Goal: Information Seeking & Learning: Learn about a topic

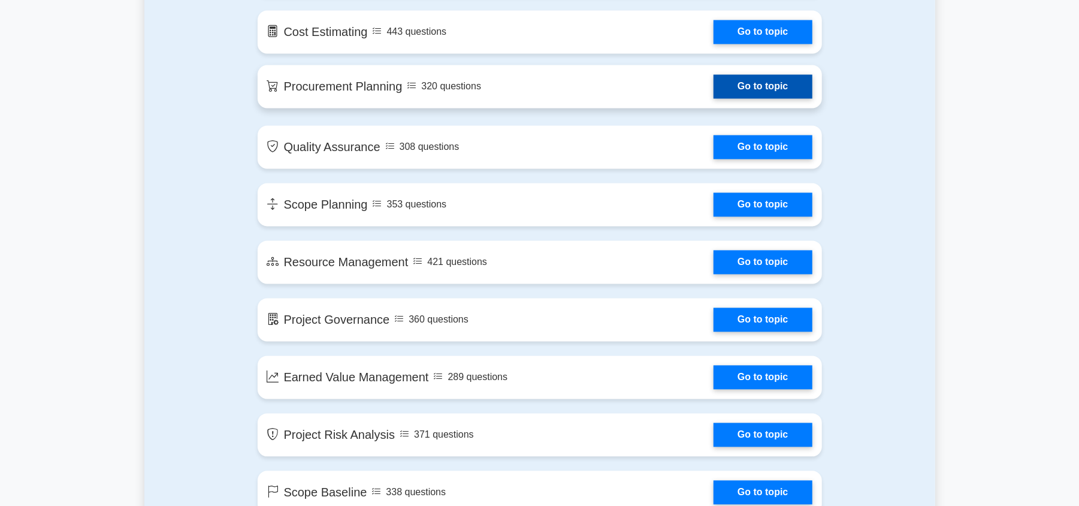
scroll to position [1639, 0]
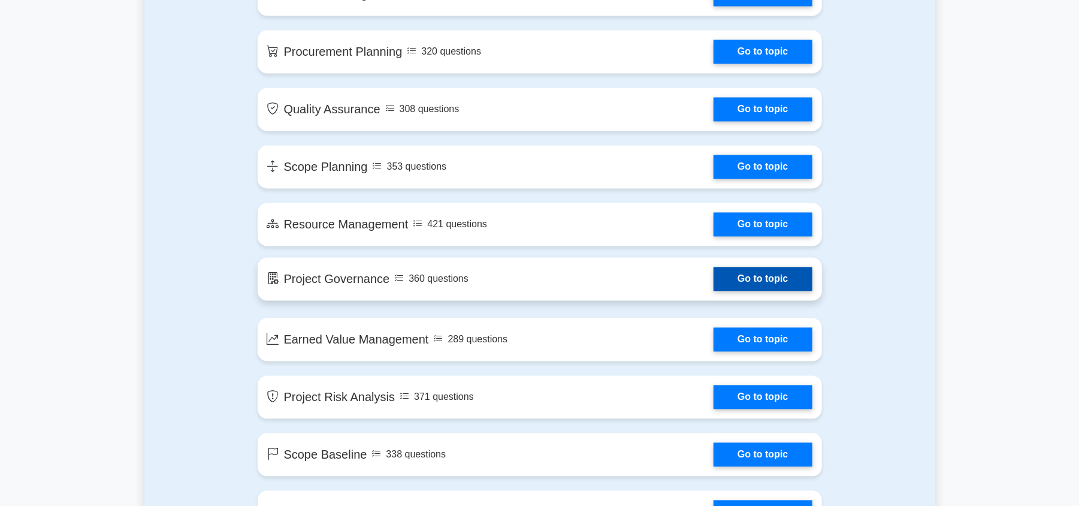
click at [713, 281] on link "Go to topic" at bounding box center [762, 279] width 98 height 24
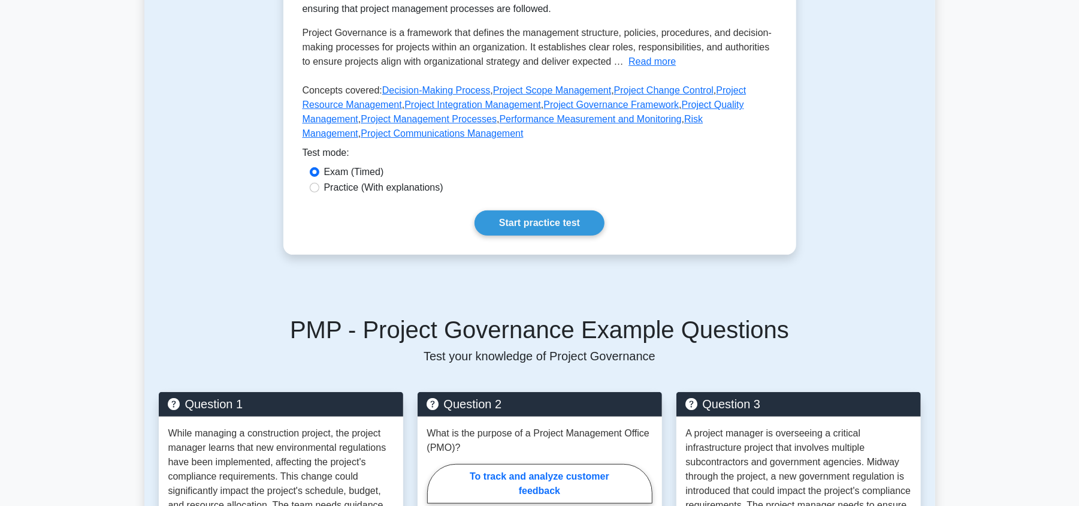
click at [307, 186] on div "Practice (With explanations)" at bounding box center [539, 188] width 474 height 16
click at [314, 188] on input "Practice (With explanations)" at bounding box center [315, 188] width 10 height 10
radio input "true"
click at [521, 226] on link "Start practice test" at bounding box center [539, 222] width 130 height 25
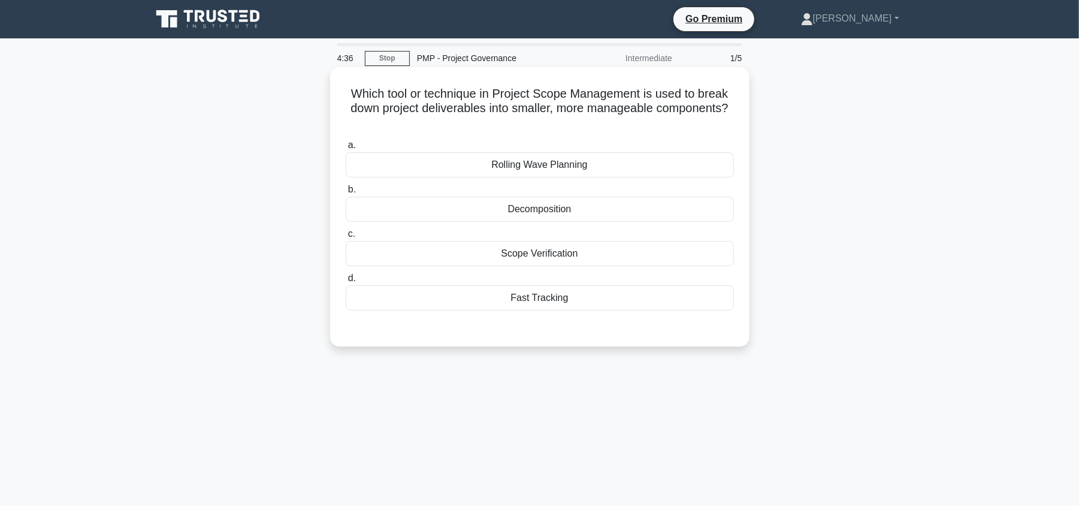
click at [550, 258] on div "Scope Verification" at bounding box center [540, 253] width 388 height 25
click at [346, 238] on input "c. Scope Verification" at bounding box center [346, 234] width 0 height 8
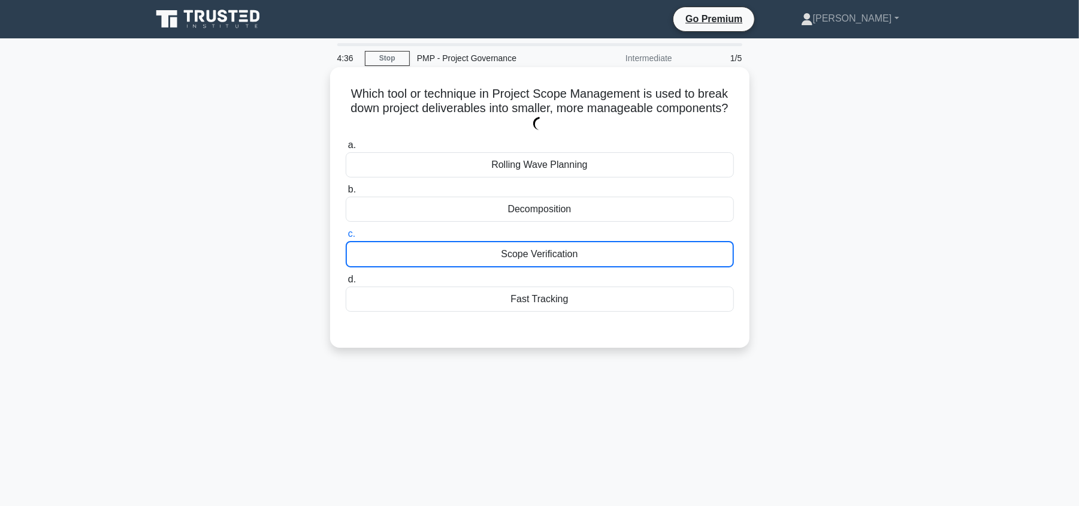
click at [550, 258] on div "Scope Verification" at bounding box center [540, 254] width 388 height 26
click at [346, 238] on input "c. Scope Verification" at bounding box center [346, 234] width 0 height 8
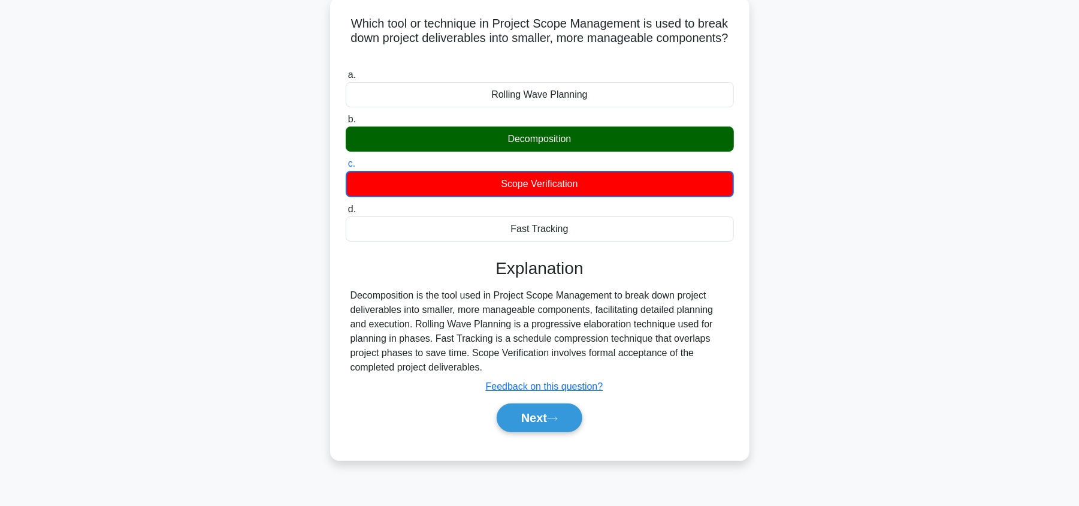
scroll to position [80, 0]
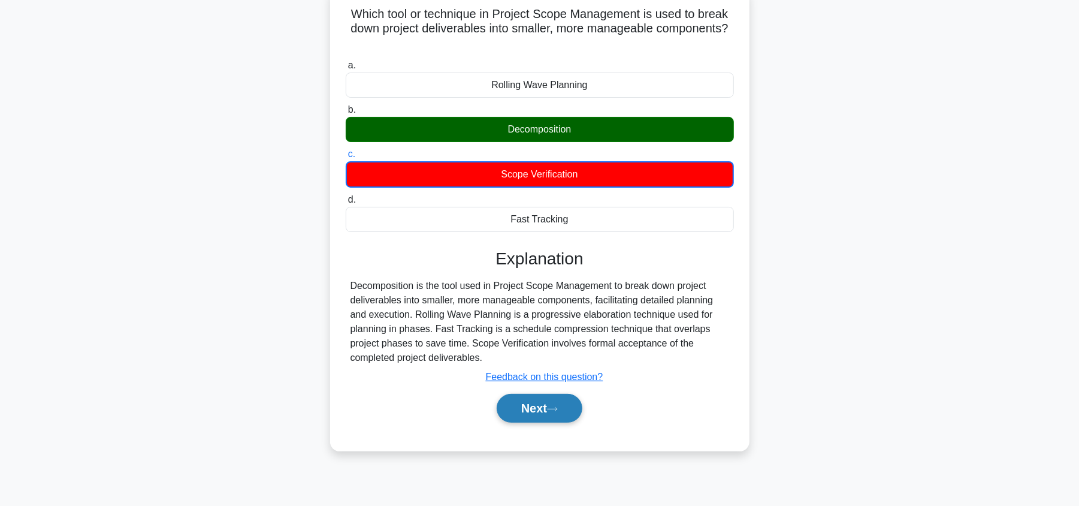
click at [532, 414] on button "Next" at bounding box center [540, 408] width 86 height 29
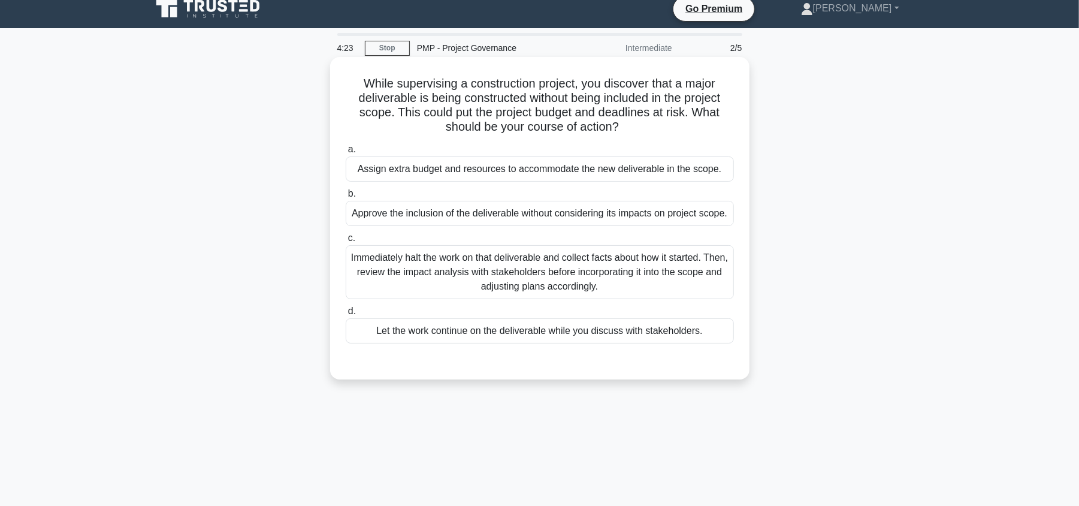
scroll to position [0, 0]
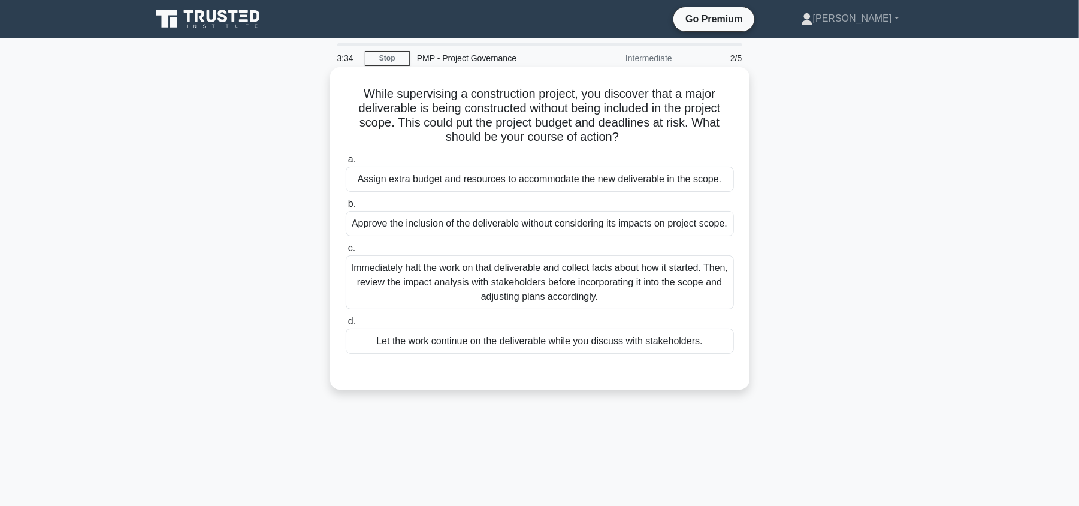
click at [555, 302] on div "Immediately halt the work on that deliverable and collect facts about how it st…" at bounding box center [540, 282] width 388 height 54
click at [346, 252] on input "c. Immediately halt the work on that deliverable and collect facts about how it…" at bounding box center [346, 248] width 0 height 8
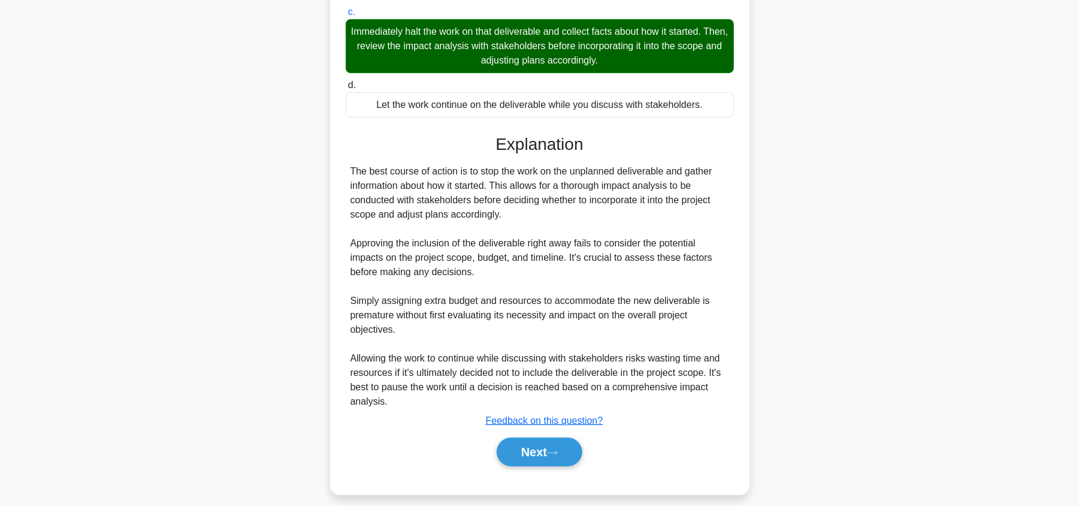
scroll to position [240, 0]
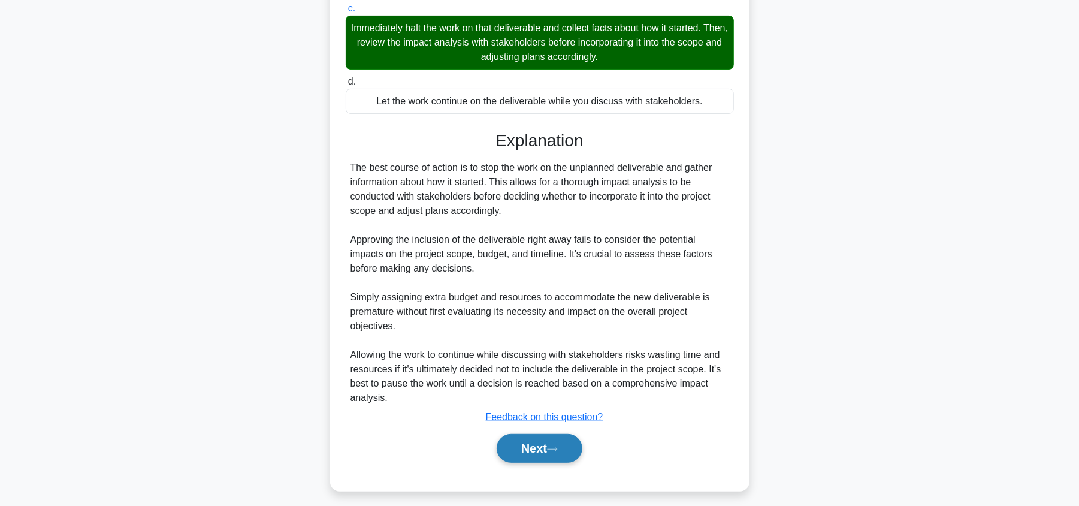
click at [542, 462] on button "Next" at bounding box center [540, 448] width 86 height 29
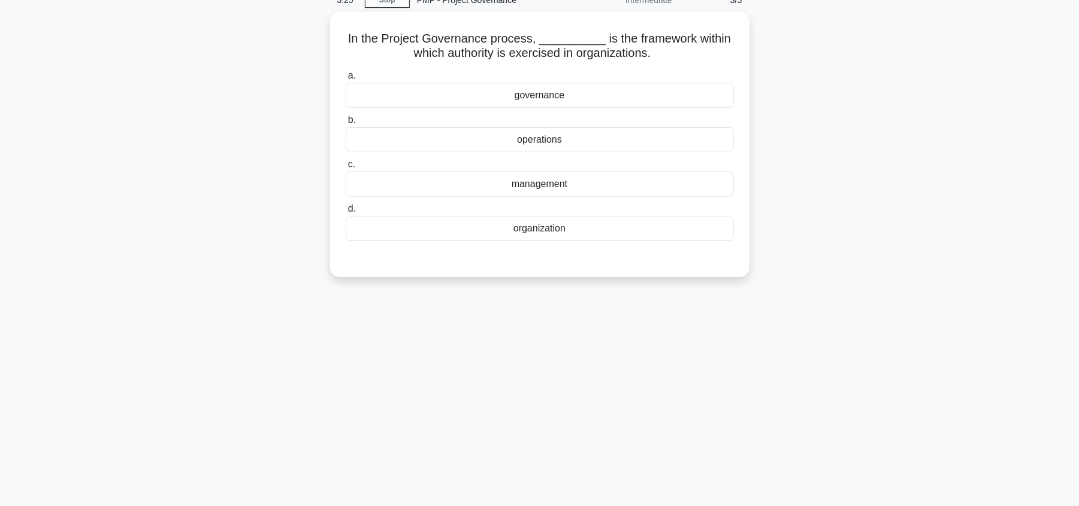
scroll to position [0, 0]
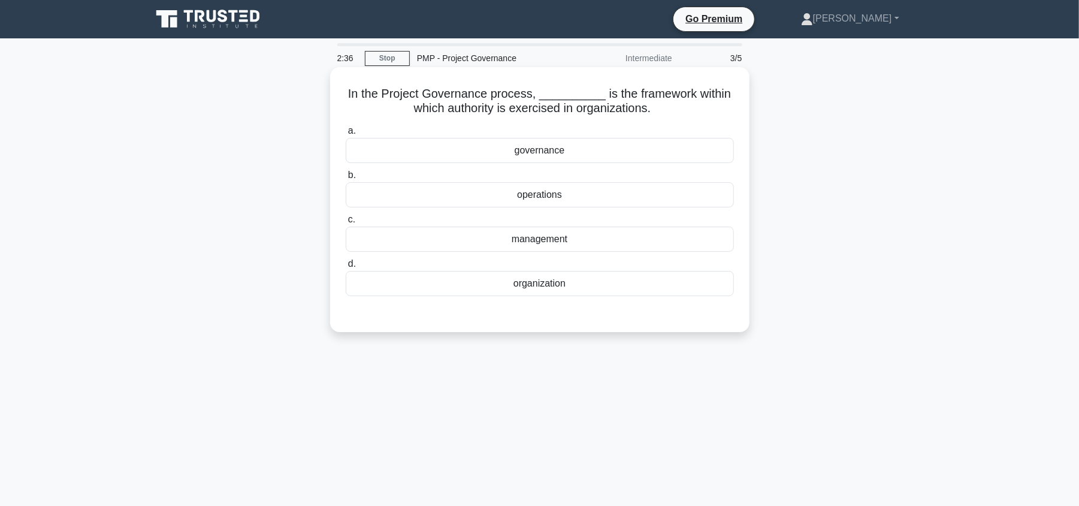
click at [537, 285] on div "organization" at bounding box center [540, 283] width 388 height 25
click at [346, 268] on input "d. organization" at bounding box center [346, 264] width 0 height 8
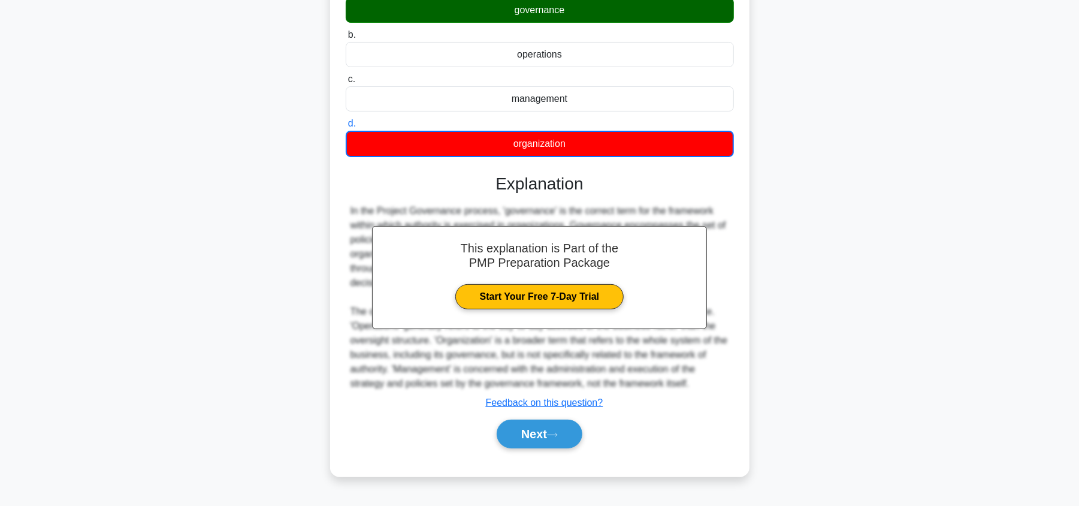
scroll to position [141, 0]
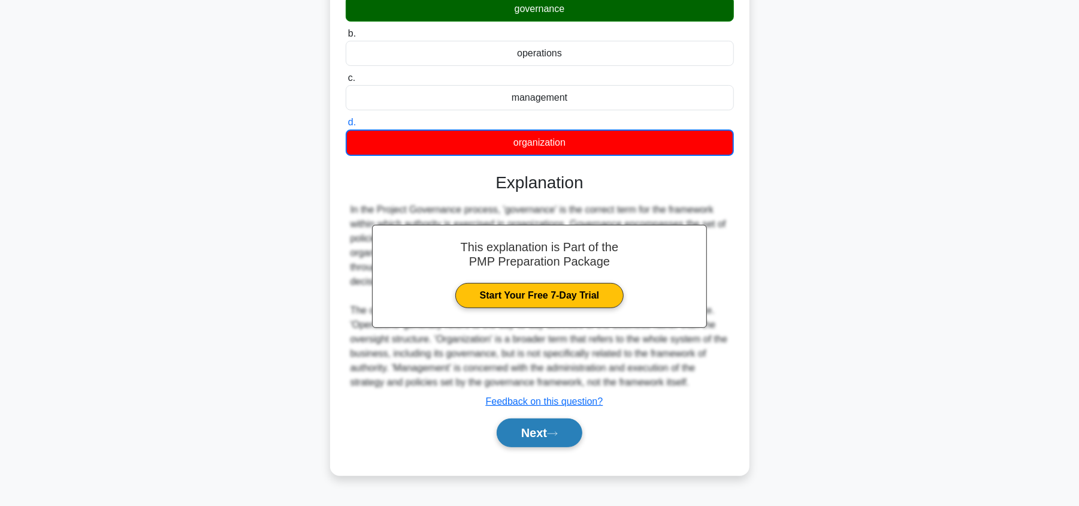
click at [532, 438] on button "Next" at bounding box center [540, 432] width 86 height 29
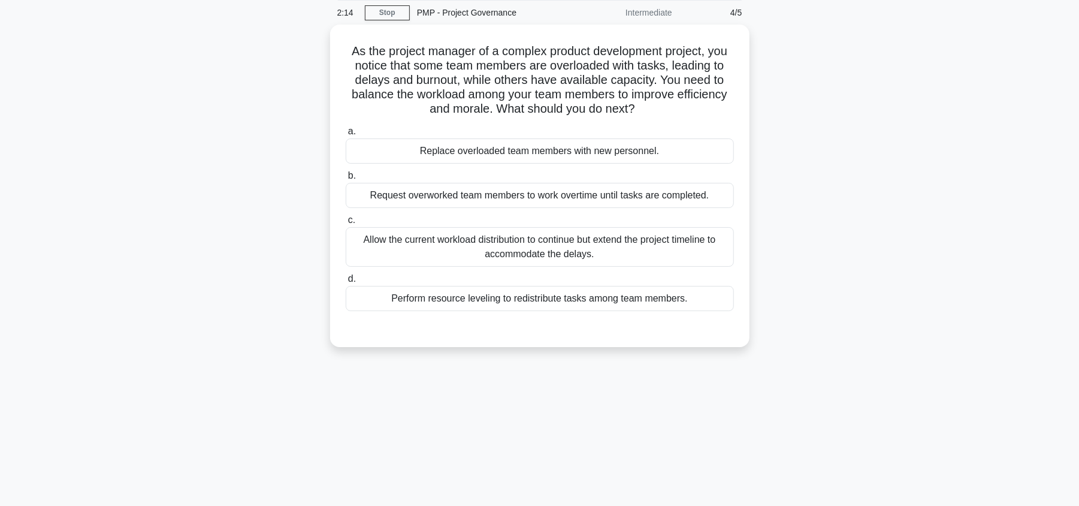
scroll to position [0, 0]
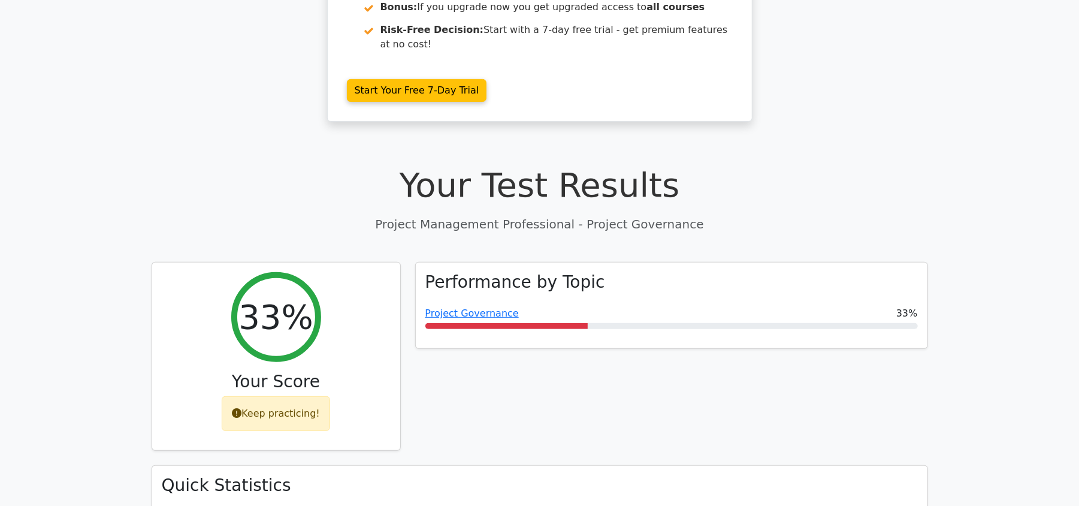
scroll to position [399, 0]
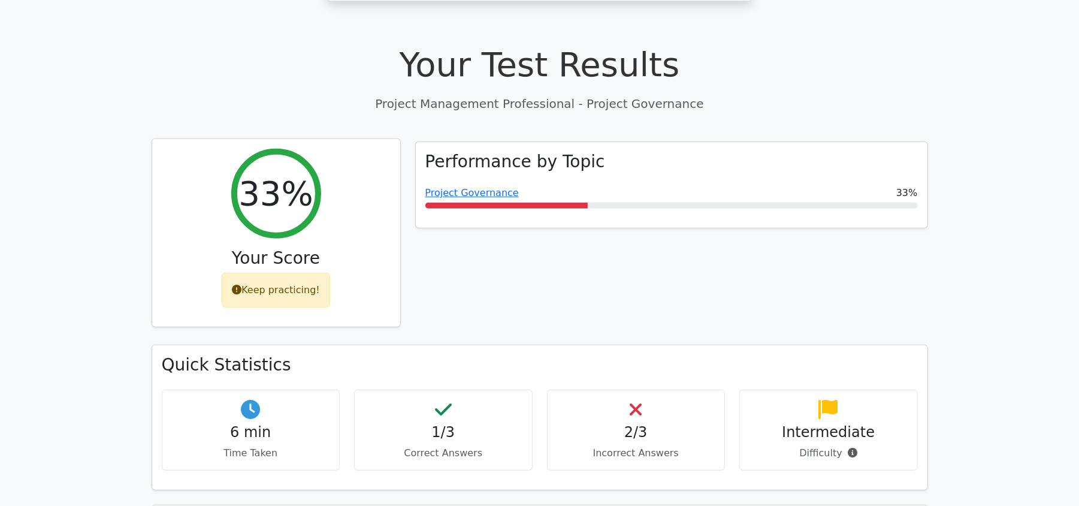
click at [302, 273] on div "Keep practicing!" at bounding box center [276, 290] width 108 height 35
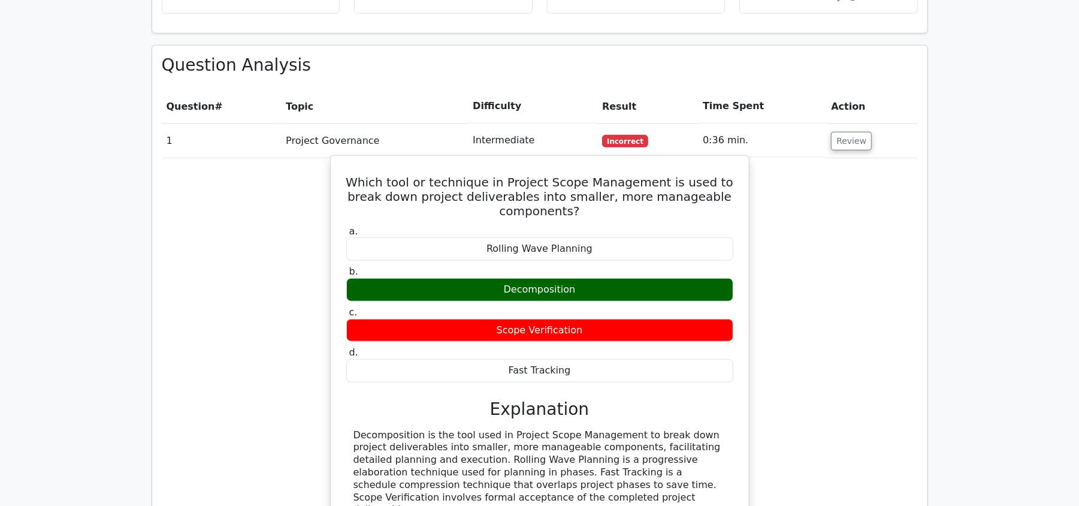
scroll to position [878, 0]
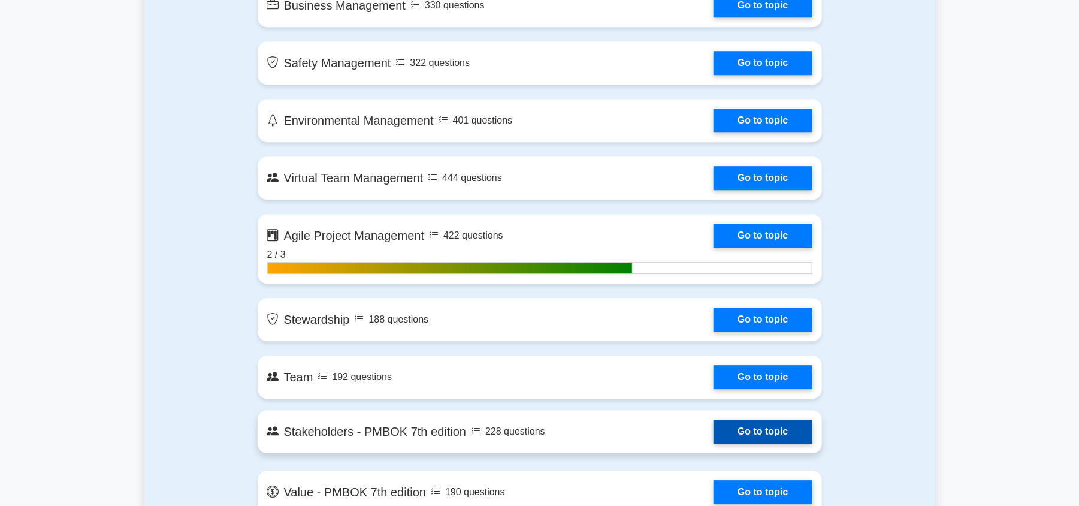
scroll to position [2279, 0]
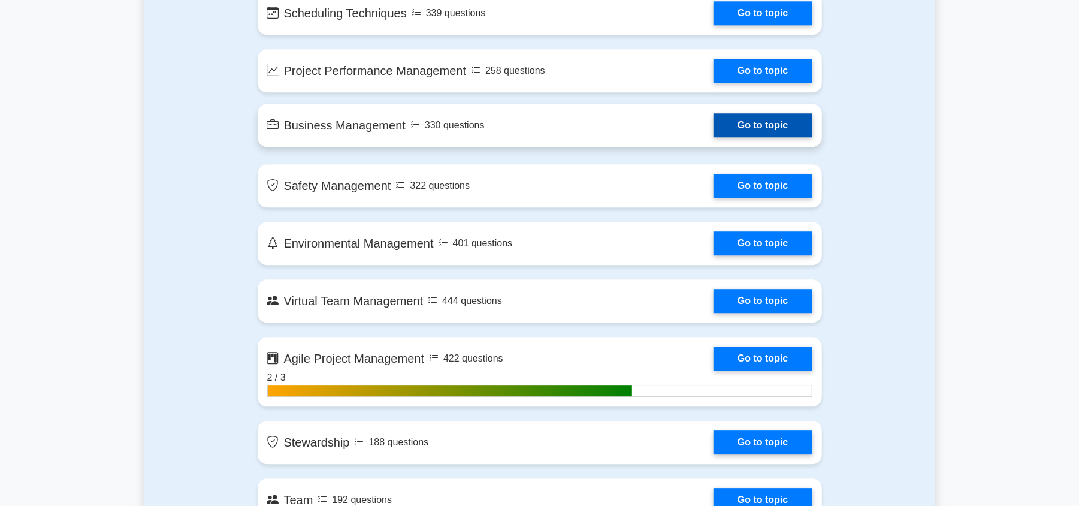
click at [713, 125] on link "Go to topic" at bounding box center [762, 125] width 98 height 24
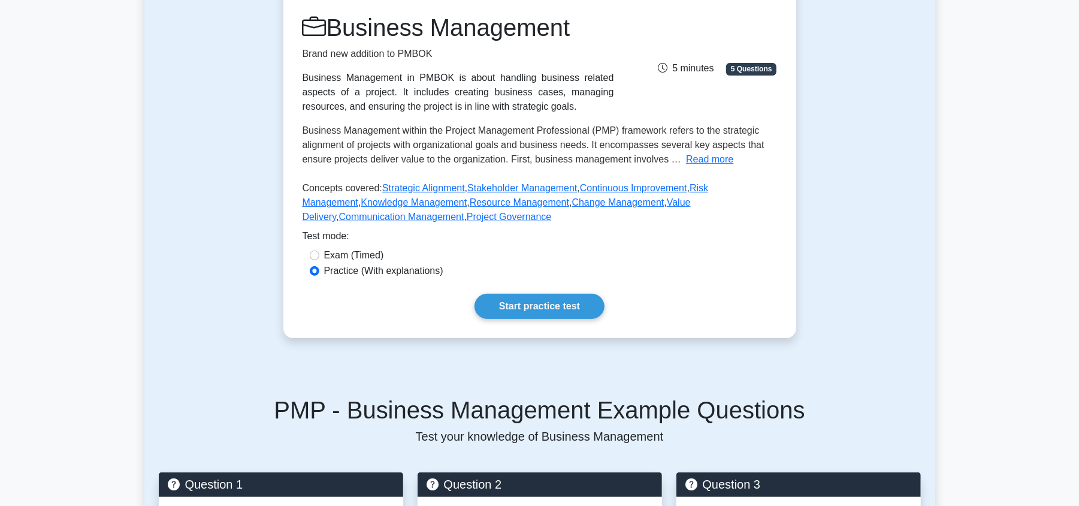
scroll to position [159, 0]
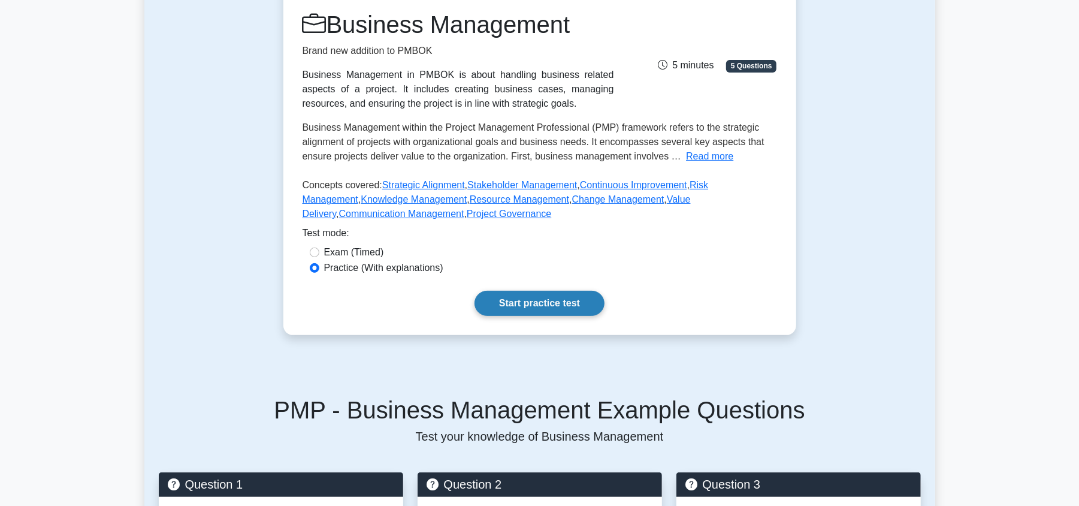
click at [537, 300] on link "Start practice test" at bounding box center [539, 302] width 130 height 25
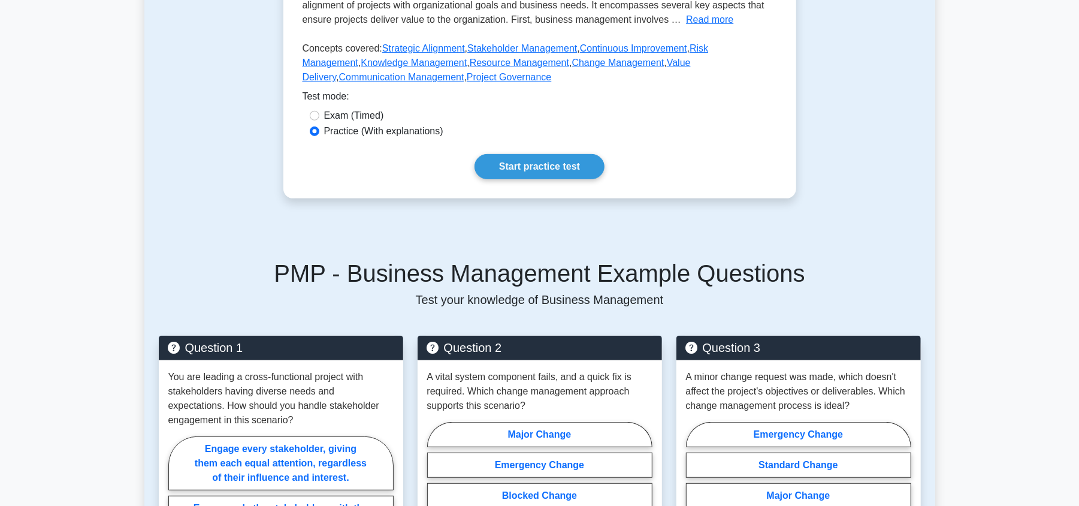
scroll to position [236, 0]
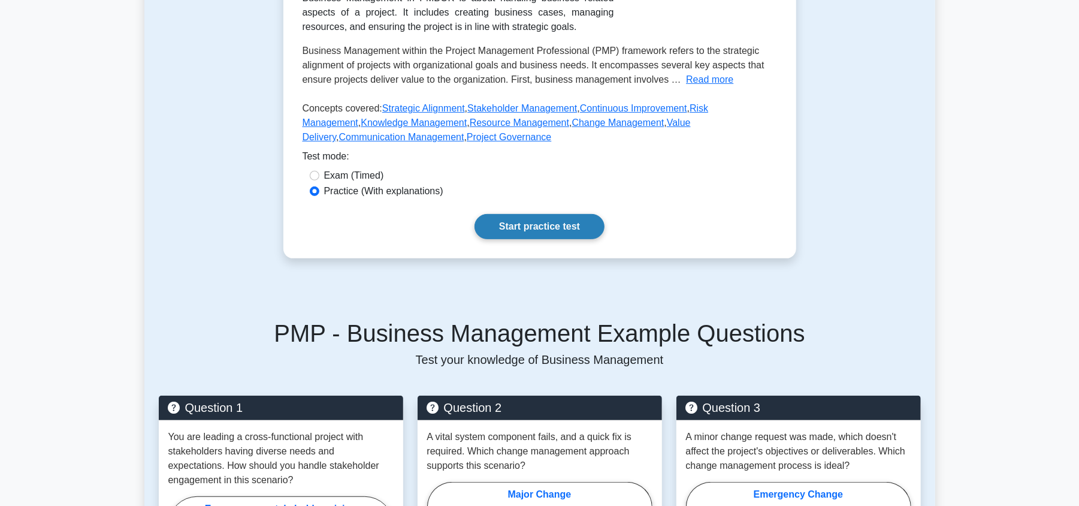
click at [545, 224] on link "Start practice test" at bounding box center [539, 226] width 130 height 25
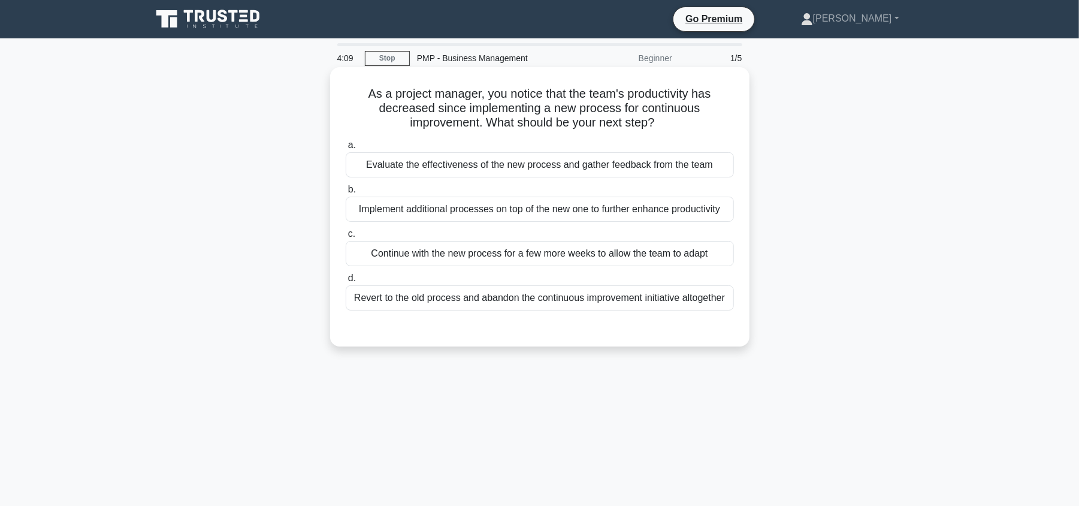
click at [668, 159] on div "Evaluate the effectiveness of the new process and gather feedback from the team" at bounding box center [540, 164] width 388 height 25
click at [346, 149] on input "a. Evaluate the effectiveness of the new process and gather feedback from the t…" at bounding box center [346, 145] width 0 height 8
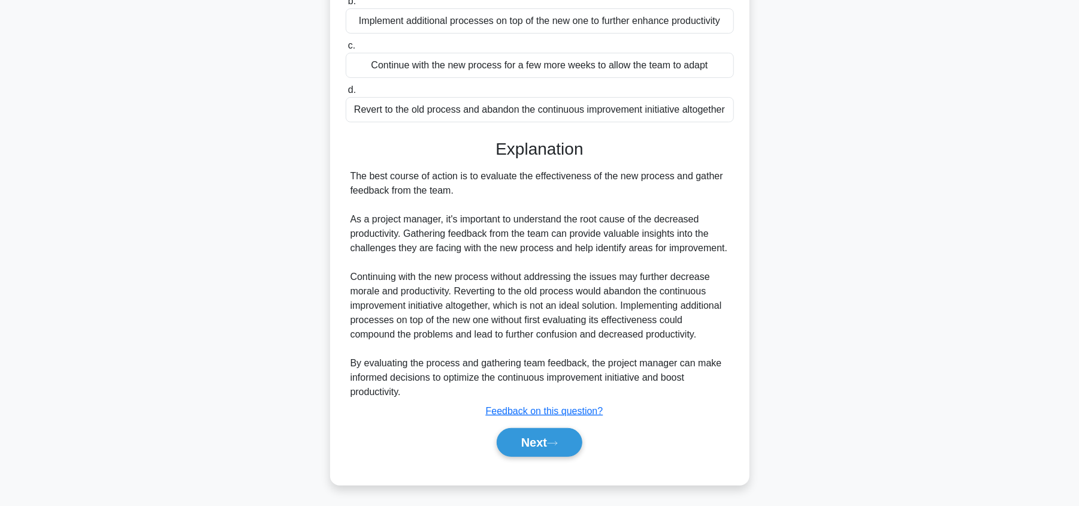
scroll to position [192, 0]
click at [551, 446] on button "Next" at bounding box center [540, 440] width 86 height 29
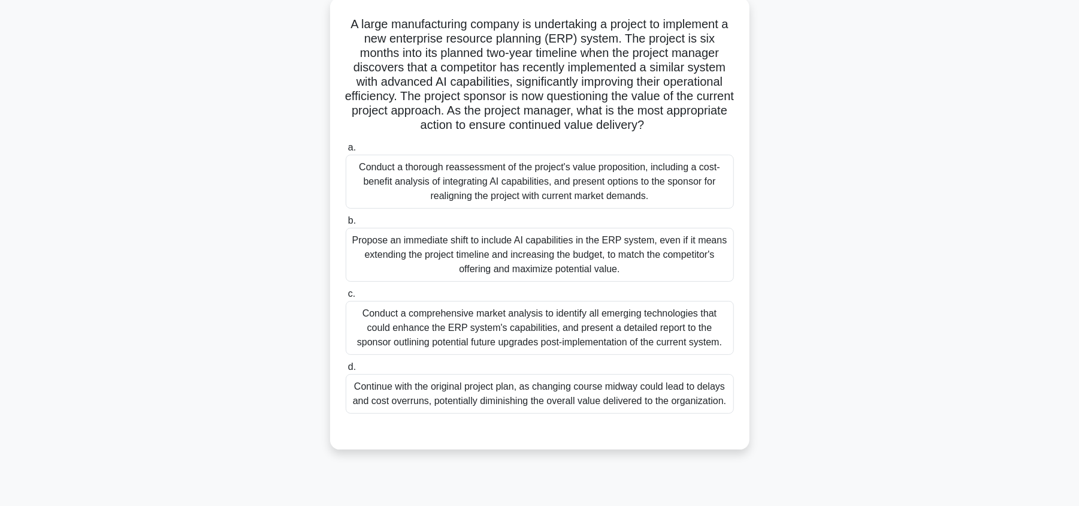
scroll to position [80, 0]
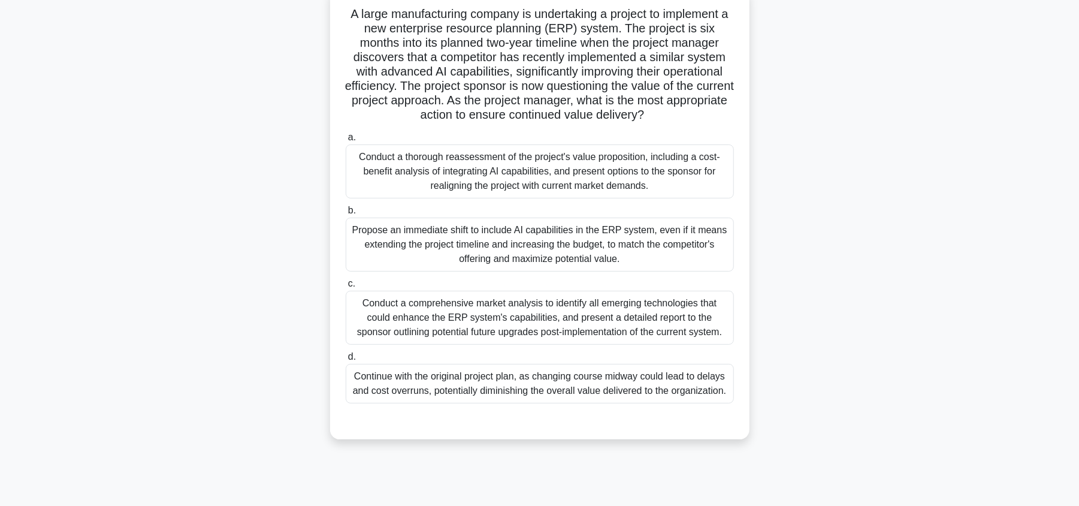
click at [453, 256] on div "Propose an immediate shift to include AI capabilities in the ERP system, even i…" at bounding box center [540, 244] width 388 height 54
click at [420, 252] on div "Propose an immediate shift to include AI capabilities in the ERP system, even i…" at bounding box center [540, 244] width 388 height 54
click at [346, 214] on input "b. Propose an immediate shift to include AI capabilities in the ERP system, eve…" at bounding box center [346, 211] width 0 height 8
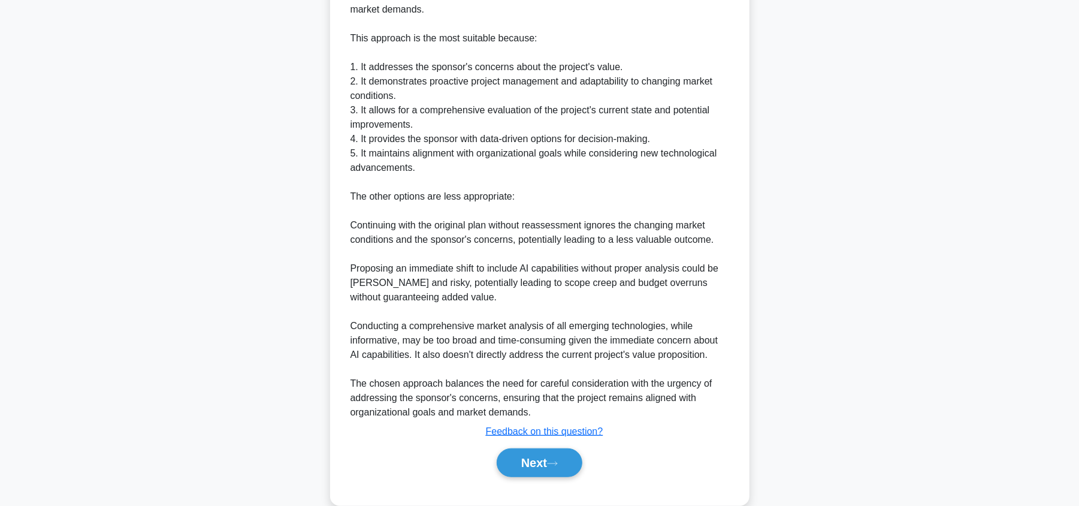
scroll to position [595, 0]
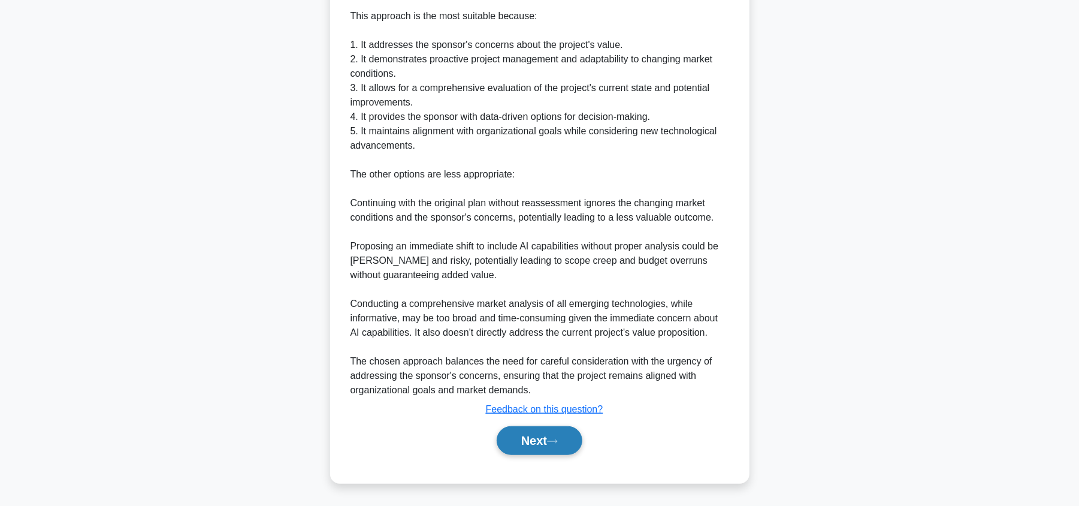
click at [545, 435] on button "Next" at bounding box center [540, 440] width 86 height 29
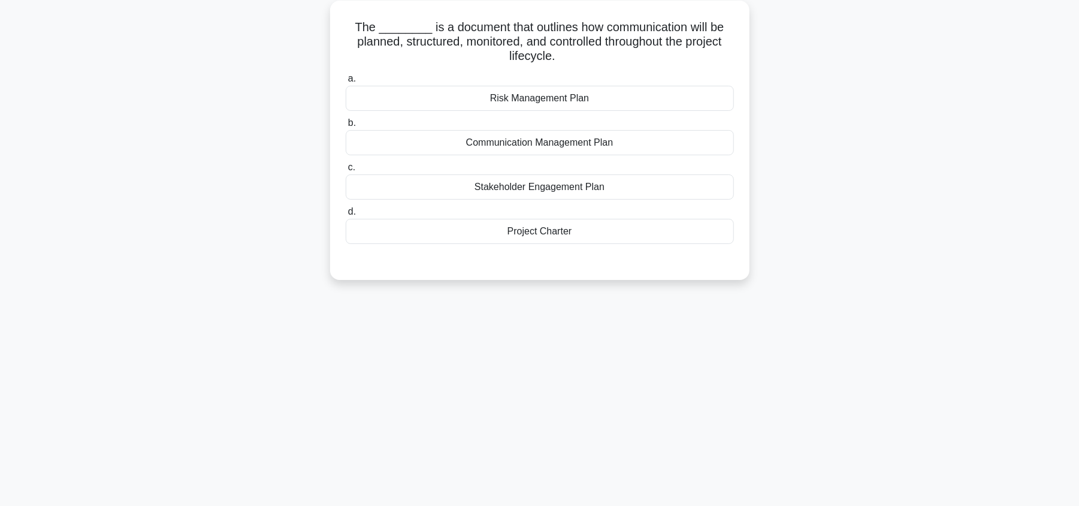
scroll to position [80, 0]
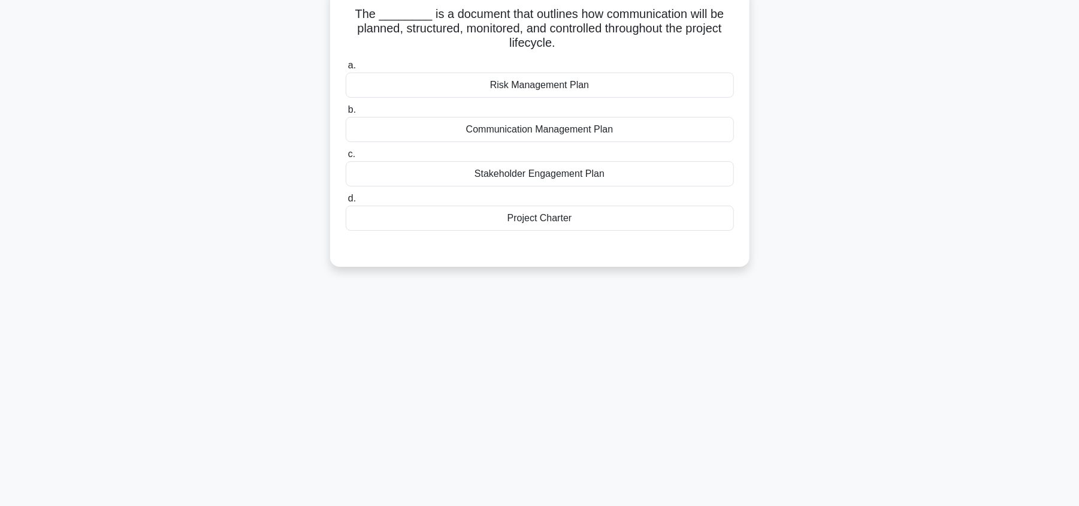
drag, startPoint x: 539, startPoint y: 147, endPoint x: 547, endPoint y: 144, distance: 8.7
click at [540, 147] on div "a. Risk Management Plan b. Communication Management Plan c. d." at bounding box center [539, 144] width 402 height 177
click at [650, 134] on div "Communication Management Plan" at bounding box center [540, 129] width 388 height 25
click at [346, 114] on input "b. Communication Management Plan" at bounding box center [346, 110] width 0 height 8
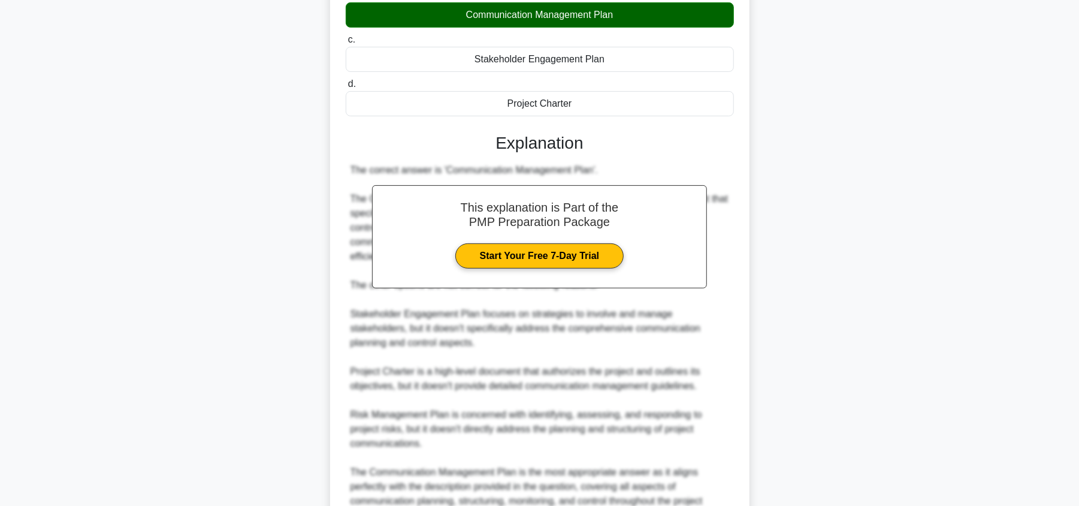
scroll to position [322, 0]
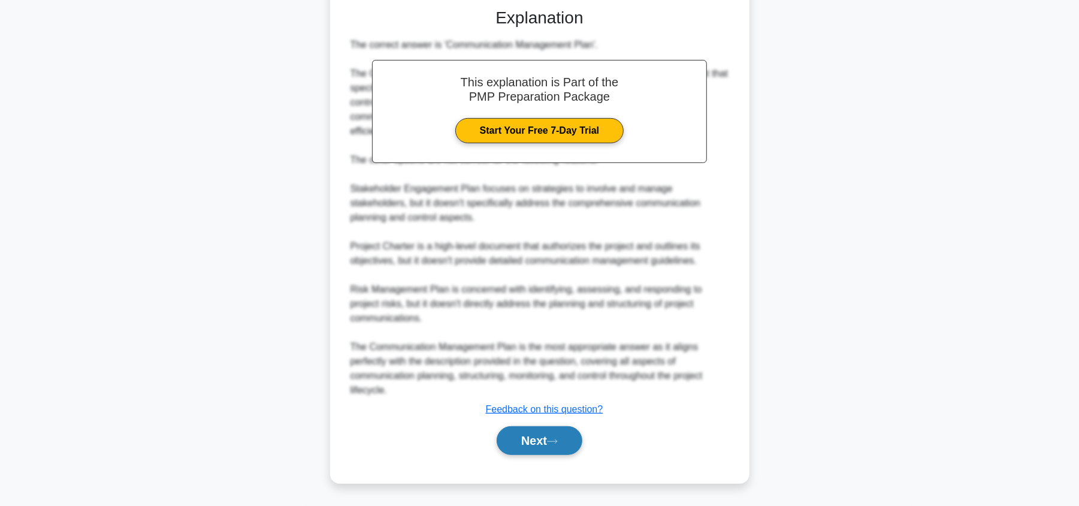
drag, startPoint x: 576, startPoint y: 432, endPoint x: 583, endPoint y: 438, distance: 8.9
click at [578, 441] on button "Next" at bounding box center [540, 440] width 86 height 29
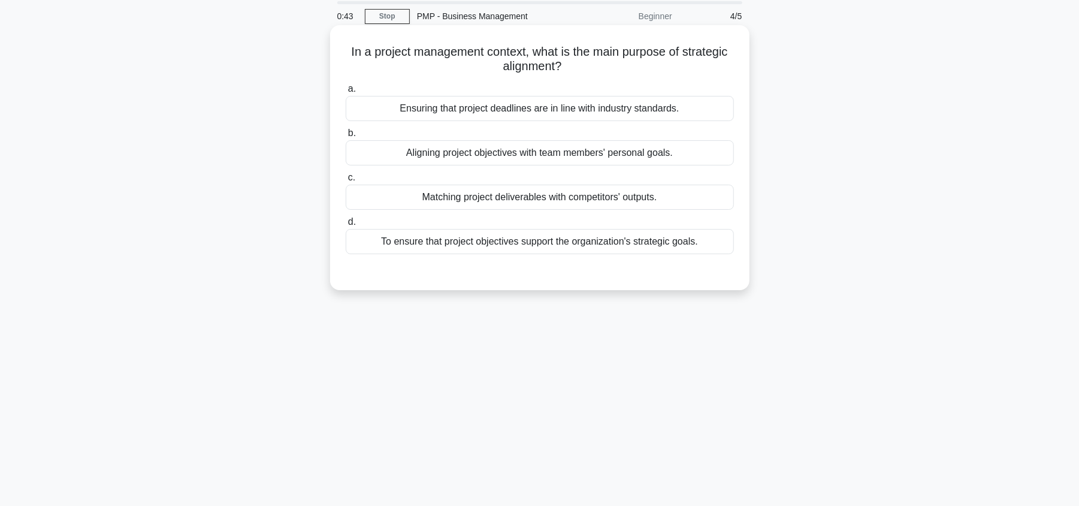
scroll to position [0, 0]
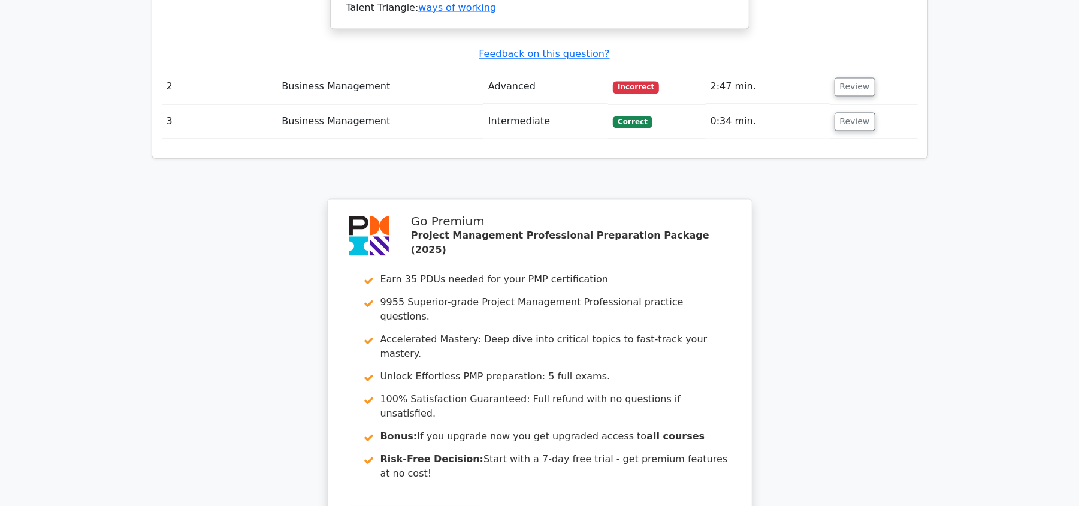
scroll to position [1736, 0]
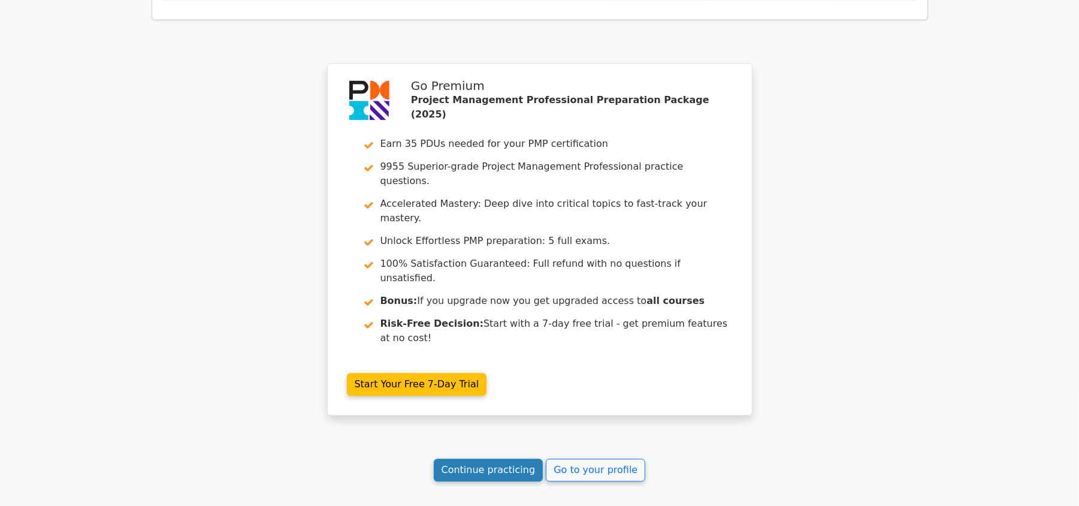
click at [487, 458] on link "Continue practicing" at bounding box center [489, 469] width 110 height 23
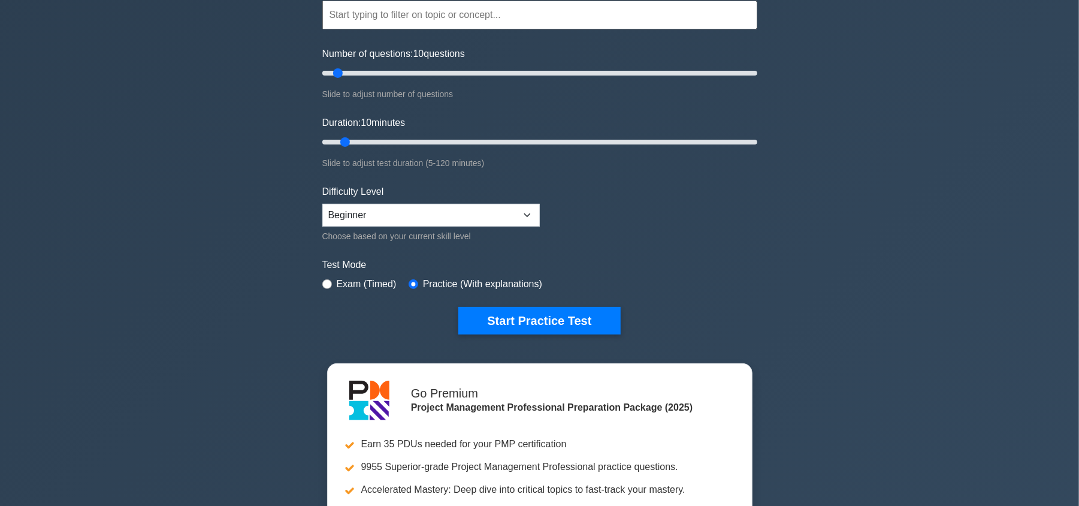
scroll to position [80, 0]
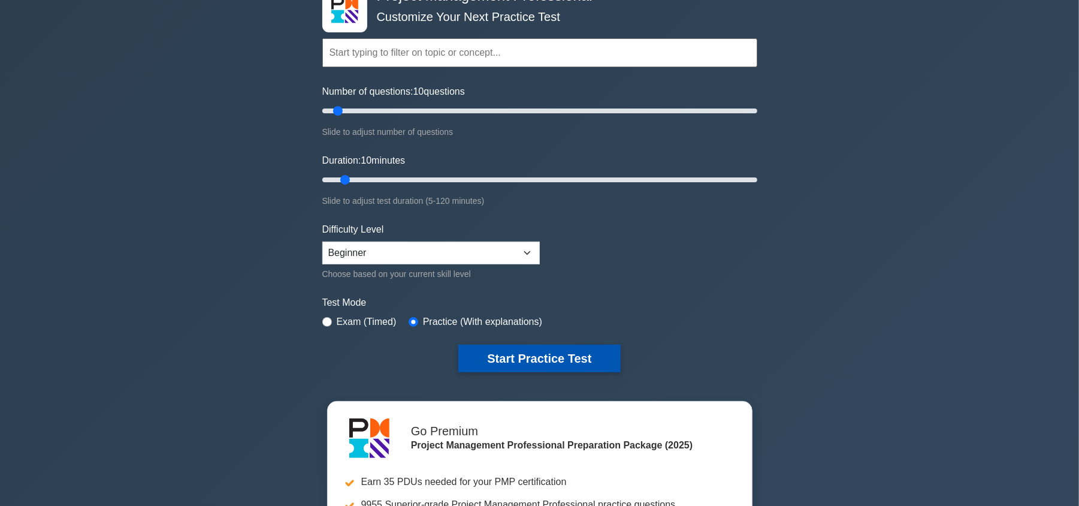
click at [543, 355] on button "Start Practice Test" at bounding box center [539, 358] width 162 height 28
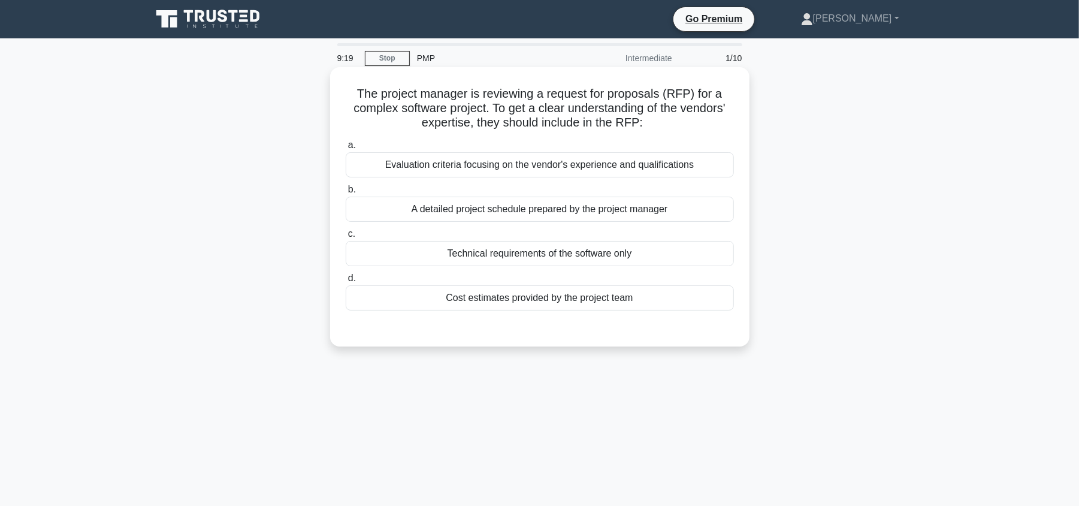
click at [556, 259] on div "Technical requirements of the software only" at bounding box center [540, 253] width 388 height 25
click at [346, 238] on input "c. Technical requirements of the software only" at bounding box center [346, 234] width 0 height 8
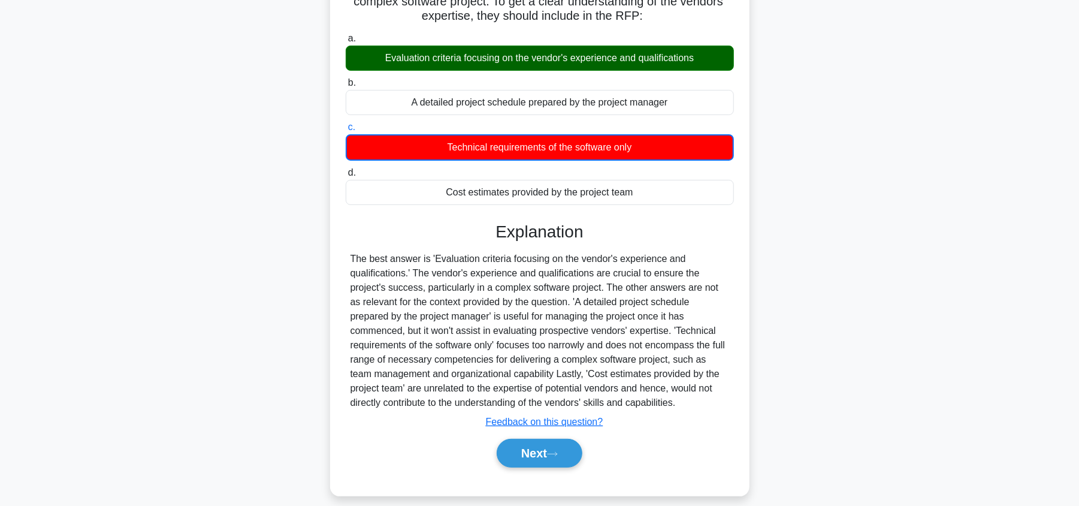
scroll to position [141, 0]
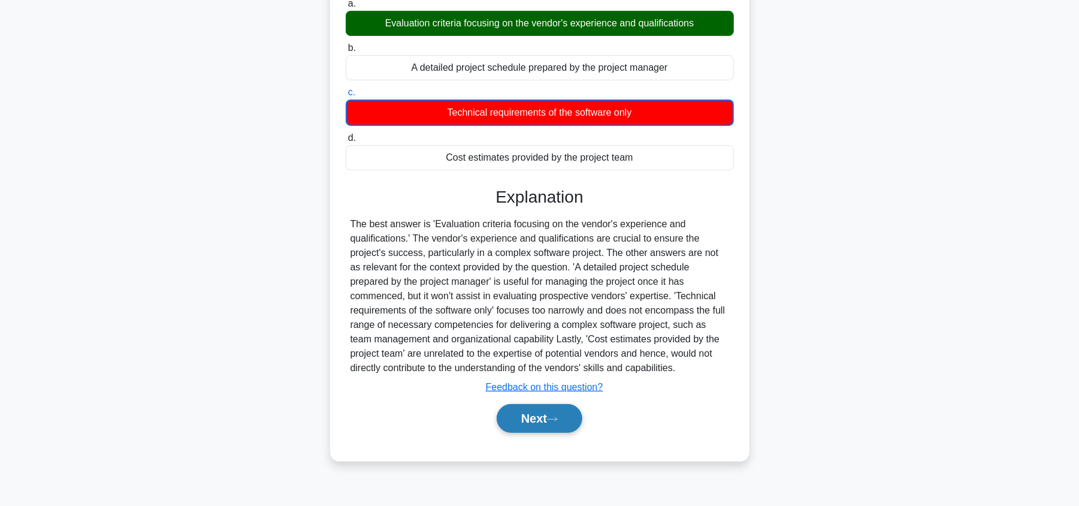
click at [528, 422] on button "Next" at bounding box center [540, 418] width 86 height 29
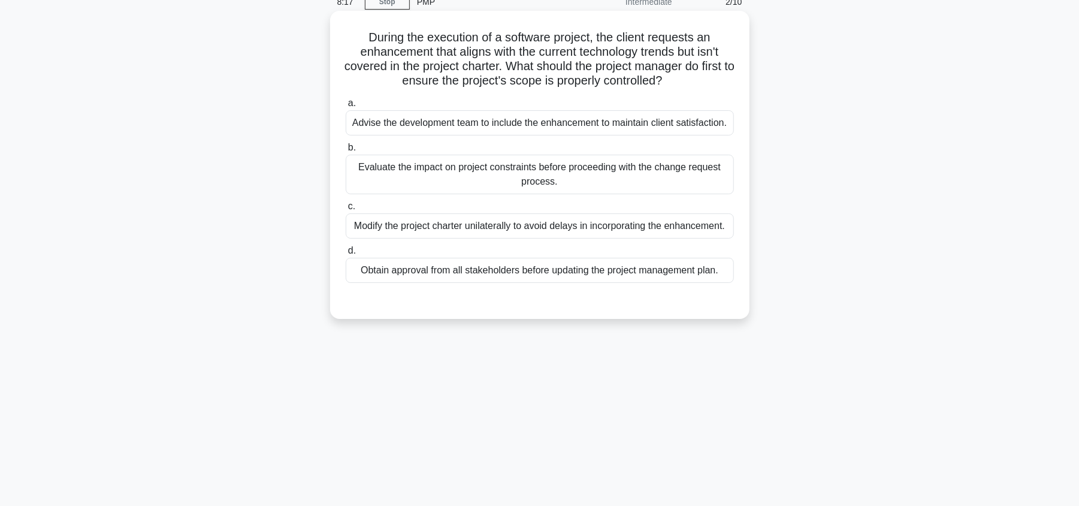
scroll to position [80, 0]
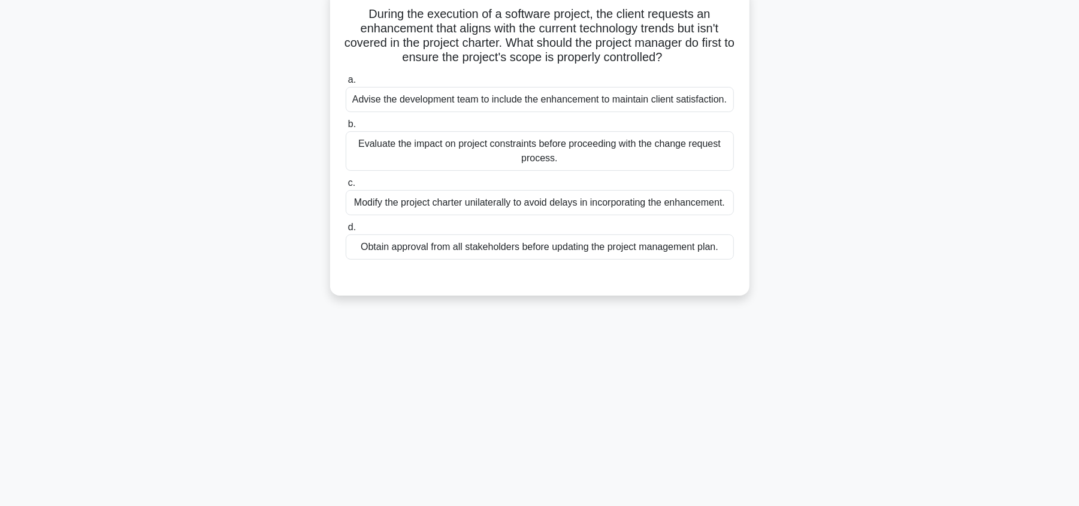
click at [592, 149] on div "Evaluate the impact on project constraints before proceeding with the change re…" at bounding box center [540, 151] width 388 height 40
click at [346, 128] on input "b. Evaluate the impact on project constraints before proceeding with the change…" at bounding box center [346, 124] width 0 height 8
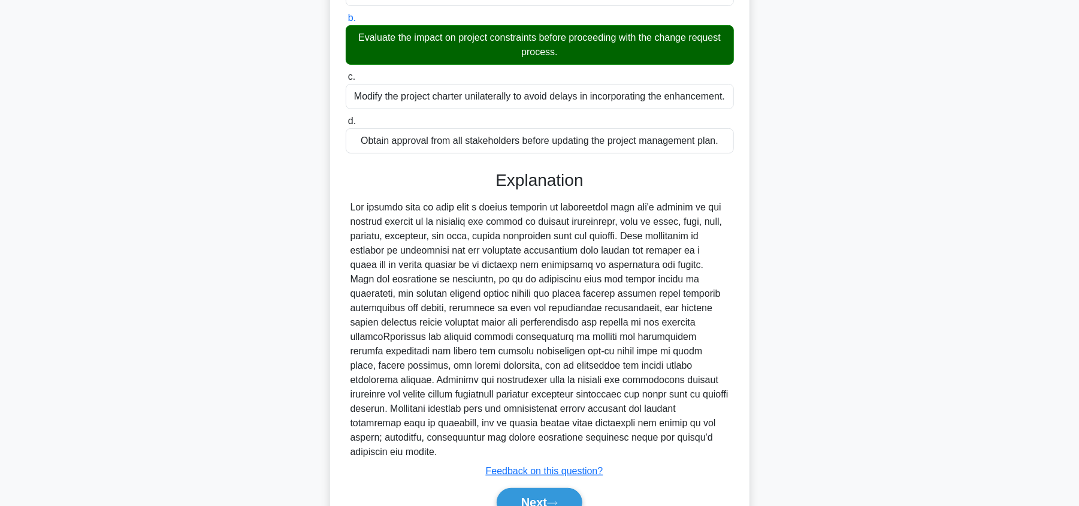
scroll to position [235, 0]
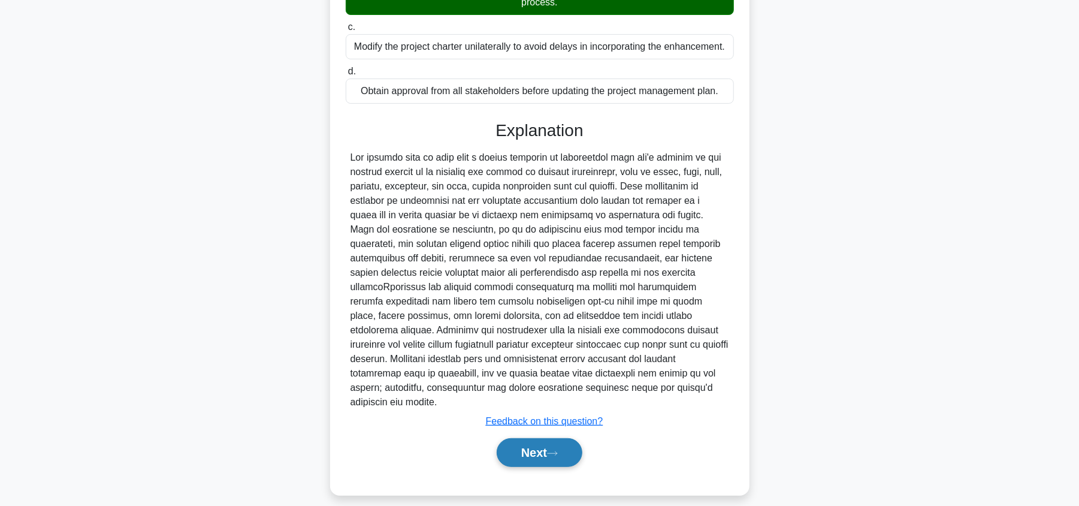
click at [532, 438] on button "Next" at bounding box center [540, 452] width 86 height 29
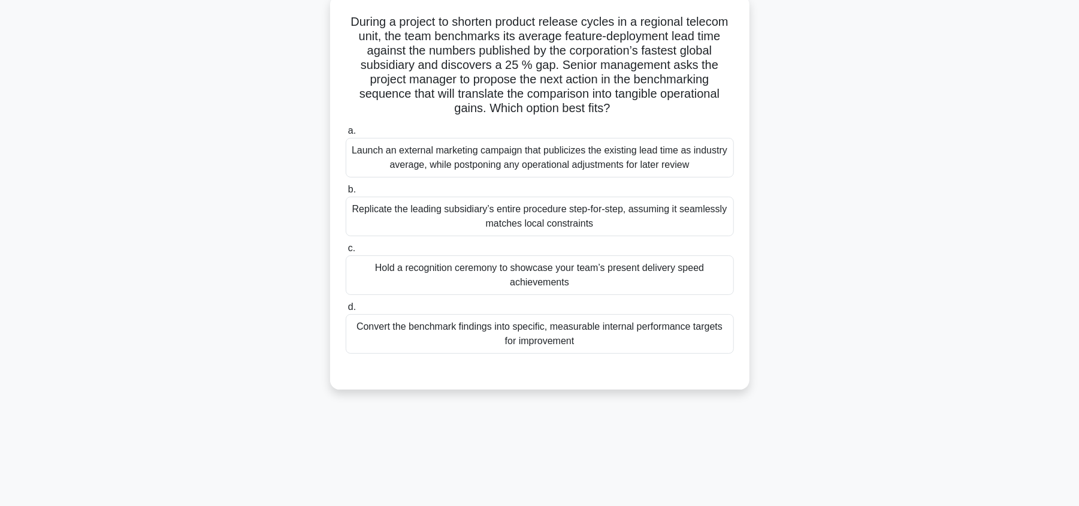
scroll to position [61, 0]
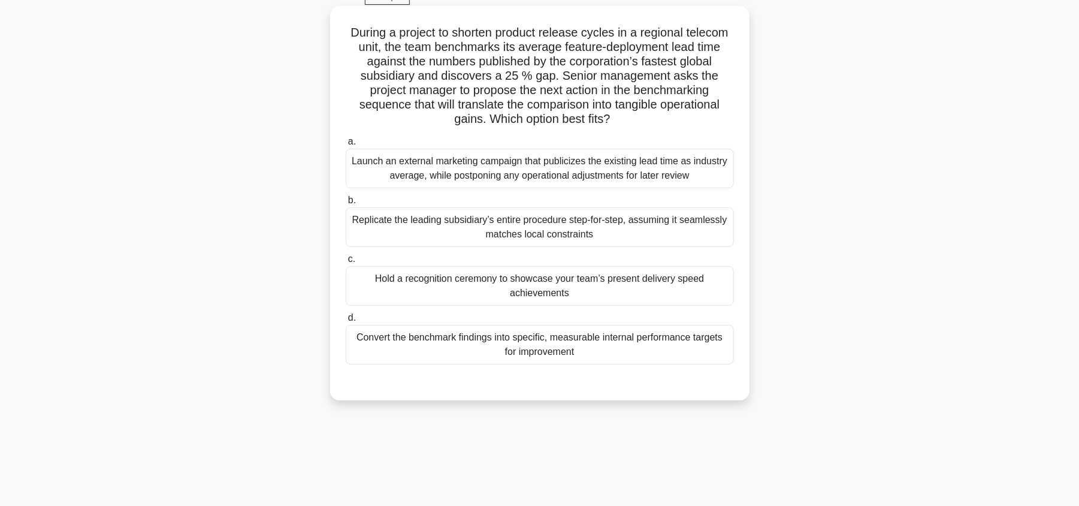
click at [594, 288] on div "Hold a recognition ceremony to showcase your team’s present delivery speed achi…" at bounding box center [540, 286] width 388 height 40
click at [346, 263] on input "c. Hold a recognition ceremony to showcase your team’s present delivery speed a…" at bounding box center [346, 259] width 0 height 8
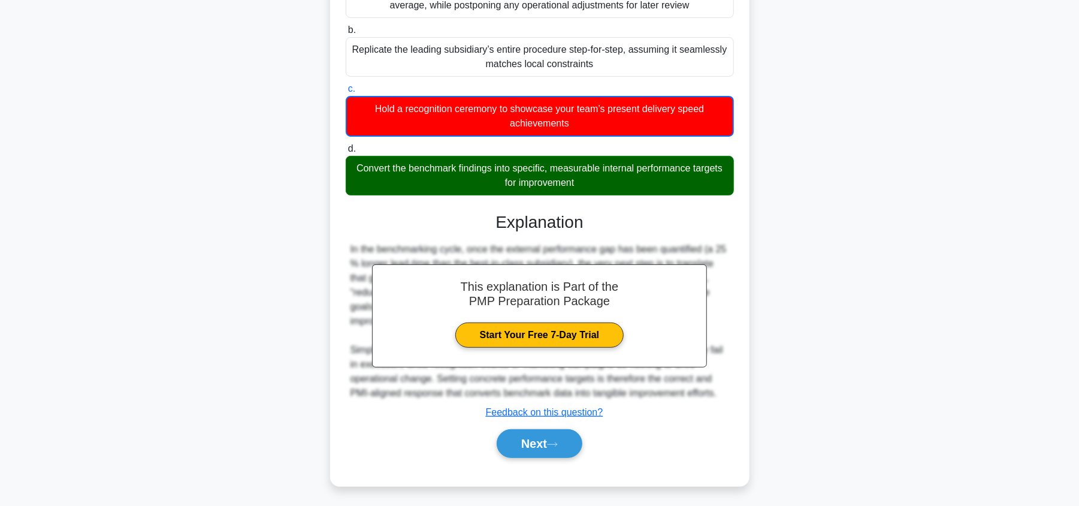
scroll to position [235, 0]
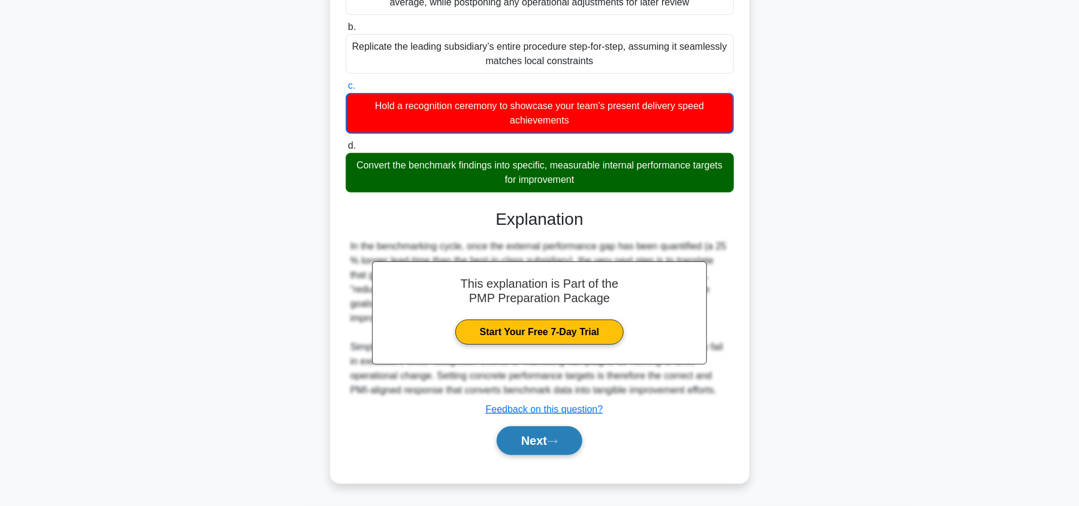
click at [556, 446] on button "Next" at bounding box center [540, 440] width 86 height 29
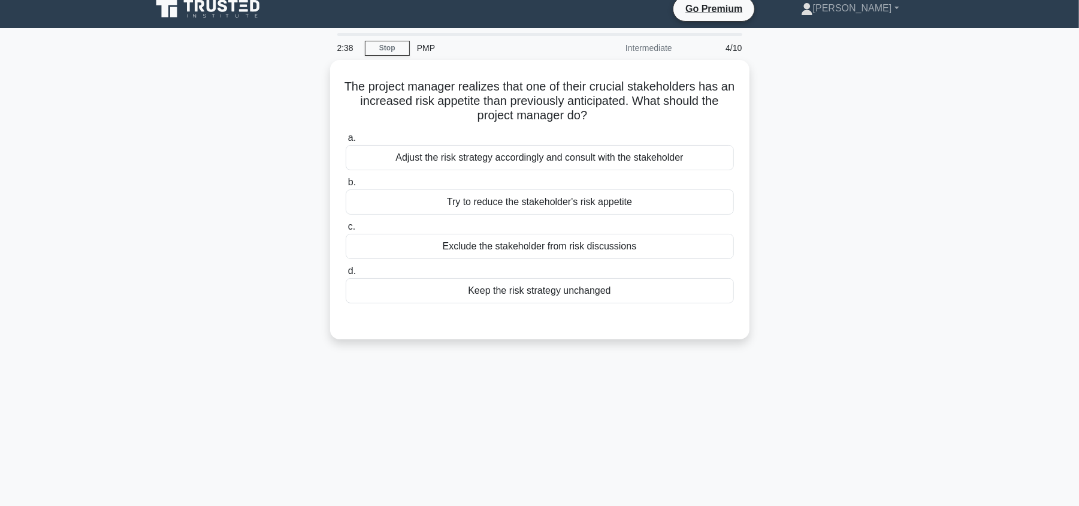
scroll to position [0, 0]
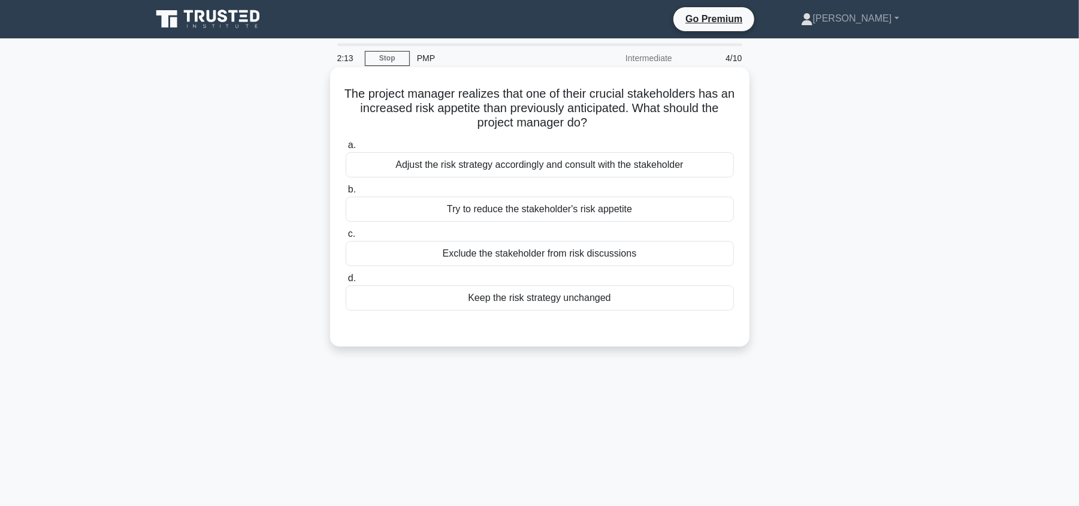
click at [573, 204] on div "Try to reduce the stakeholder's risk appetite" at bounding box center [540, 208] width 388 height 25
click at [346, 193] on input "b. Try to reduce the stakeholder's risk appetite" at bounding box center [346, 190] width 0 height 8
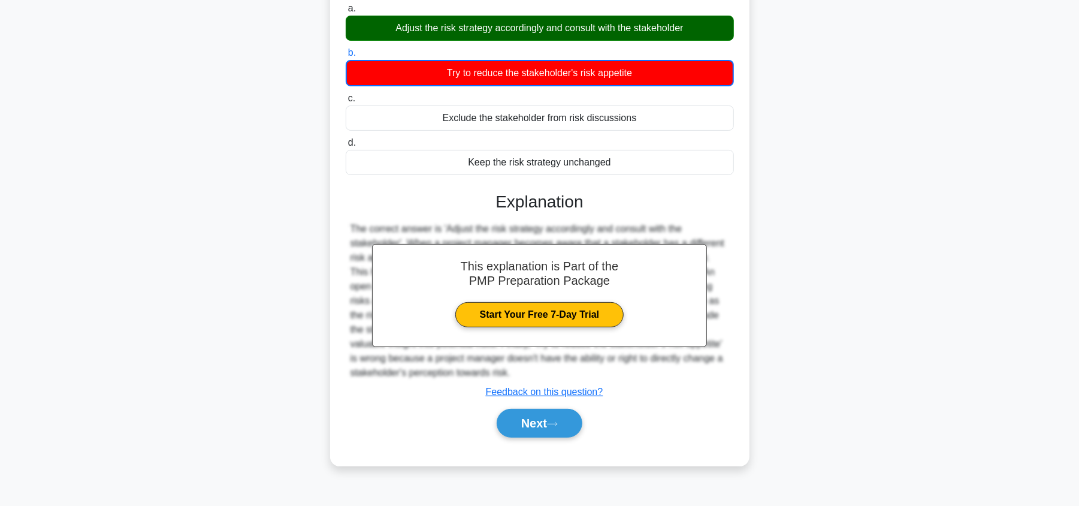
scroll to position [141, 0]
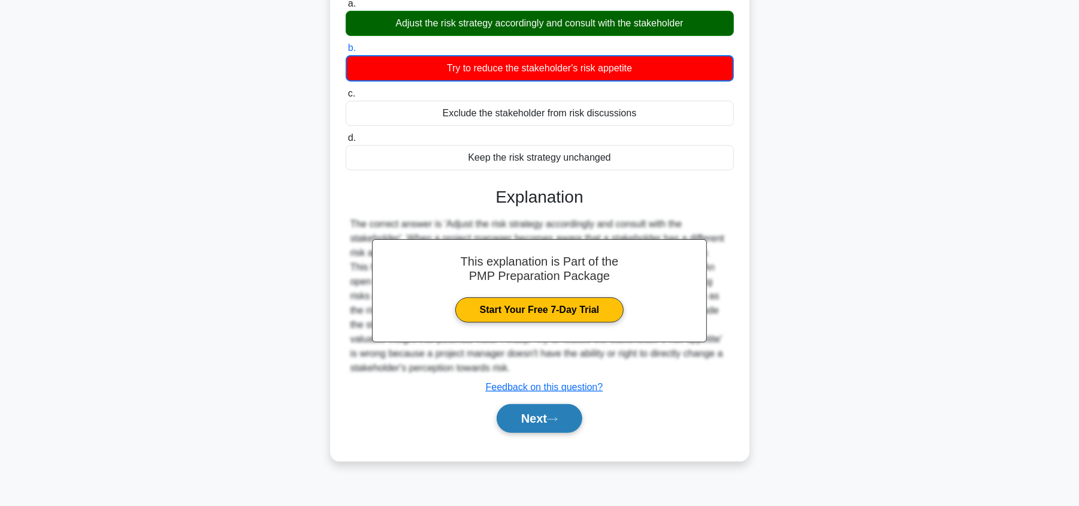
click at [521, 424] on button "Next" at bounding box center [540, 418] width 86 height 29
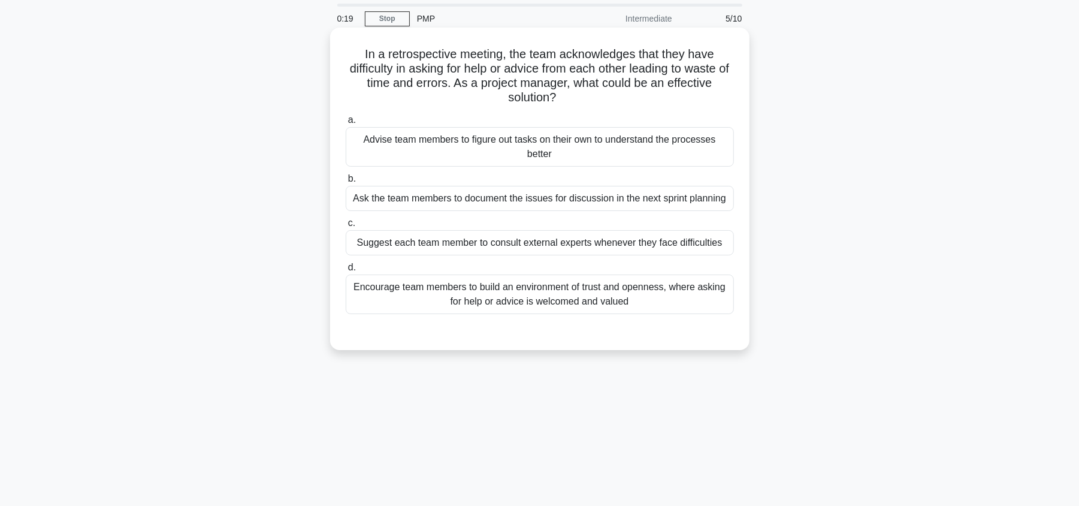
scroll to position [80, 0]
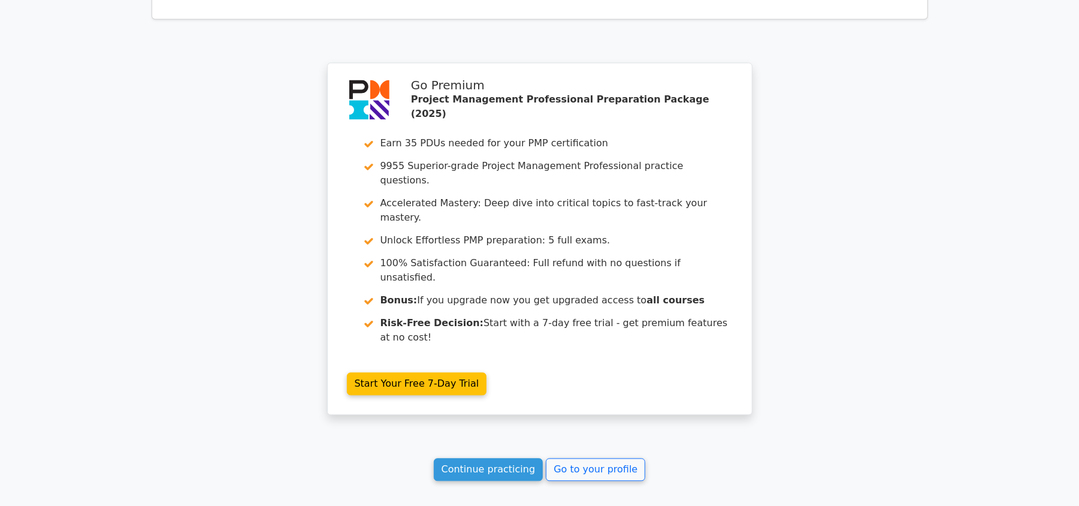
scroll to position [1683, 0]
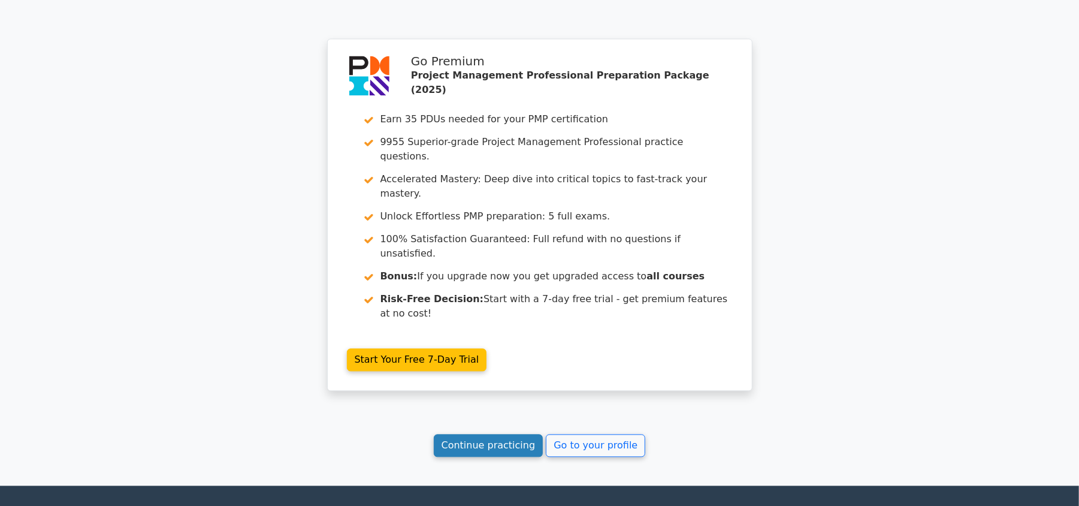
click at [483, 434] on link "Continue practicing" at bounding box center [489, 445] width 110 height 23
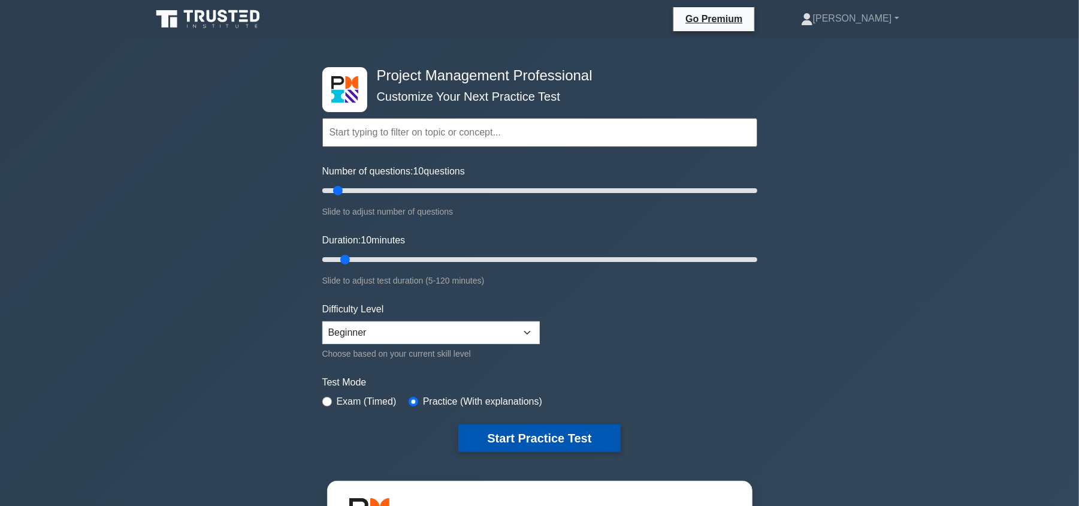
click at [557, 435] on button "Start Practice Test" at bounding box center [539, 438] width 162 height 28
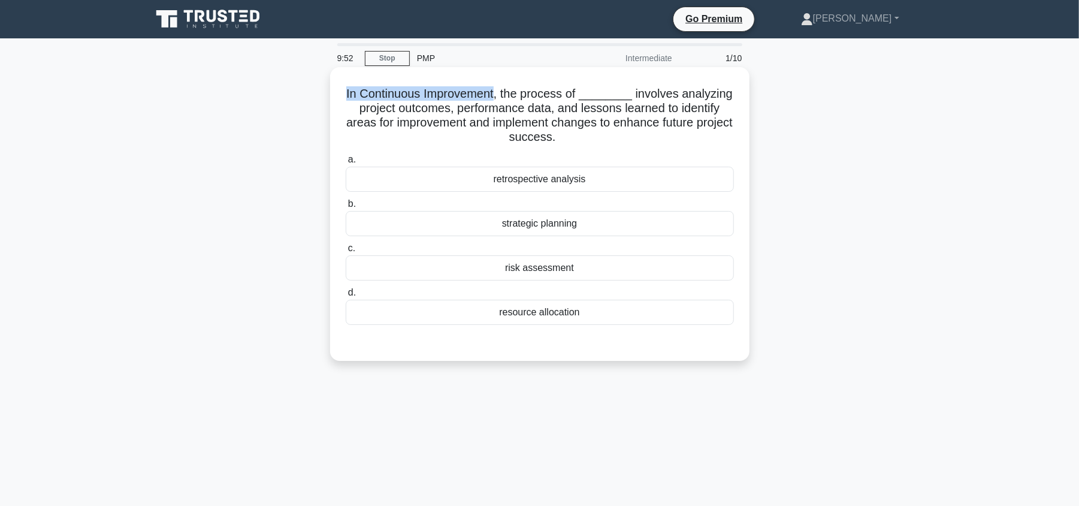
drag, startPoint x: 501, startPoint y: 96, endPoint x: 350, endPoint y: 96, distance: 150.9
click at [350, 96] on h5 "In Continuous Improvement, the process of ________ involves analyzing project o…" at bounding box center [539, 115] width 391 height 59
copy h5 "In Continuous Improvement"
click at [571, 183] on div "retrospective analysis" at bounding box center [540, 179] width 388 height 25
click at [647, 182] on div "retrospective analysis" at bounding box center [540, 179] width 388 height 25
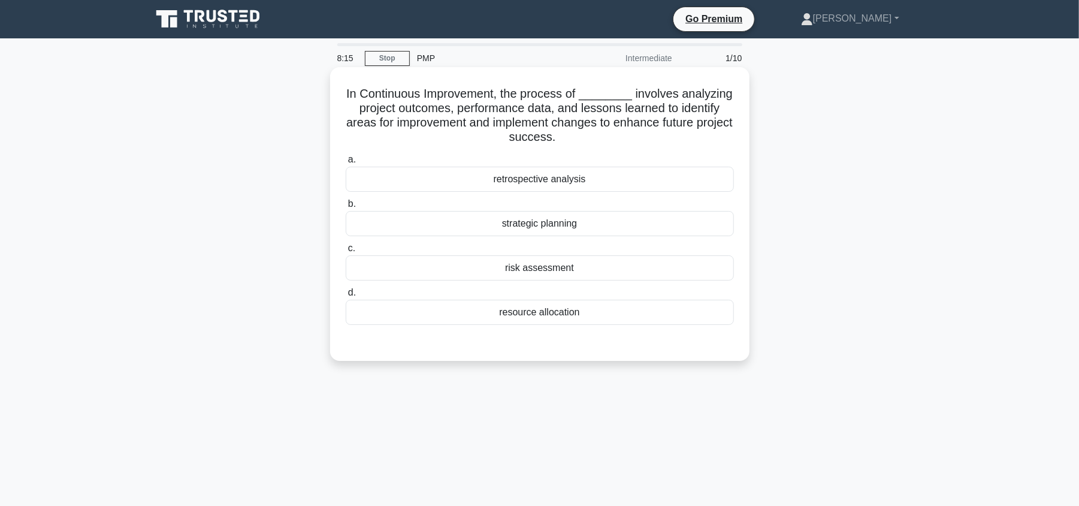
click at [346, 164] on input "a. retrospective analysis" at bounding box center [346, 160] width 0 height 8
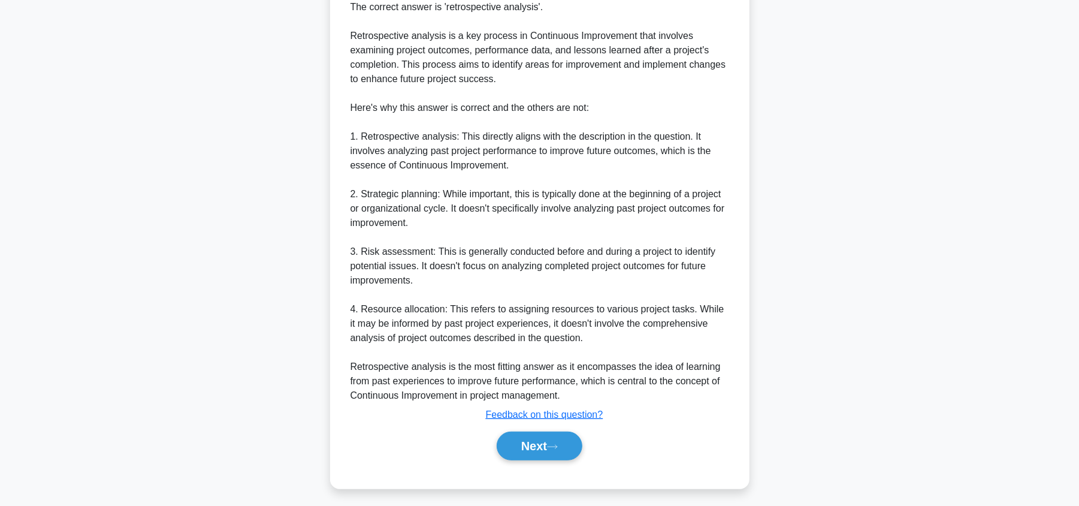
scroll to position [379, 0]
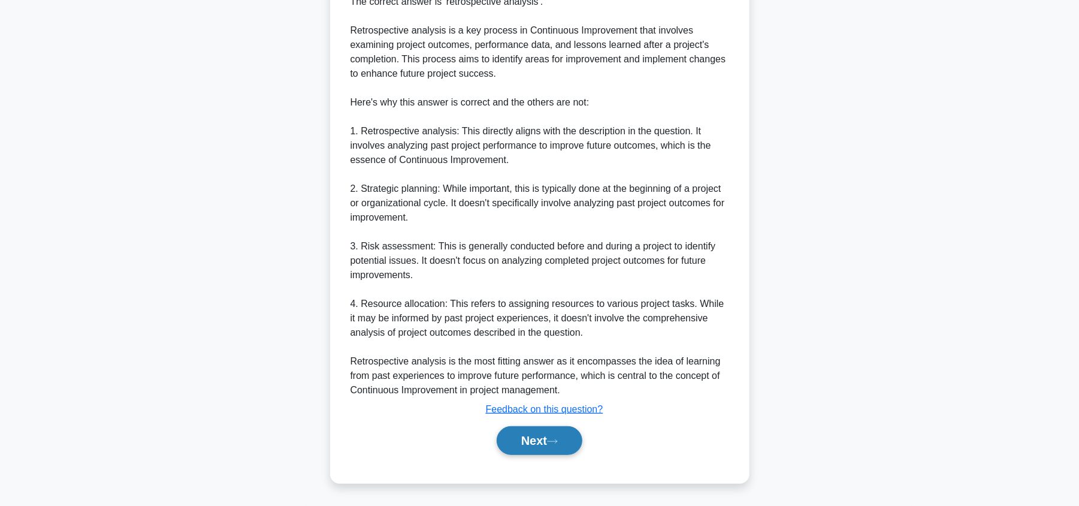
click at [551, 432] on button "Next" at bounding box center [540, 440] width 86 height 29
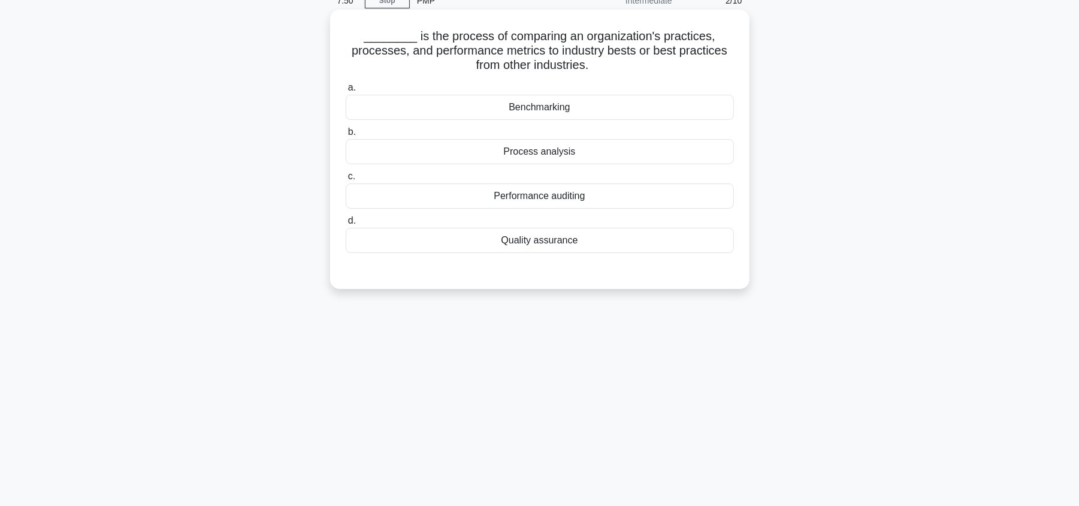
scroll to position [0, 0]
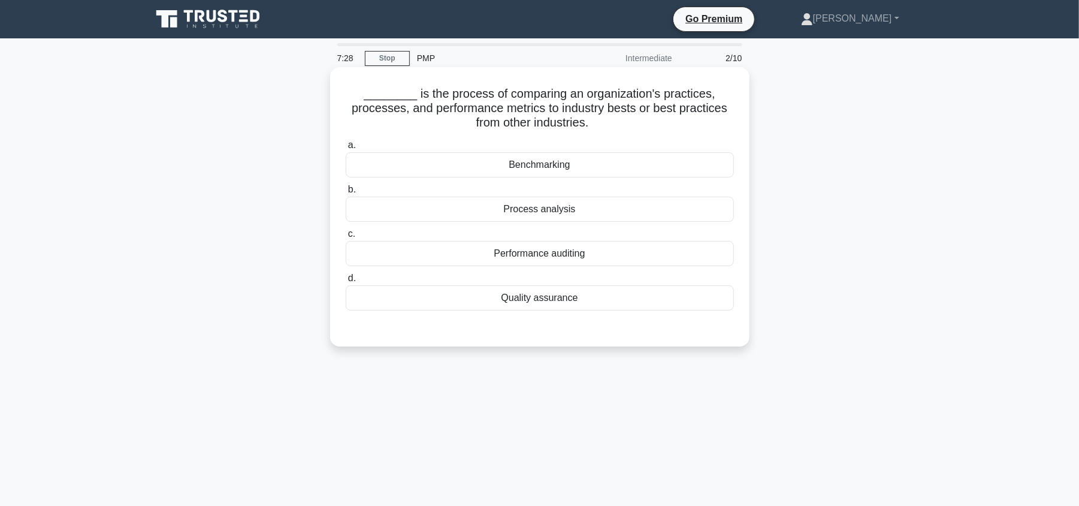
click at [571, 166] on div "Benchmarking" at bounding box center [540, 164] width 388 height 25
click at [346, 149] on input "a. Benchmarking" at bounding box center [346, 145] width 0 height 8
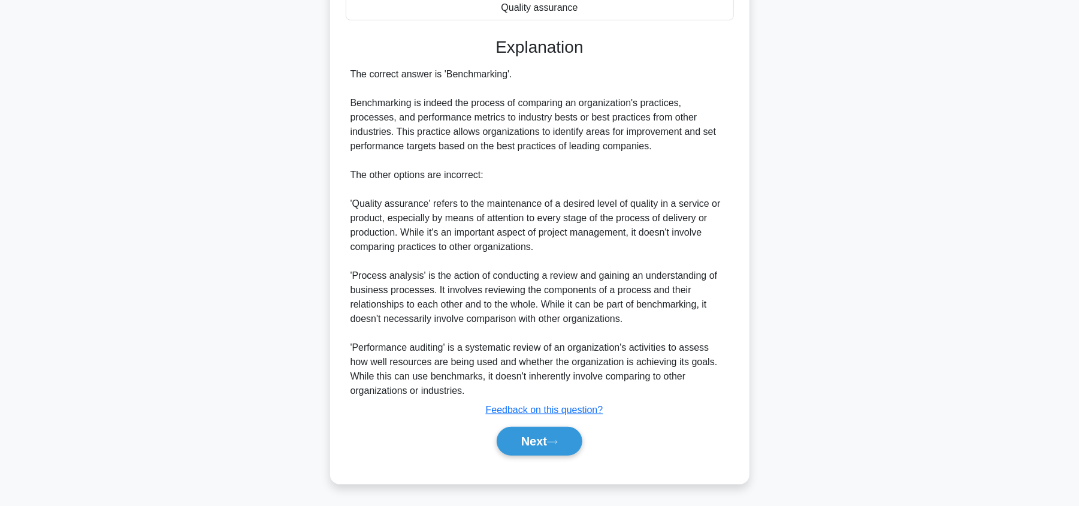
scroll to position [293, 0]
click at [517, 437] on button "Next" at bounding box center [540, 440] width 86 height 29
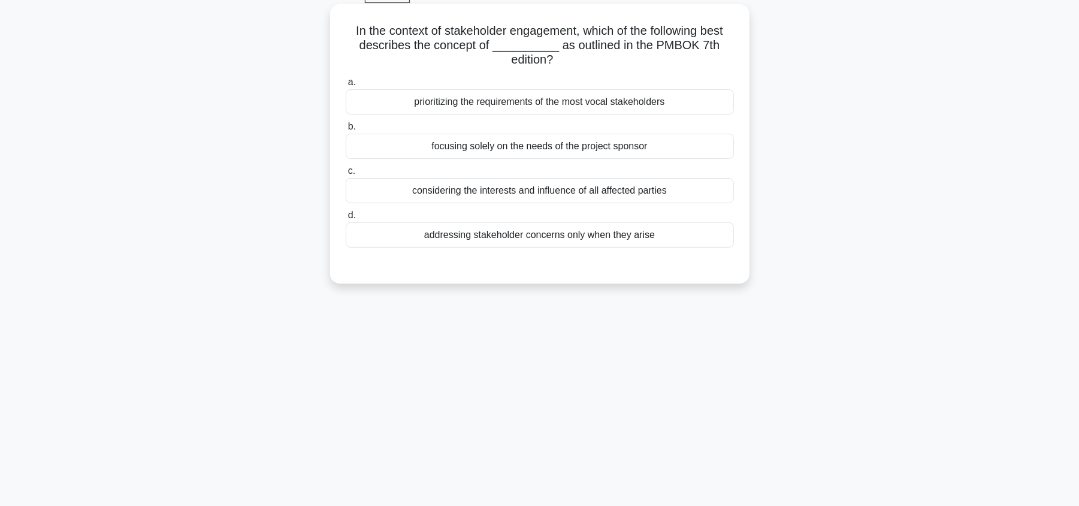
scroll to position [0, 0]
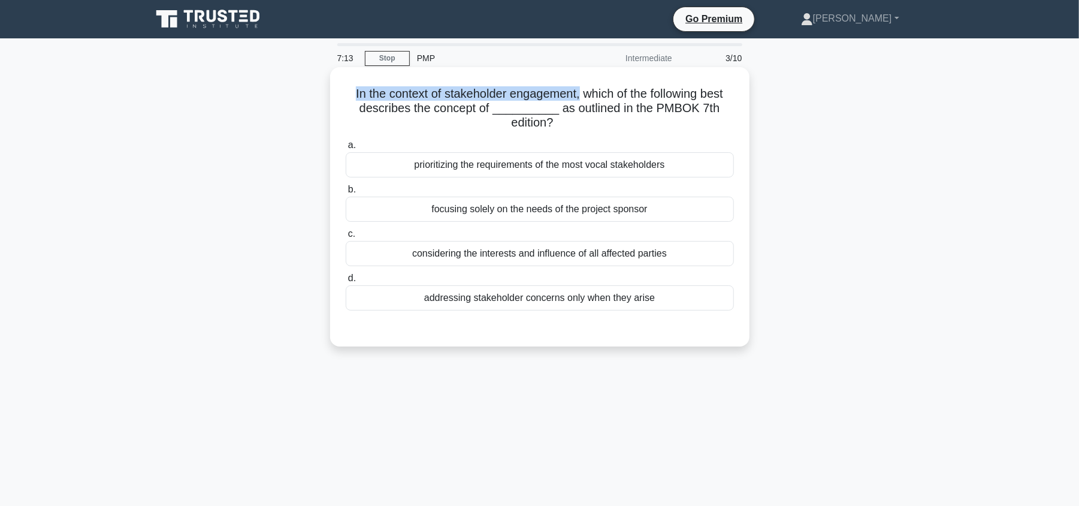
drag, startPoint x: 578, startPoint y: 93, endPoint x: 350, endPoint y: 91, distance: 228.2
click at [350, 91] on h5 "In the context of stakeholder engagement, which of the following best describes…" at bounding box center [539, 108] width 391 height 44
copy h5 "In the context of stakeholder engagement,"
drag, startPoint x: 552, startPoint y: 128, endPoint x: 346, endPoint y: 98, distance: 208.8
click at [346, 98] on h5 "In the context of stakeholder engagement, which of the following best describes…" at bounding box center [539, 108] width 391 height 44
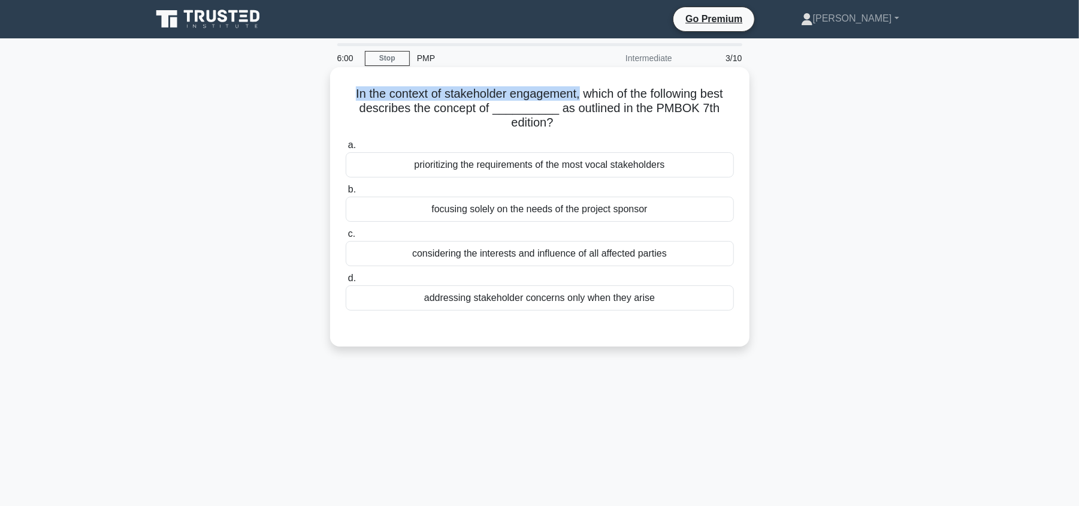
copy h5 "In the context of stakeholder engagement, which of the following best describes…"
click at [727, 120] on h5 "In the context of stakeholder engagement, which of the following best describes…" at bounding box center [539, 108] width 391 height 44
click at [602, 272] on div "a. prioritizing the requirements of the most vocal stakeholders b. focusing sol…" at bounding box center [539, 223] width 402 height 177
click at [683, 250] on div "considering the interests and influence of all affected parties" at bounding box center [540, 253] width 388 height 25
click at [346, 238] on input "c. considering the interests and influence of all affected parties" at bounding box center [346, 234] width 0 height 8
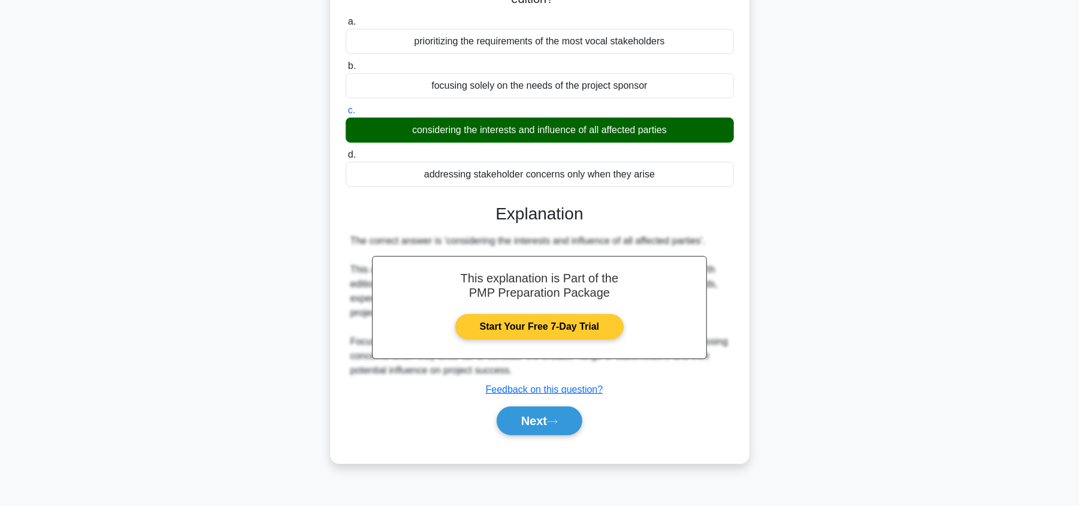
scroll to position [141, 0]
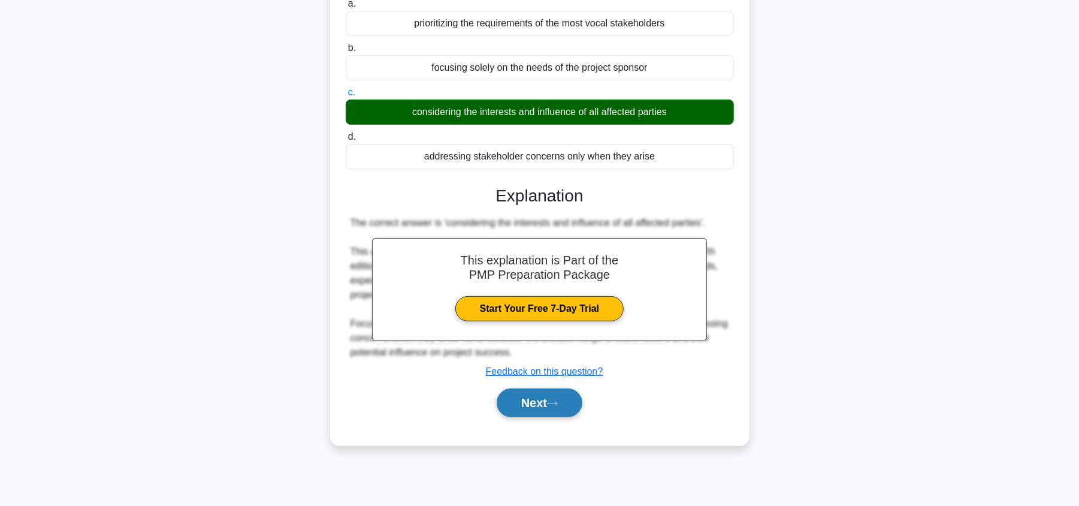
click at [517, 405] on button "Next" at bounding box center [540, 402] width 86 height 29
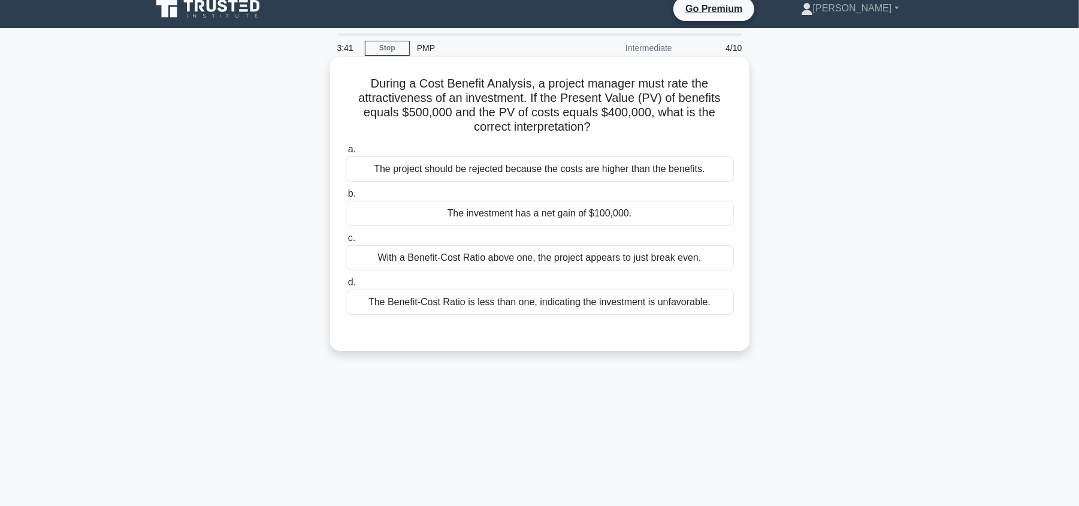
scroll to position [0, 0]
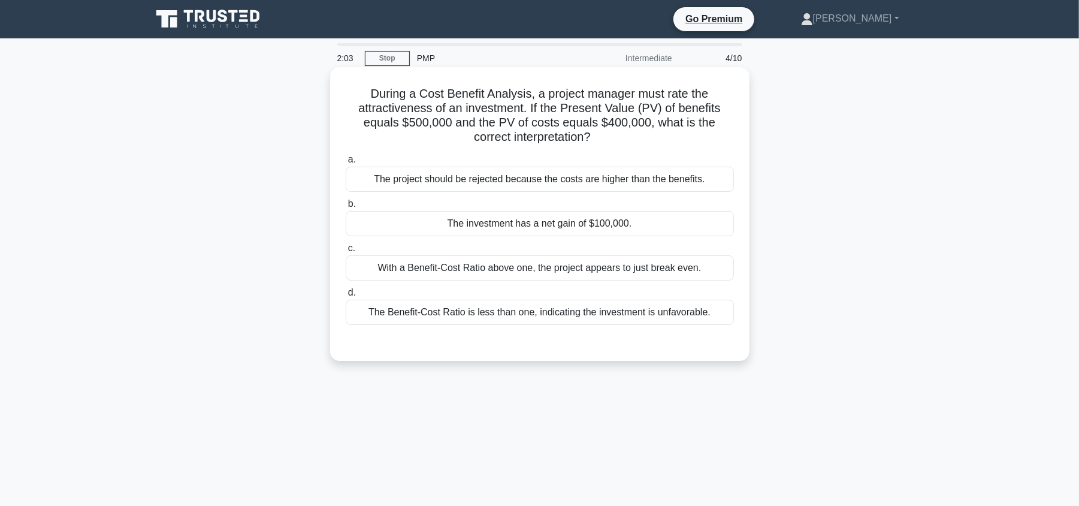
click at [592, 312] on div "The Benefit-Cost Ratio is less than one, indicating the investment is unfavorab…" at bounding box center [540, 311] width 388 height 25
click at [346, 296] on input "d. The Benefit-Cost Ratio is less than one, indicating the investment is unfavo…" at bounding box center [346, 293] width 0 height 8
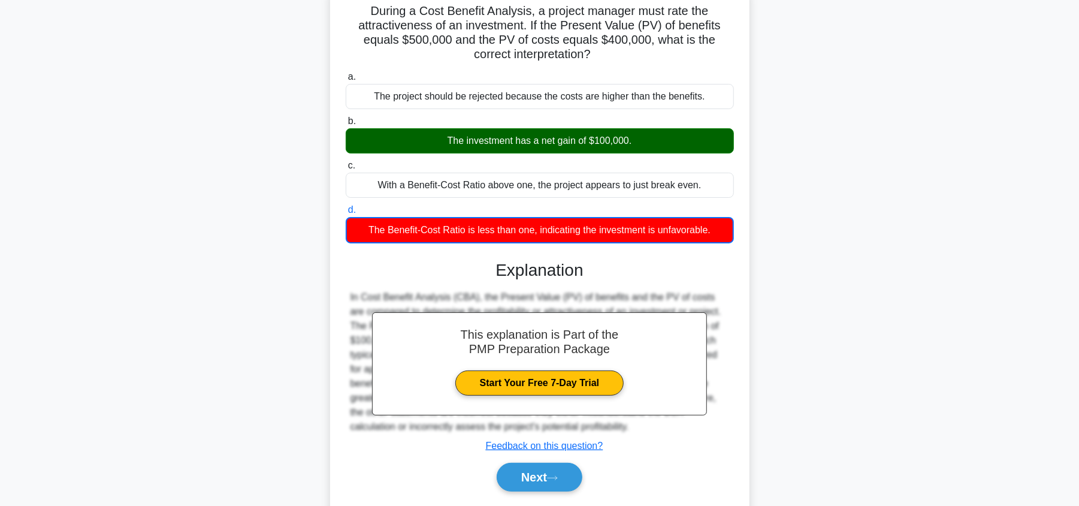
scroll to position [141, 0]
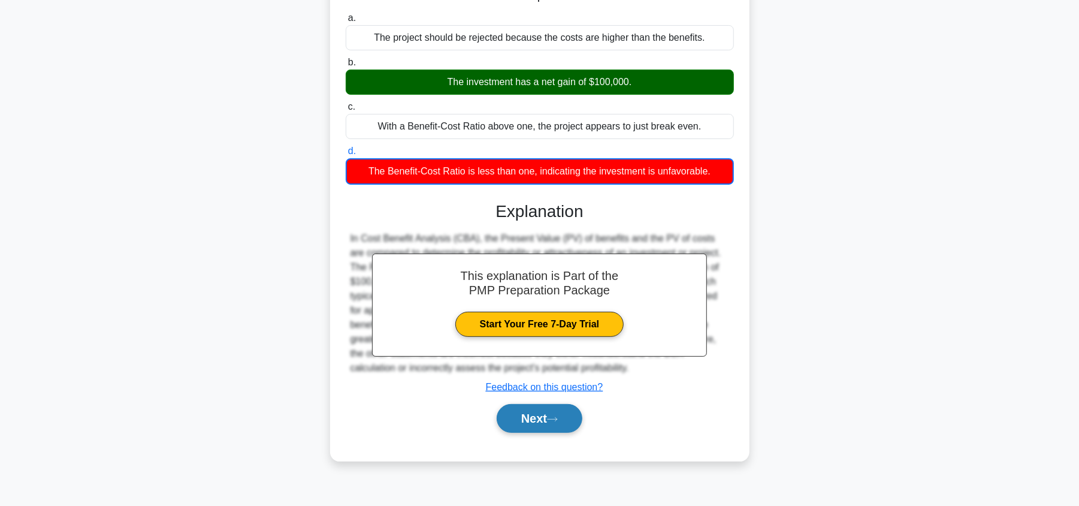
click at [557, 410] on button "Next" at bounding box center [540, 418] width 86 height 29
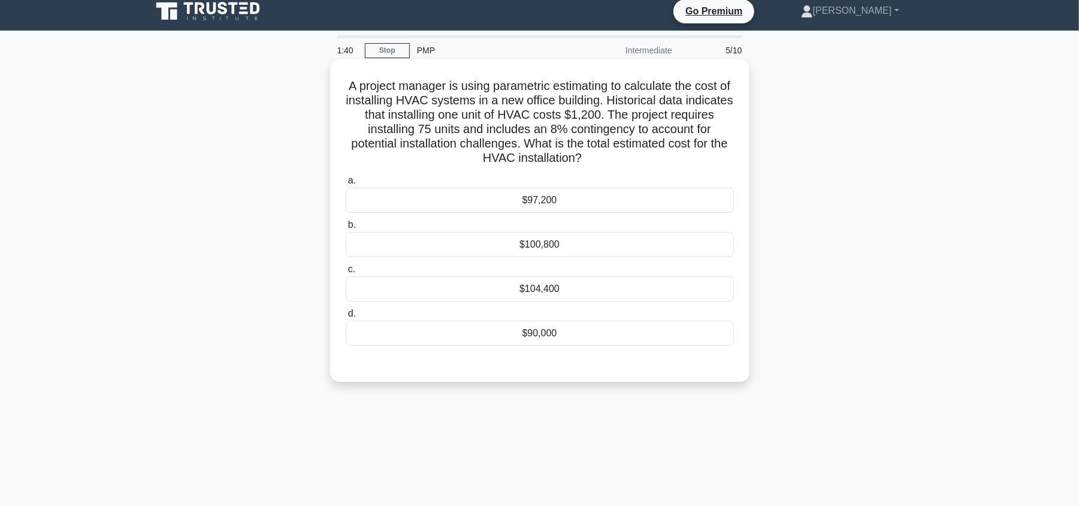
scroll to position [0, 0]
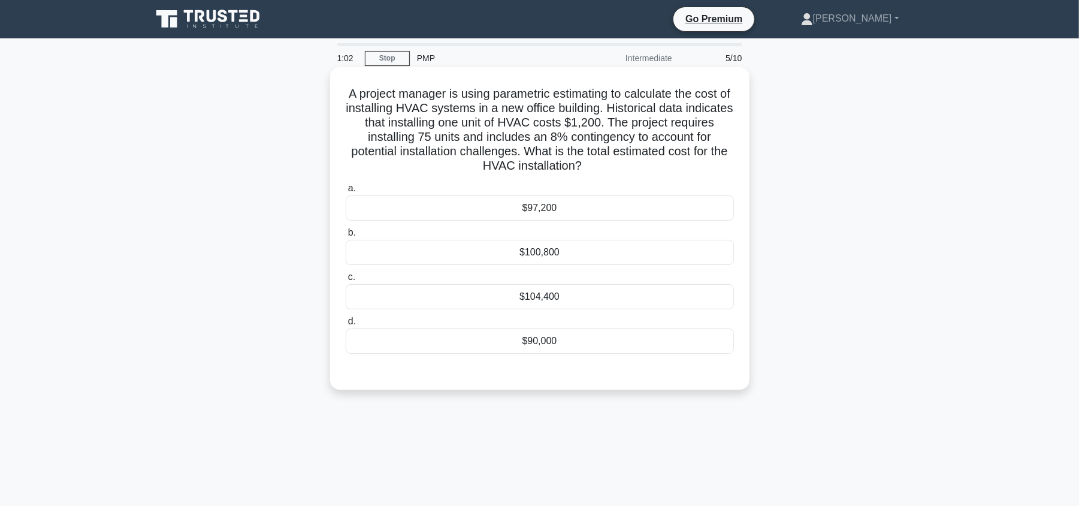
click at [588, 248] on div "$100,800" at bounding box center [540, 252] width 388 height 25
click at [346, 237] on input "b. $100,800" at bounding box center [346, 233] width 0 height 8
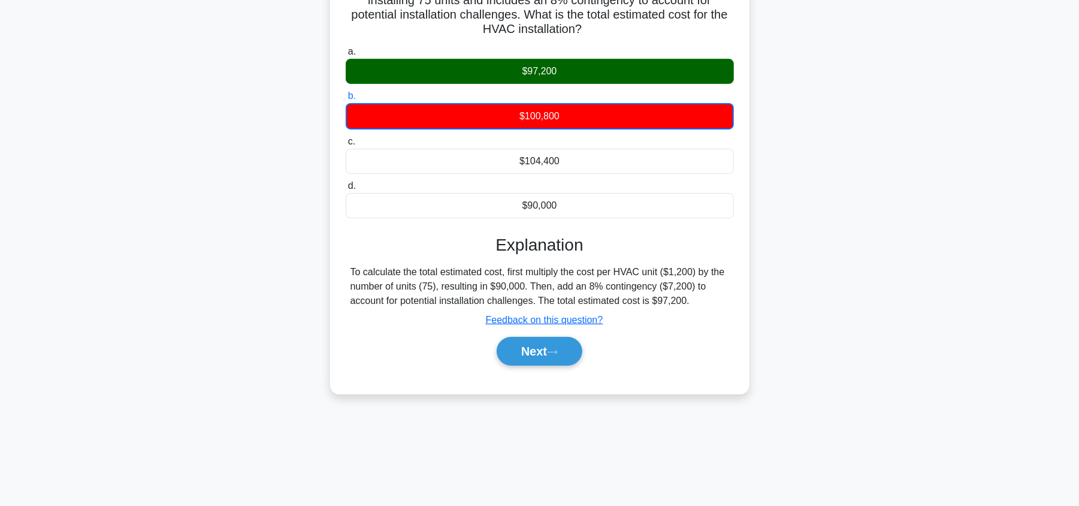
scroll to position [141, 0]
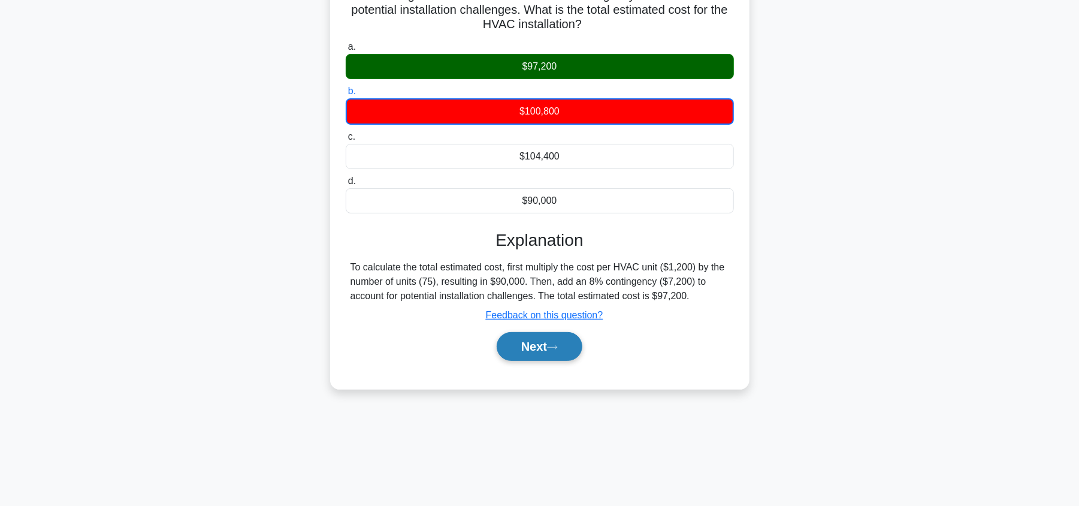
click at [532, 350] on button "Next" at bounding box center [540, 346] width 86 height 29
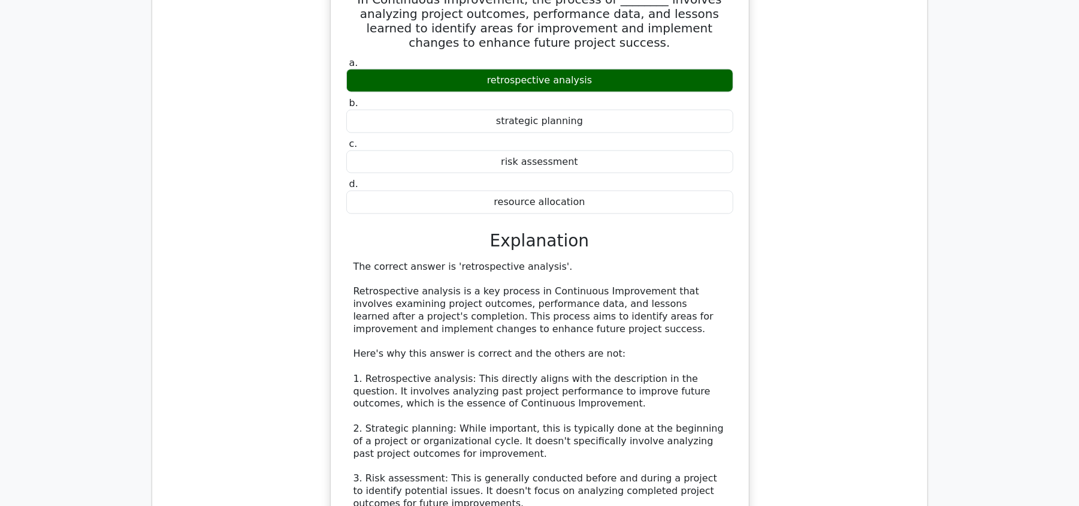
scroll to position [1118, 0]
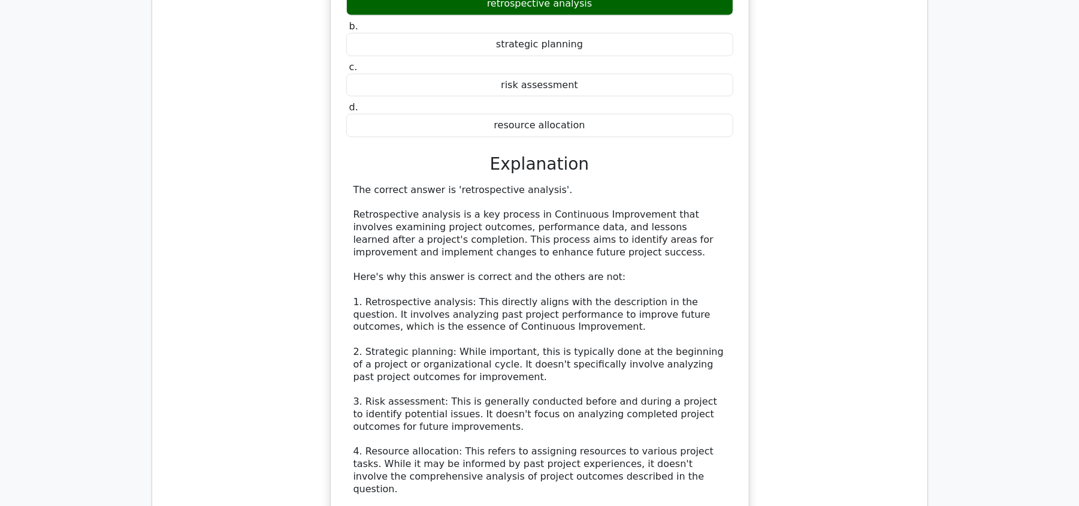
click at [806, 286] on div "In Continuous Improvement, the process of ________ involves analyzing project o…" at bounding box center [540, 258] width 756 height 725
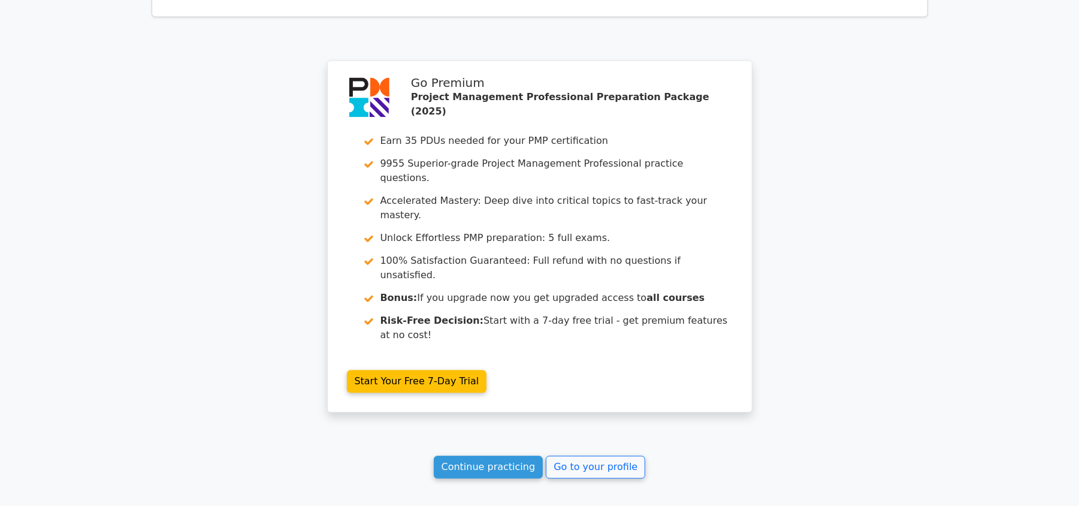
scroll to position [1944, 0]
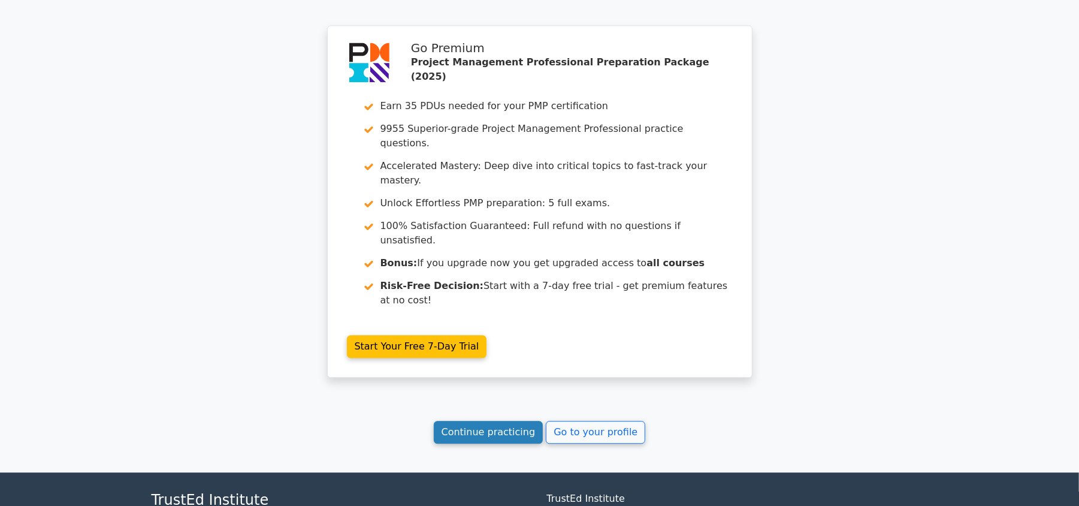
click at [527, 420] on link "Continue practicing" at bounding box center [489, 431] width 110 height 23
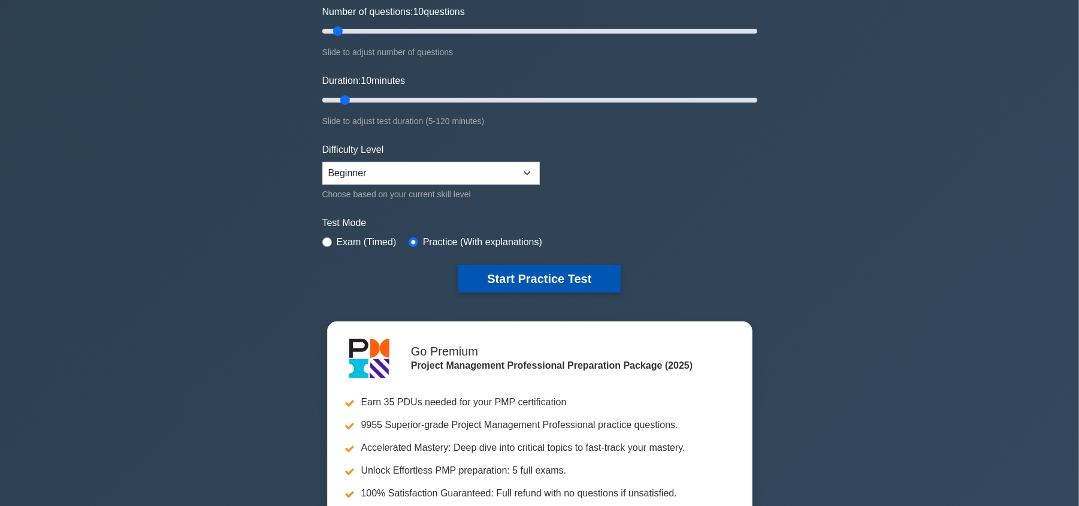
scroll to position [159, 0]
click at [545, 279] on button "Start Practice Test" at bounding box center [539, 279] width 162 height 28
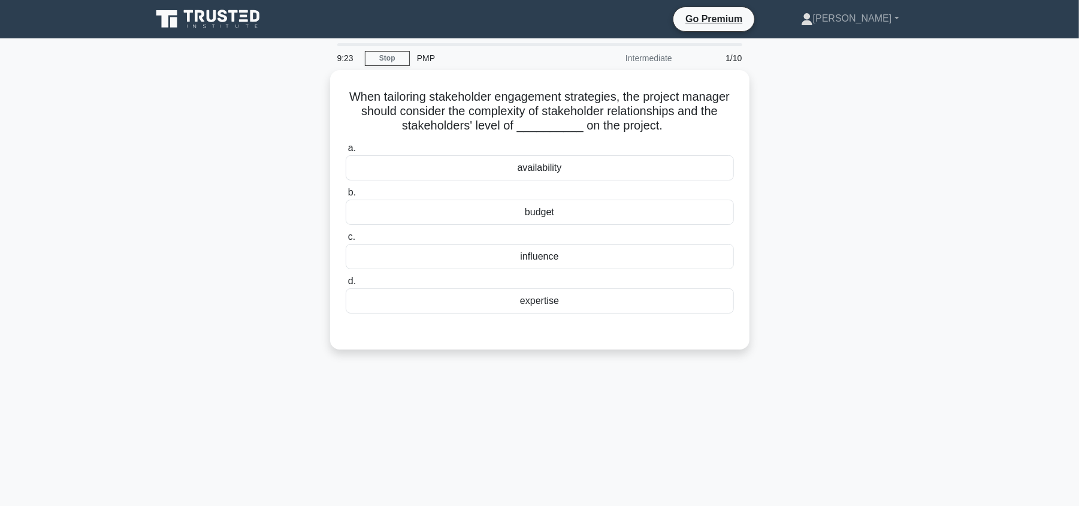
click at [921, 302] on div "When tailoring stakeholder engagement strategies, the project manager should co…" at bounding box center [539, 216] width 791 height 293
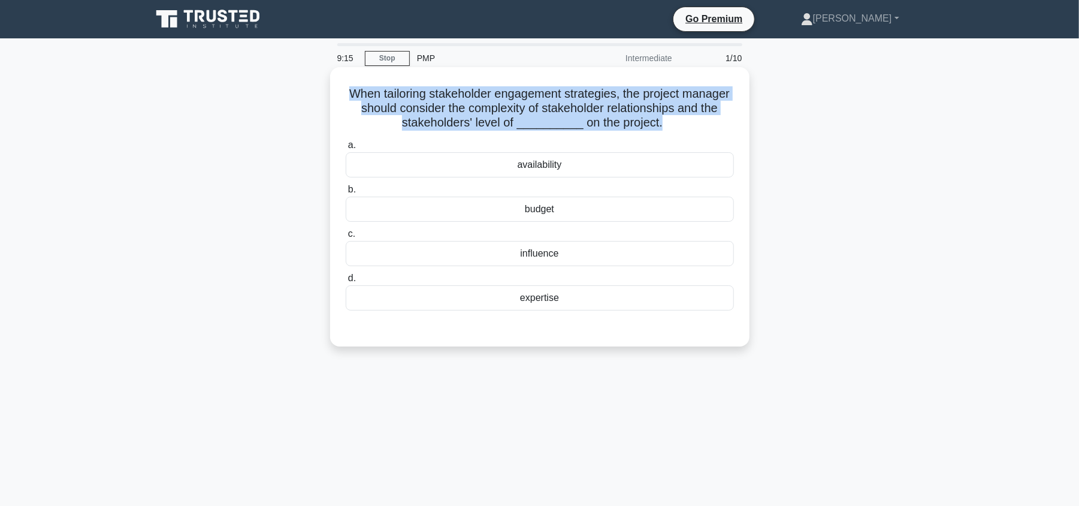
drag, startPoint x: 678, startPoint y: 126, endPoint x: 351, endPoint y: 92, distance: 328.8
click at [351, 92] on h5 "When tailoring stakeholder engagement strategies, the project manager should co…" at bounding box center [539, 108] width 391 height 44
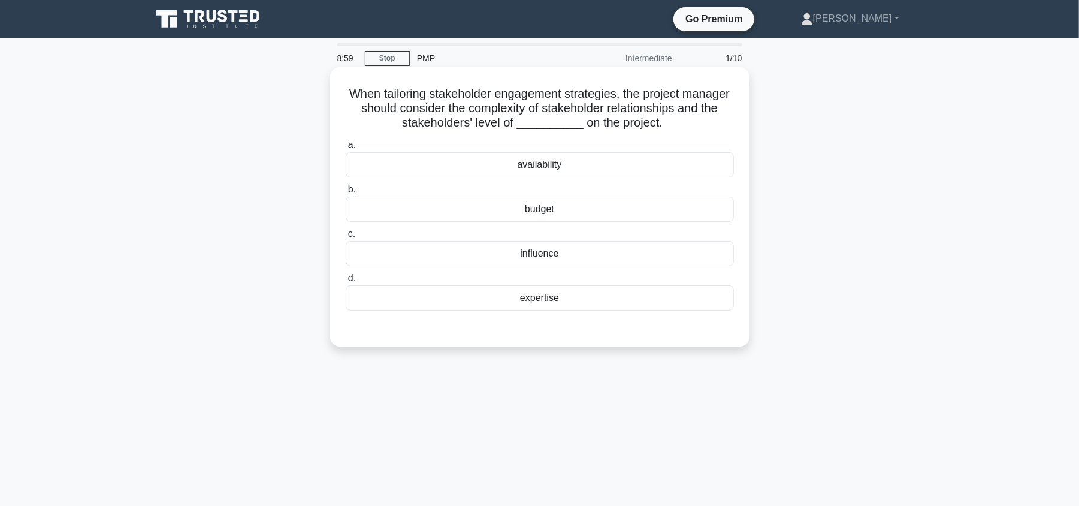
click at [558, 162] on div "availability" at bounding box center [540, 164] width 388 height 25
click at [346, 149] on input "a. availability" at bounding box center [346, 145] width 0 height 8
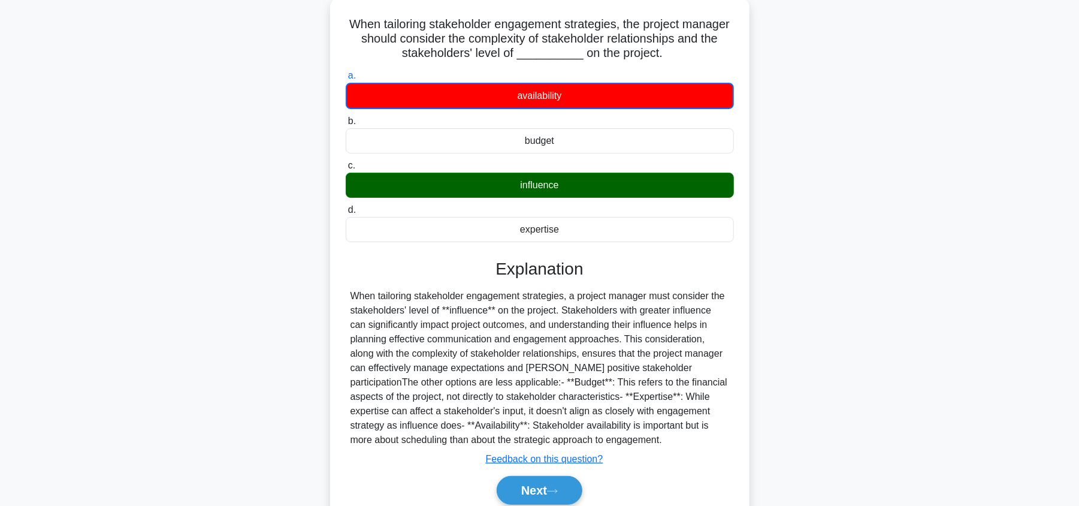
scroll to position [141, 0]
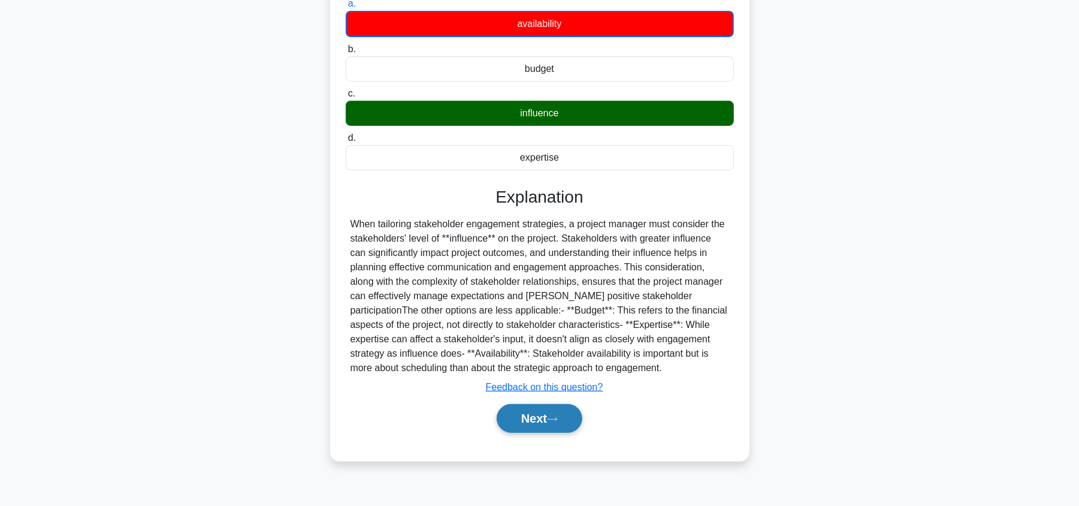
click at [557, 419] on icon at bounding box center [552, 419] width 10 height 4
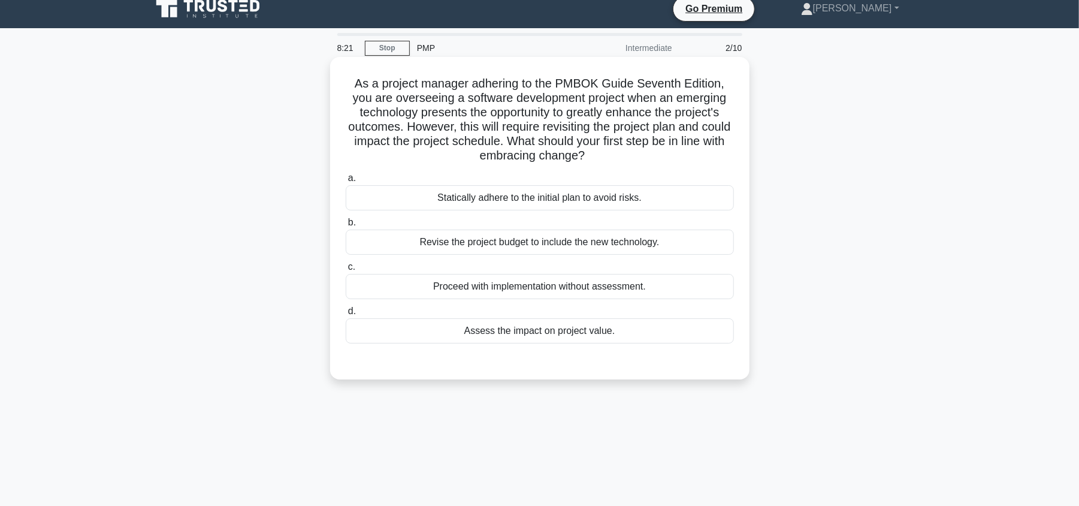
scroll to position [0, 0]
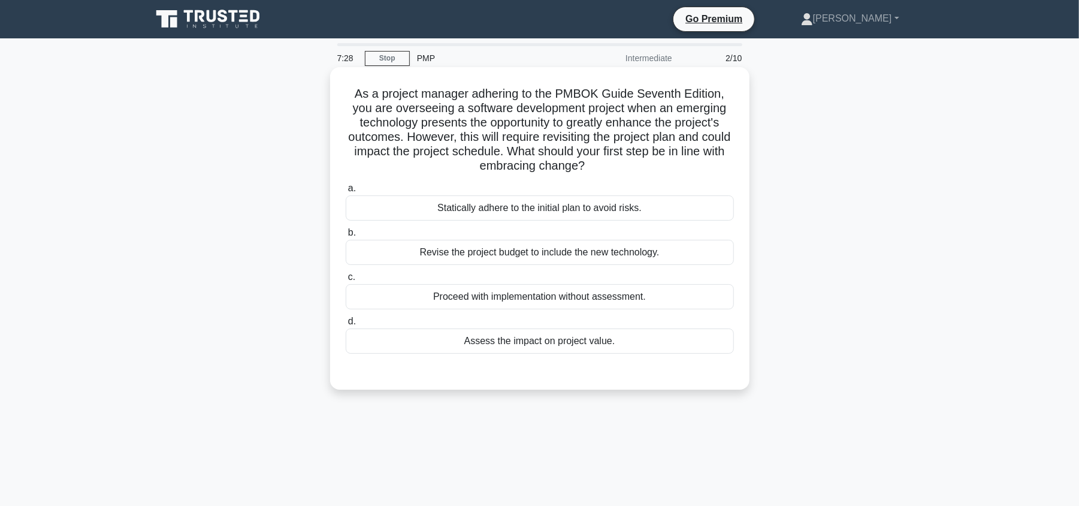
click at [482, 351] on div "Assess the impact on project value." at bounding box center [540, 340] width 388 height 25
click at [647, 337] on div "Assess the impact on project value." at bounding box center [540, 340] width 388 height 25
click at [346, 325] on input "d. Assess the impact on project value." at bounding box center [346, 321] width 0 height 8
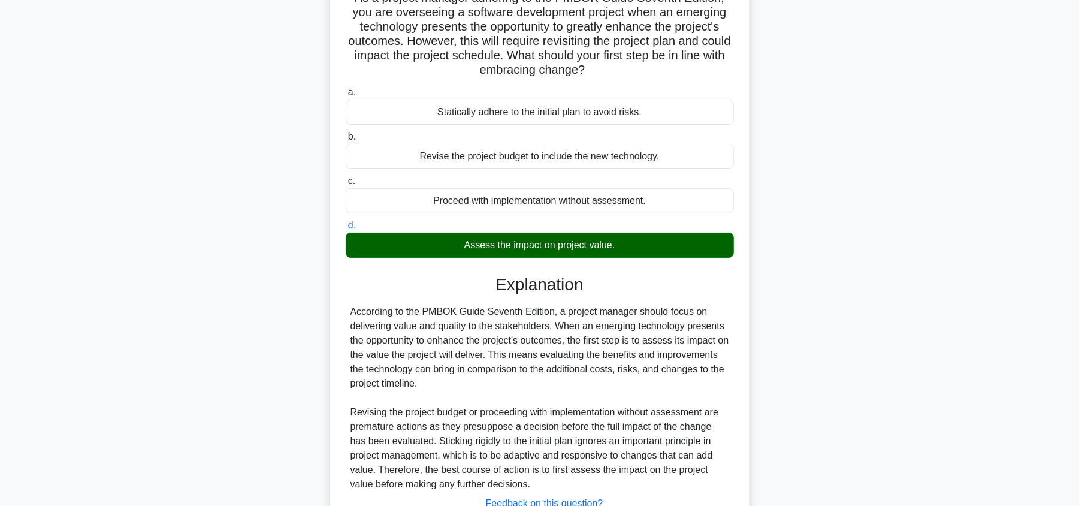
scroll to position [192, 0]
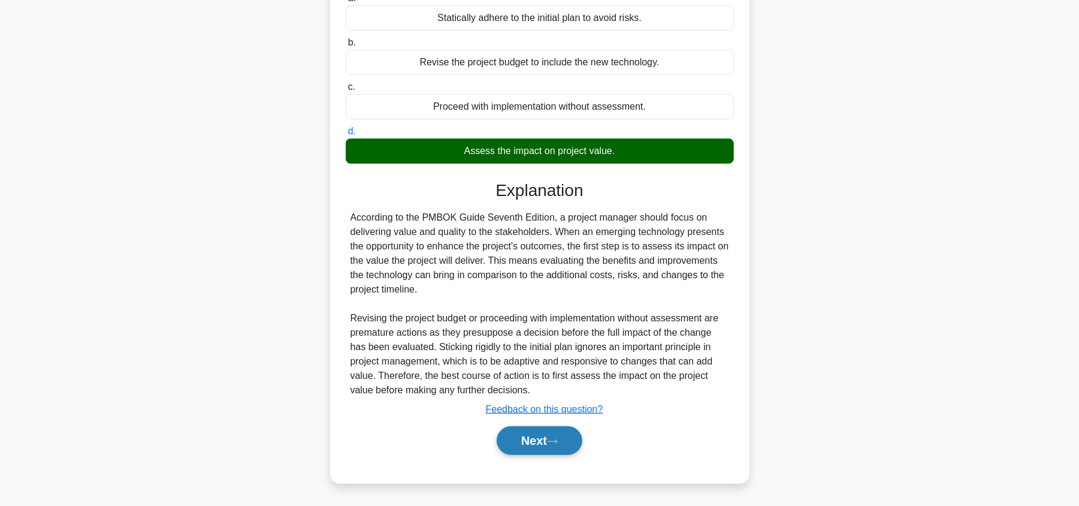
click at [537, 442] on button "Next" at bounding box center [540, 440] width 86 height 29
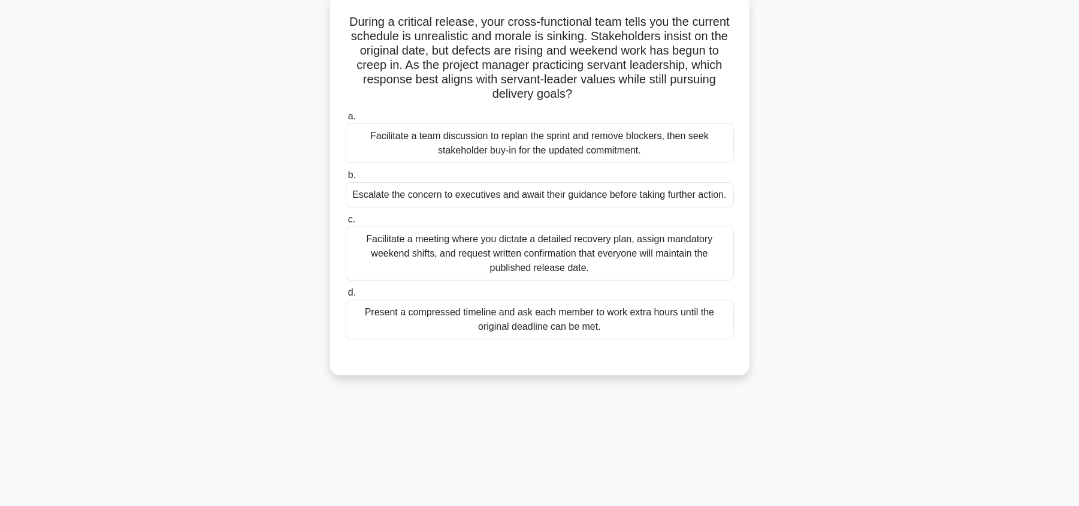
scroll to position [61, 0]
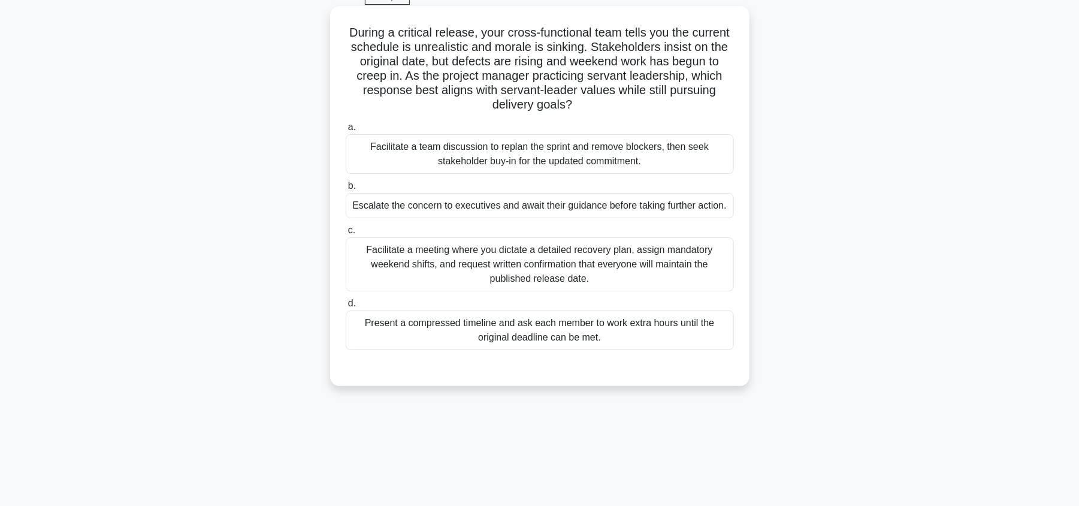
click at [661, 268] on div "Facilitate a meeting where you dictate a detailed recovery plan, assign mandato…" at bounding box center [540, 264] width 388 height 54
click at [346, 234] on input "c. Facilitate a meeting where you dictate a detailed recovery plan, assign mand…" at bounding box center [346, 230] width 0 height 8
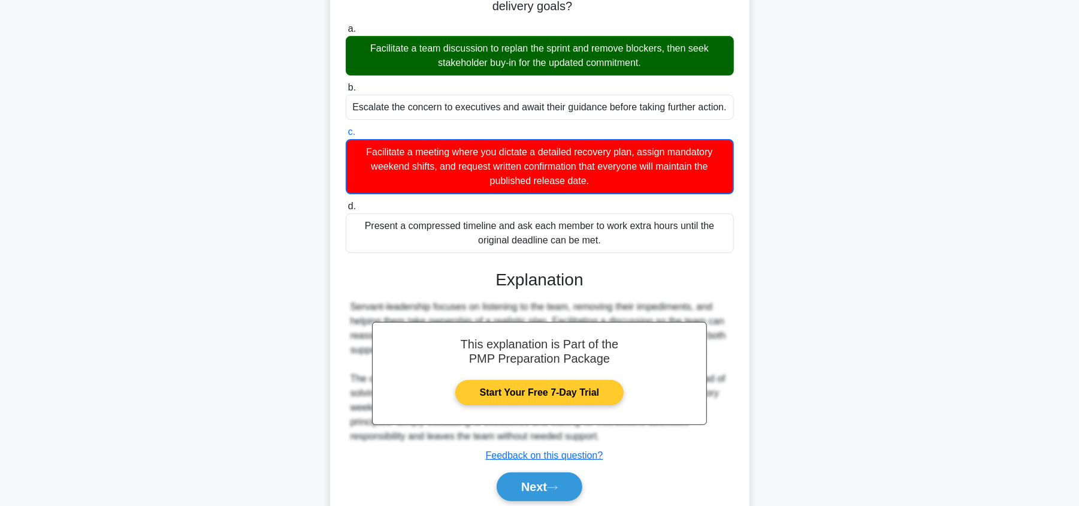
scroll to position [207, 0]
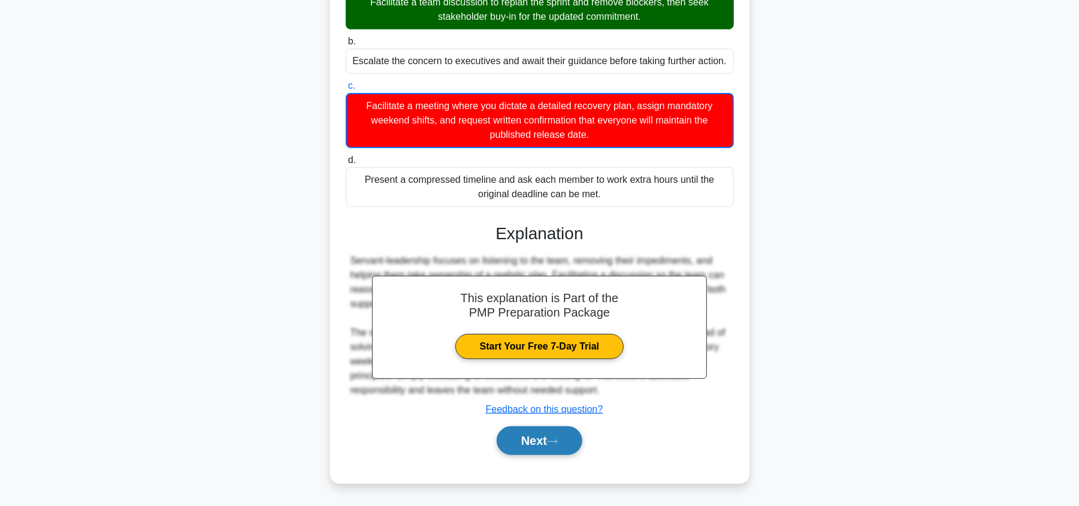
click at [538, 441] on button "Next" at bounding box center [540, 440] width 86 height 29
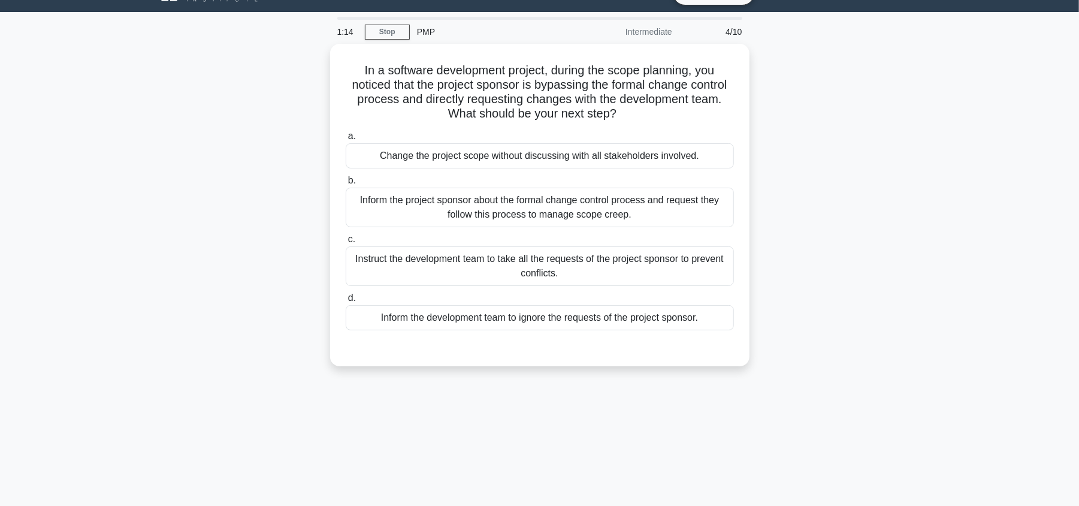
scroll to position [0, 0]
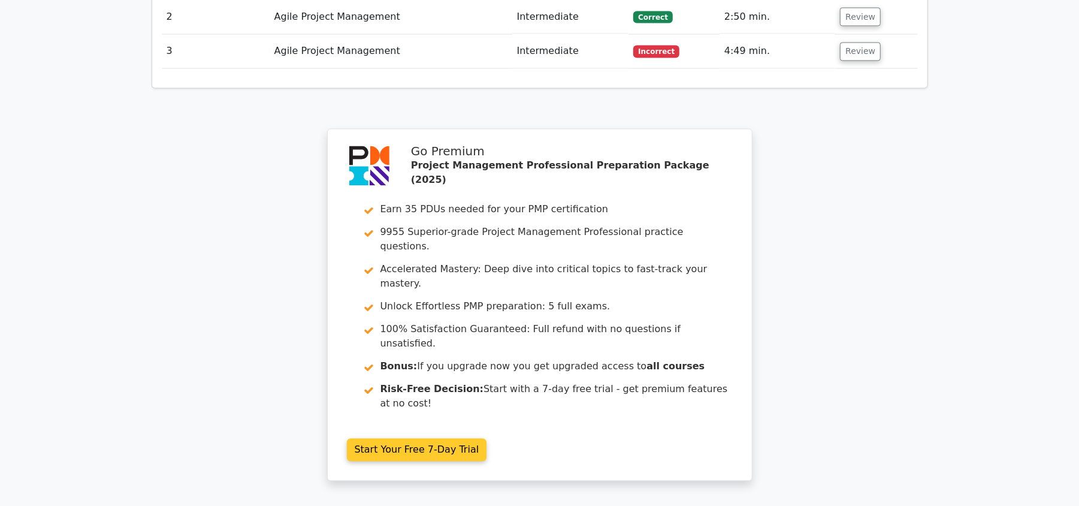
scroll to position [1597, 0]
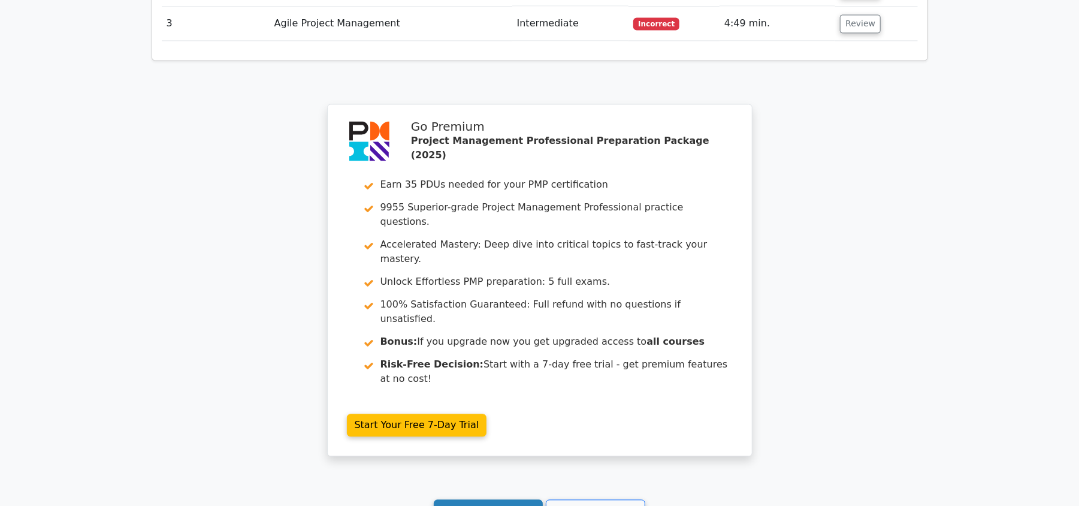
click at [491, 500] on link "Continue practicing" at bounding box center [489, 511] width 110 height 23
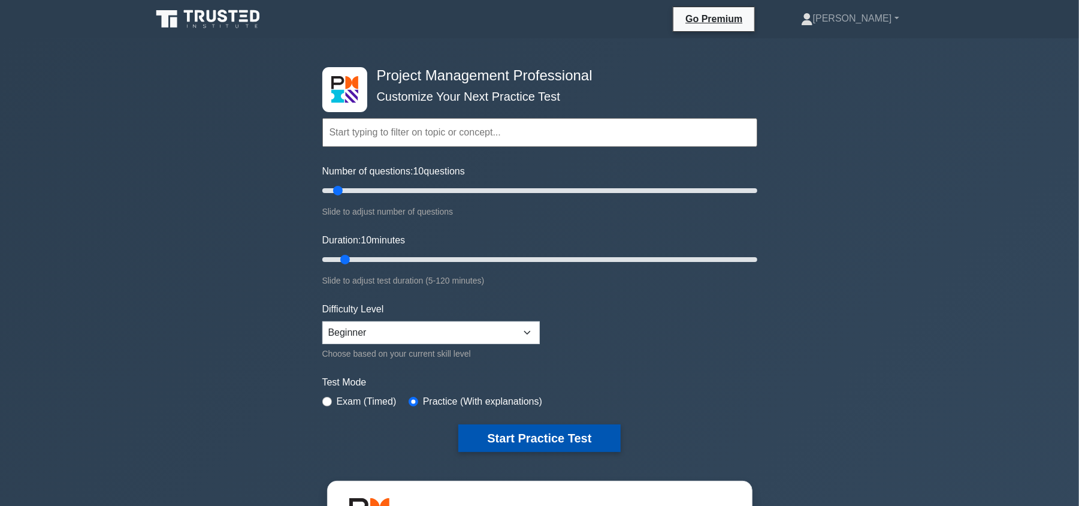
click at [535, 436] on button "Start Practice Test" at bounding box center [539, 438] width 162 height 28
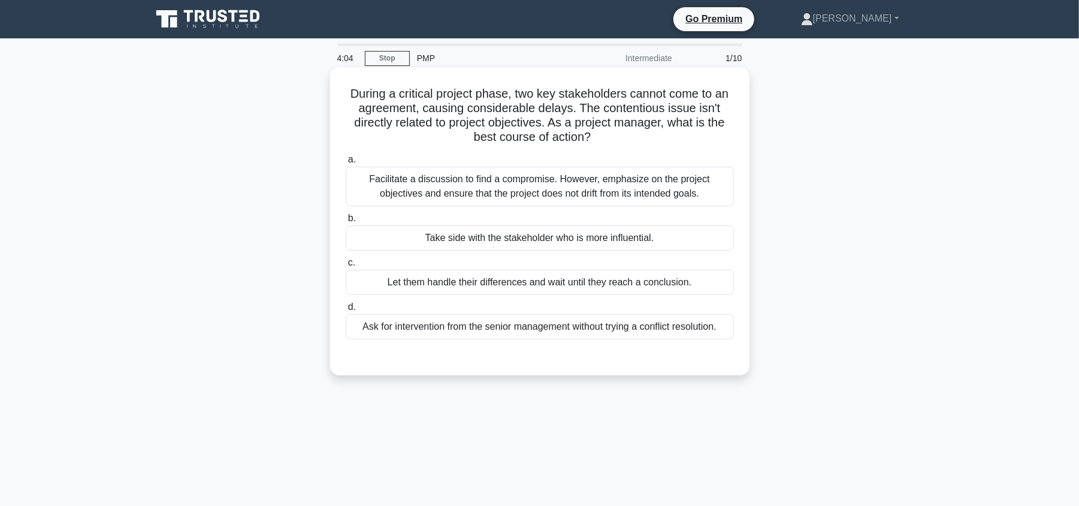
click at [521, 334] on div "Ask for intervention from the senior management without trying a conflict resol…" at bounding box center [540, 326] width 388 height 25
click at [346, 311] on input "d. Ask for intervention from the senior management without trying a conflict re…" at bounding box center [346, 307] width 0 height 8
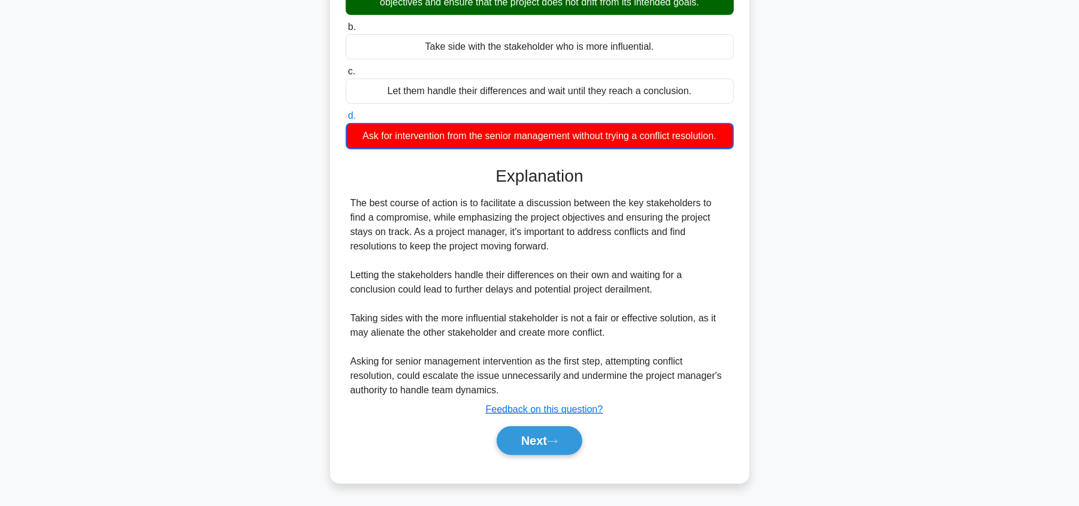
scroll to position [192, 0]
click at [543, 450] on button "Next" at bounding box center [540, 440] width 86 height 29
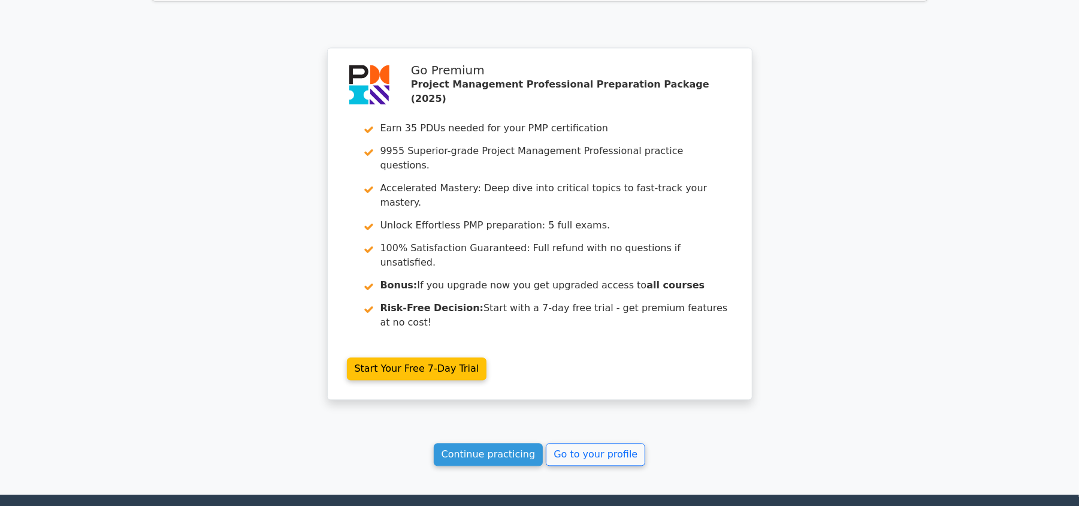
scroll to position [1644, 0]
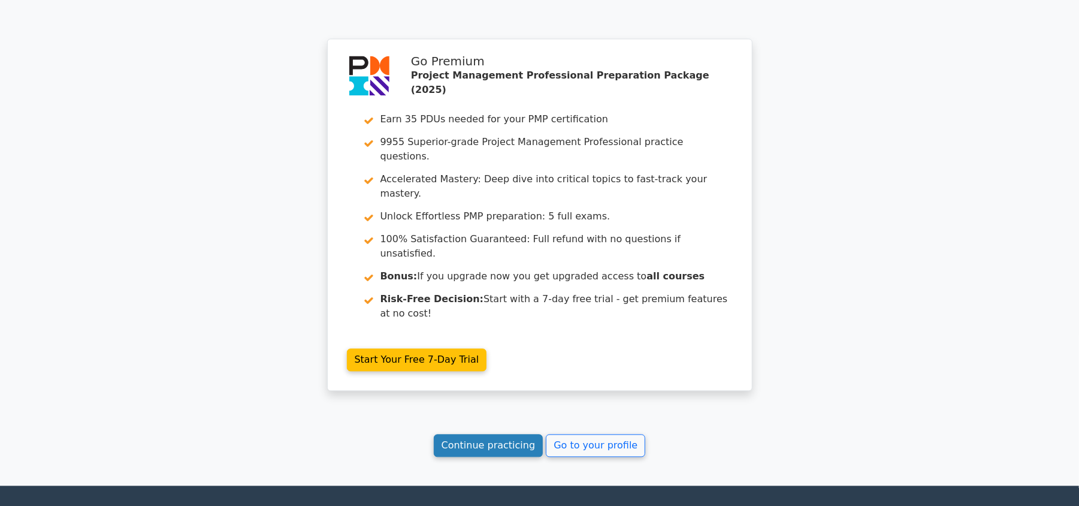
click at [486, 434] on link "Continue practicing" at bounding box center [489, 445] width 110 height 23
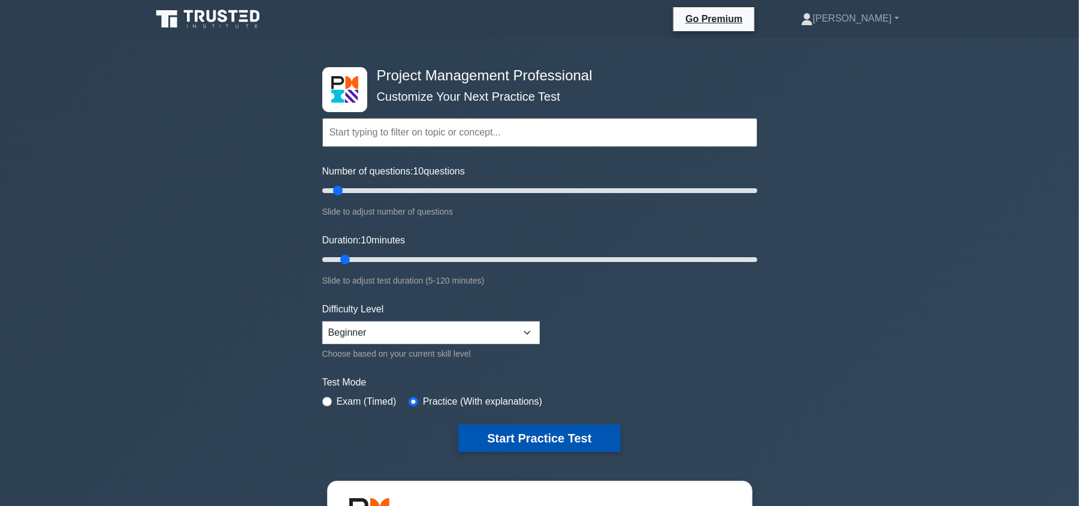
click at [564, 431] on button "Start Practice Test" at bounding box center [539, 438] width 162 height 28
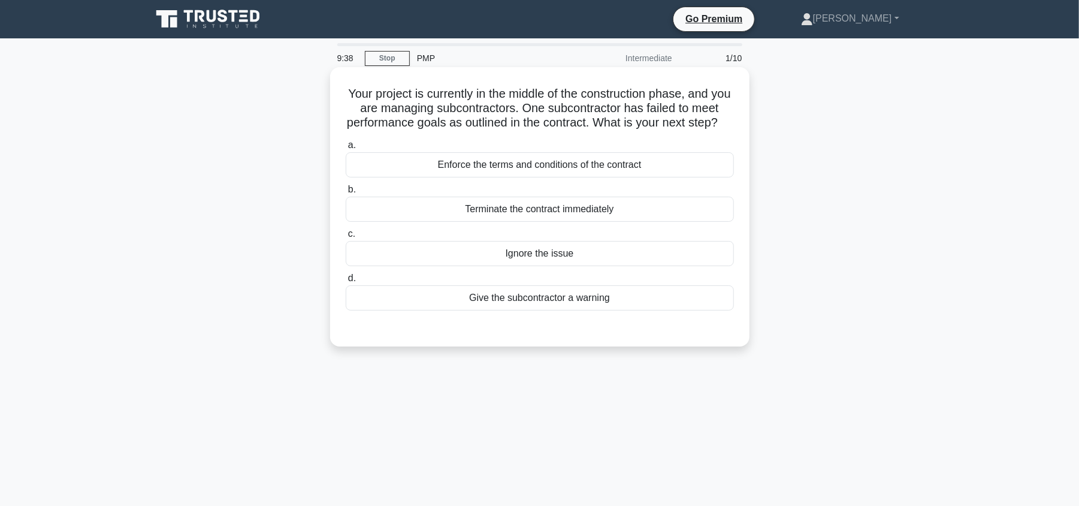
click at [613, 219] on div "Terminate the contract immediately" at bounding box center [540, 208] width 388 height 25
click at [346, 193] on input "b. Terminate the contract immediately" at bounding box center [346, 190] width 0 height 8
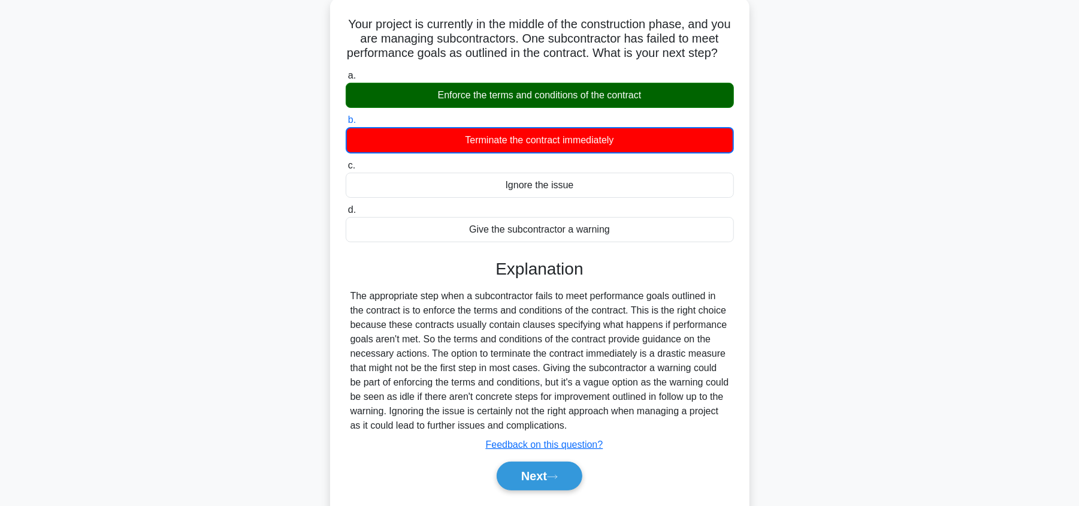
scroll to position [80, 0]
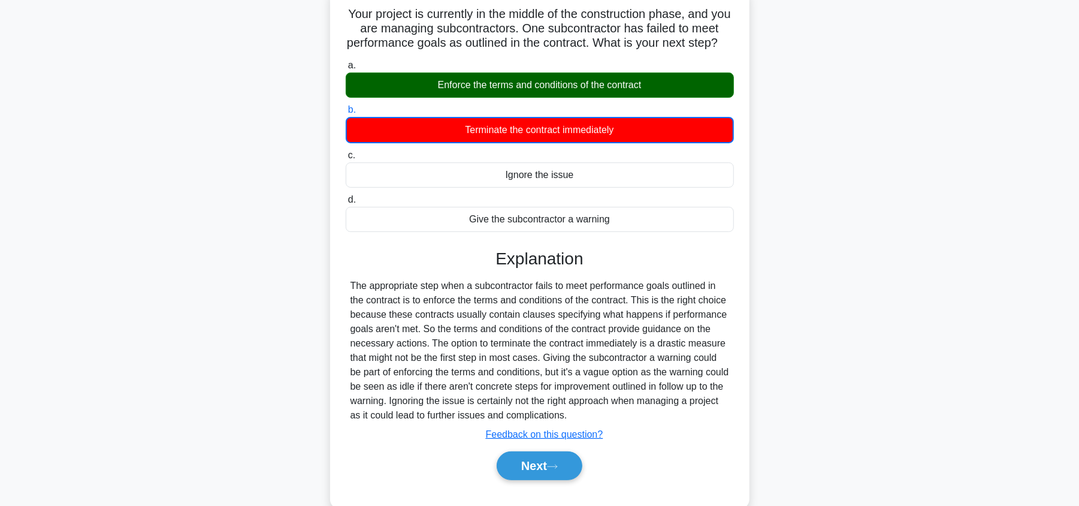
drag, startPoint x: 654, startPoint y: 104, endPoint x: 417, endPoint y: 108, distance: 236.6
click at [427, 87] on div "Enforce the terms and conditions of the contract" at bounding box center [540, 84] width 388 height 25
copy div "Enforce the terms and conditions of the contract"
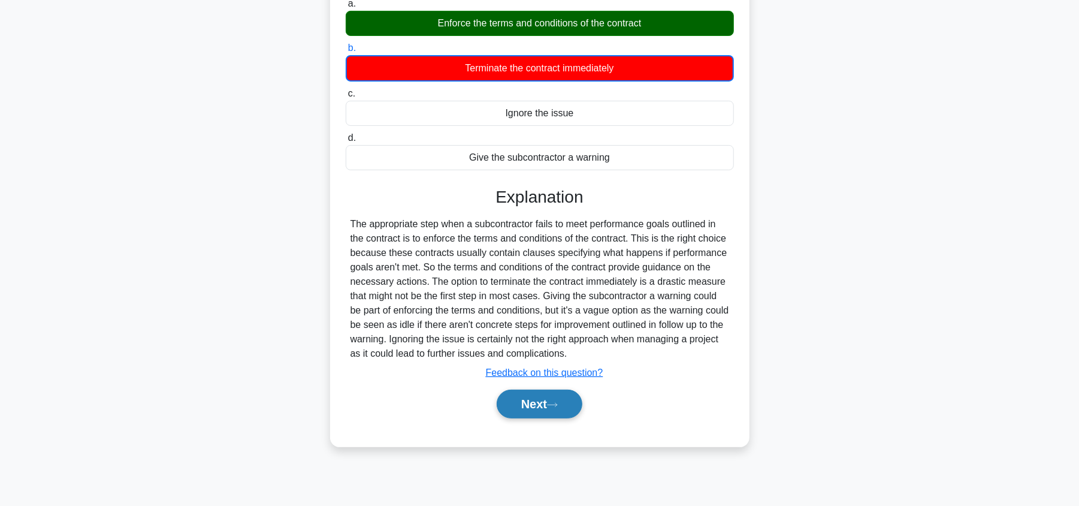
click at [571, 418] on button "Next" at bounding box center [540, 403] width 86 height 29
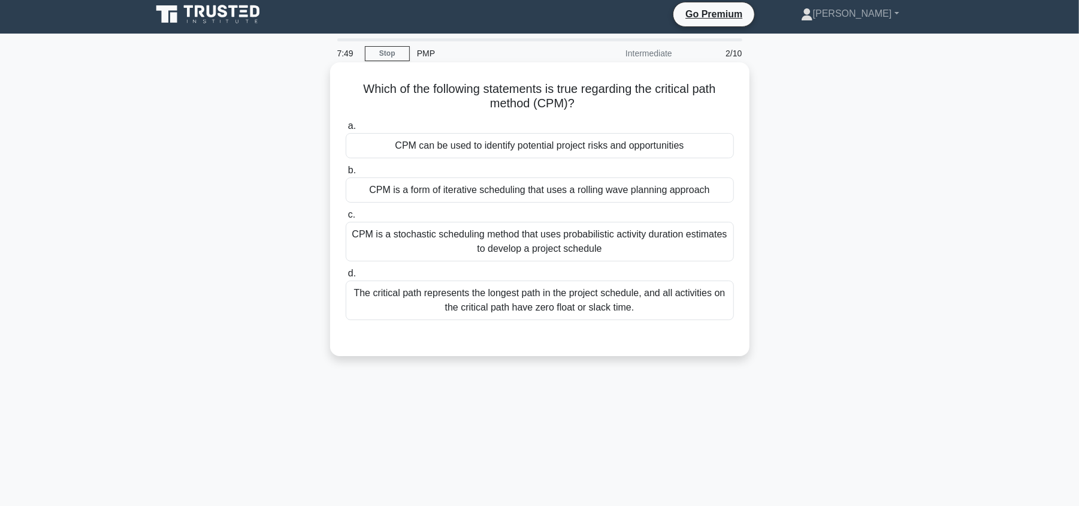
scroll to position [0, 0]
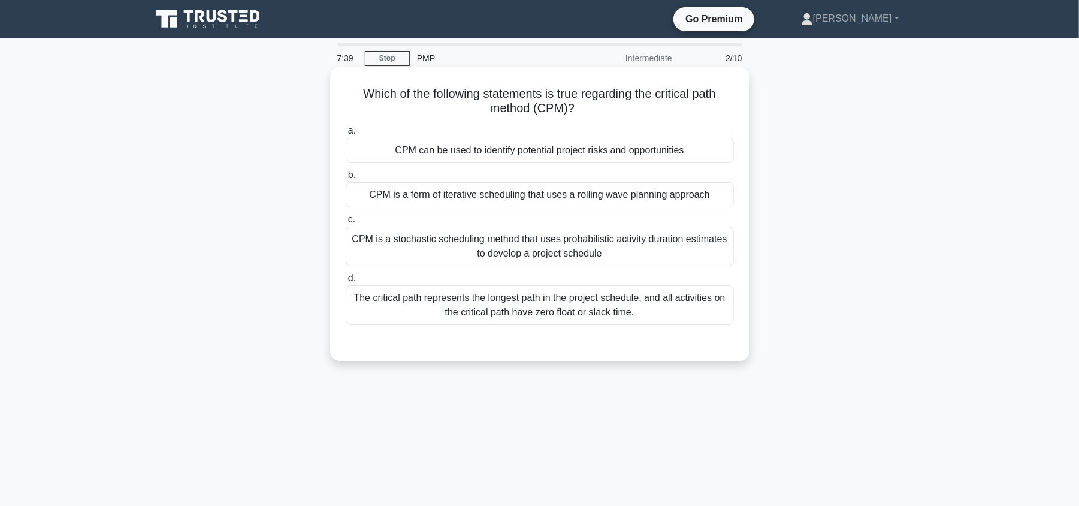
drag, startPoint x: 577, startPoint y: 111, endPoint x: 355, endPoint y: 84, distance: 223.9
click at [355, 84] on div "Which of the following statements is true regarding the critical path method (C…" at bounding box center [540, 214] width 410 height 284
copy h5 "Which of the following statements is true regarding the critical path method (C…"
click at [724, 119] on div "Which of the following statements is true regarding the critical path method (C…" at bounding box center [540, 214] width 410 height 284
click at [653, 310] on div "The critical path represents the longest path in the project schedule, and all …" at bounding box center [540, 305] width 388 height 40
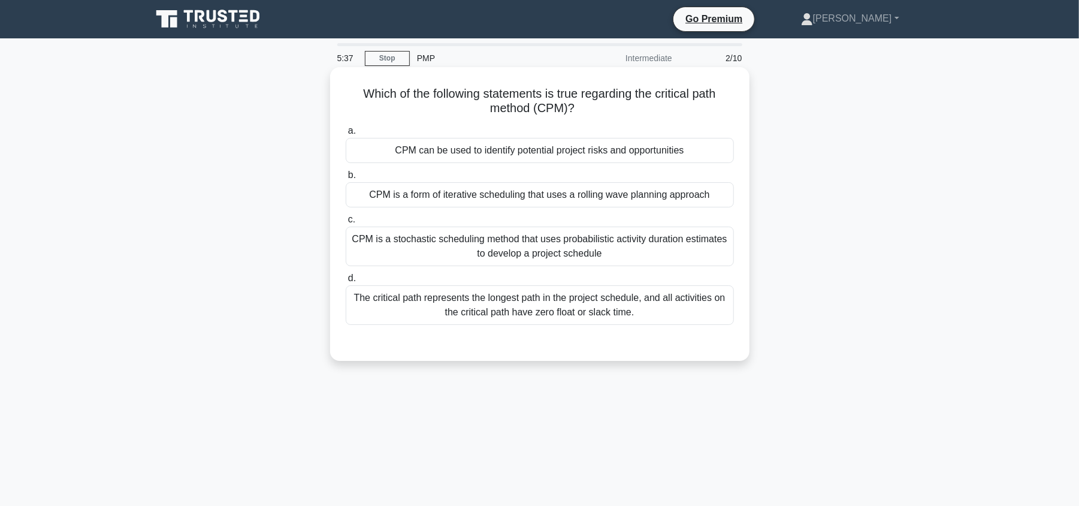
click at [346, 282] on input "d. The critical path represents the longest path in the project schedule, and a…" at bounding box center [346, 278] width 0 height 8
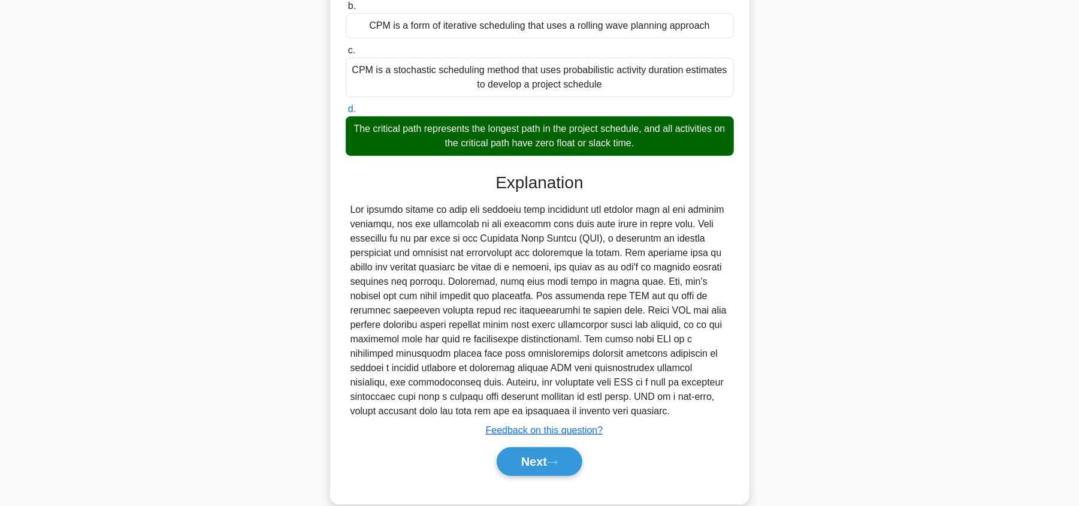
scroll to position [192, 0]
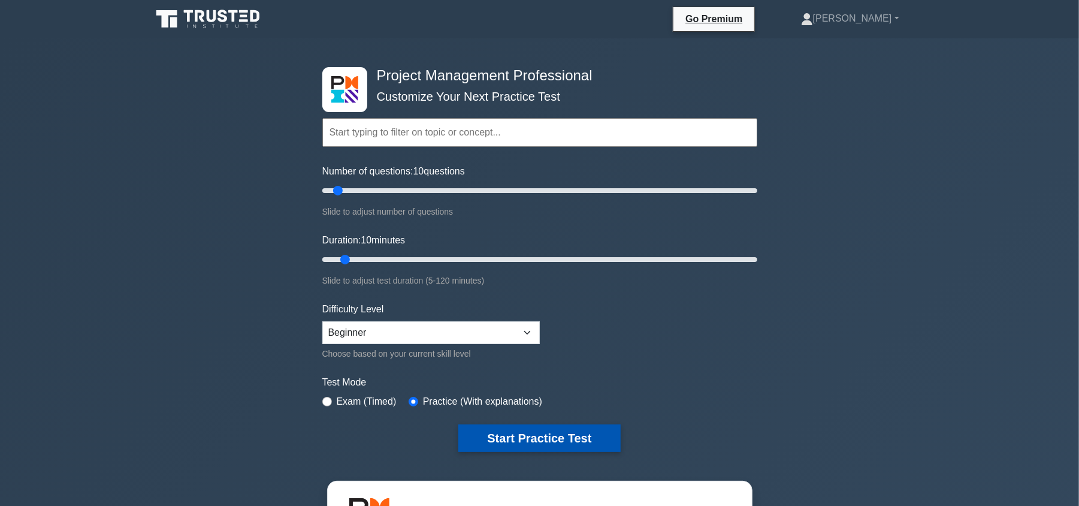
click at [582, 436] on button "Start Practice Test" at bounding box center [539, 438] width 162 height 28
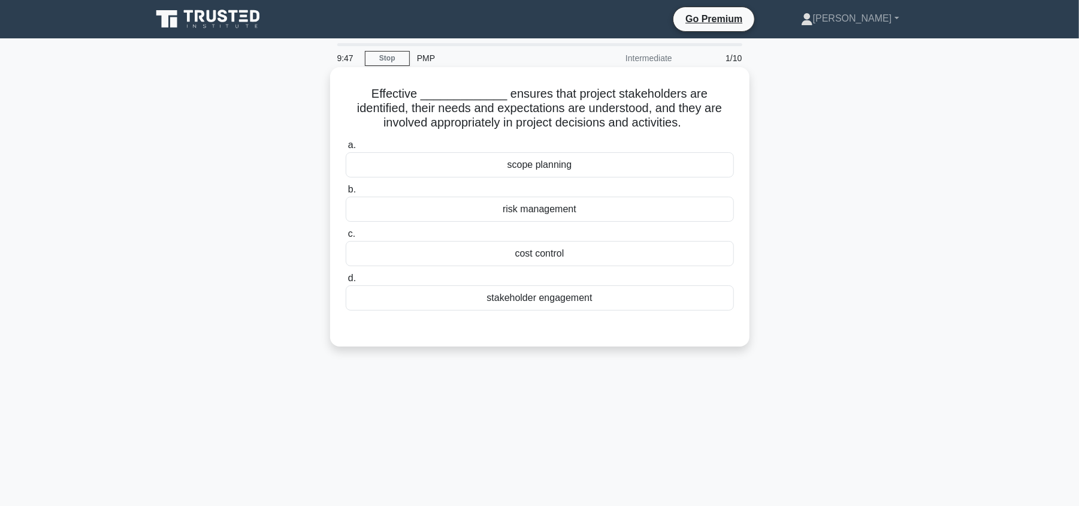
click at [590, 167] on div "scope planning" at bounding box center [540, 164] width 388 height 25
click at [346, 149] on input "a. scope planning" at bounding box center [346, 145] width 0 height 8
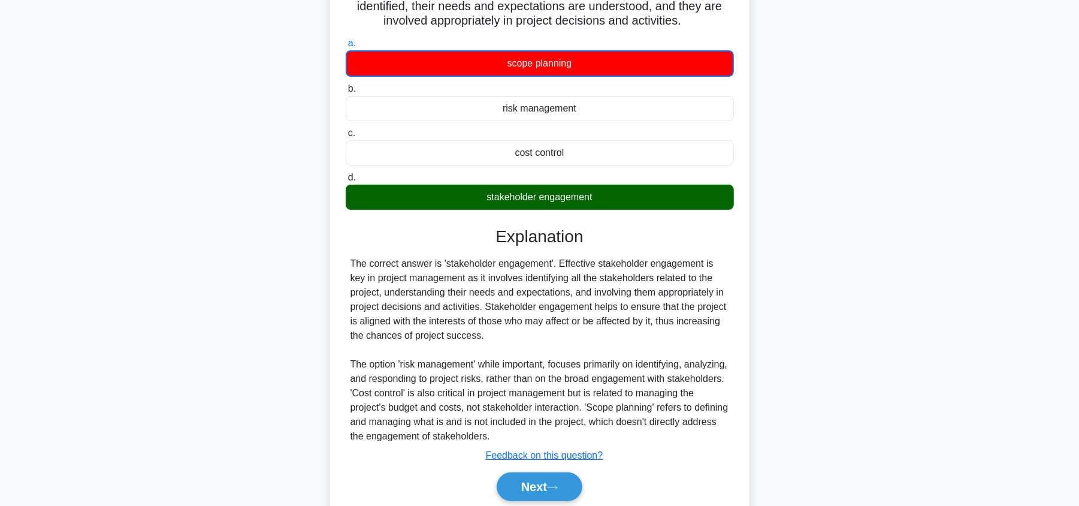
scroll to position [149, 0]
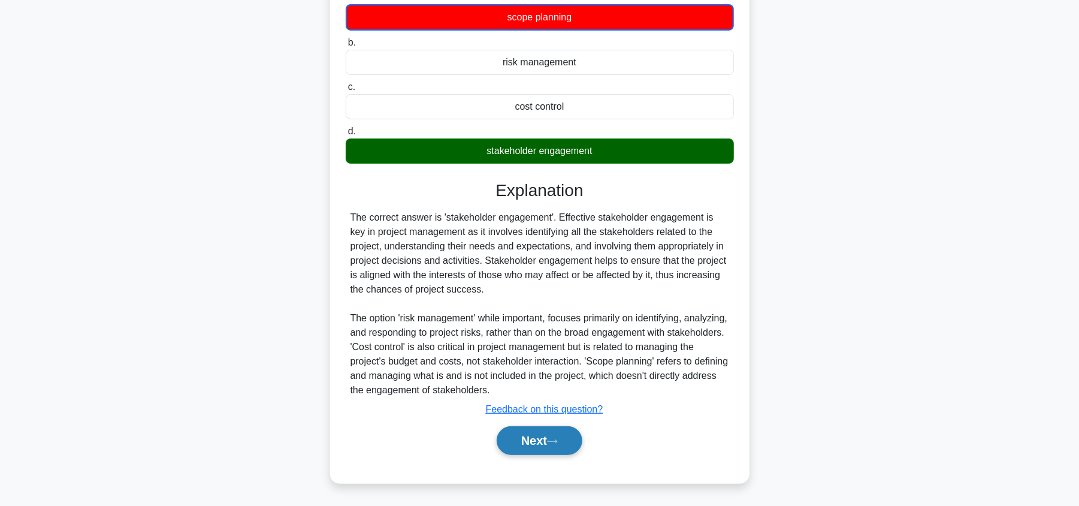
click at [553, 444] on icon at bounding box center [552, 441] width 11 height 7
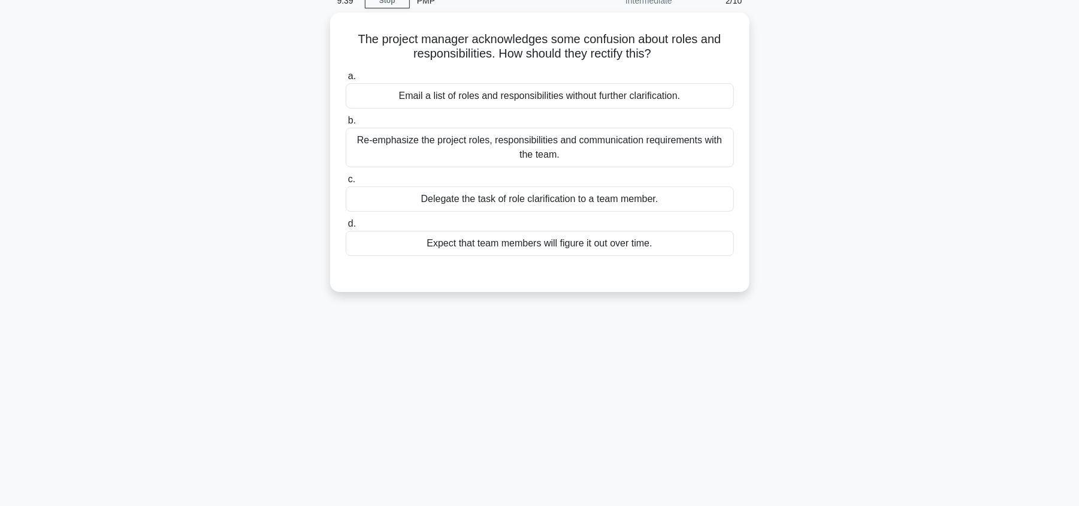
scroll to position [0, 0]
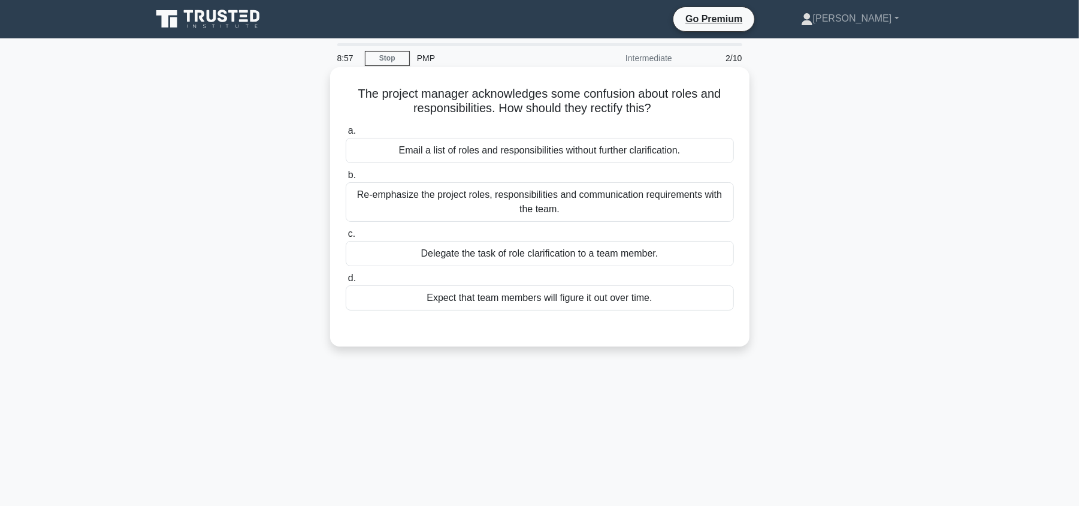
drag, startPoint x: 662, startPoint y: 114, endPoint x: 346, endPoint y: 96, distance: 316.7
click at [346, 96] on h5 "The project manager acknowledges some confusion about roles and responsibilitie…" at bounding box center [539, 101] width 391 height 30
click at [559, 107] on h5 "The project manager acknowledges some confusion about roles and responsibilitie…" at bounding box center [539, 101] width 391 height 30
click at [551, 98] on h5 "The project manager acknowledges some confusion about roles and responsibilitie…" at bounding box center [539, 101] width 391 height 30
drag, startPoint x: 549, startPoint y: 98, endPoint x: 502, endPoint y: 105, distance: 47.3
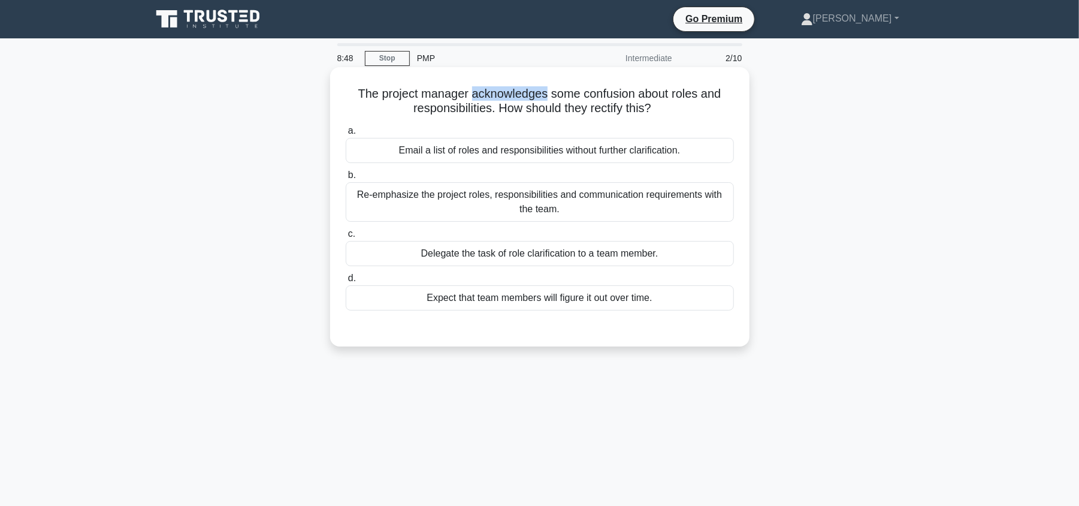
click at [477, 92] on h5 "The project manager acknowledges some confusion about roles and responsibilitie…" at bounding box center [539, 101] width 391 height 30
copy h5 "cknowledges"
click at [677, 111] on h5 "The project manager acknowledges some confusion about roles and responsibilitie…" at bounding box center [539, 101] width 391 height 30
drag, startPoint x: 647, startPoint y: 109, endPoint x: 540, endPoint y: 128, distance: 109.5
click at [496, 116] on h5 "The project manager acknowledges some confusion about roles and responsibilitie…" at bounding box center [539, 101] width 391 height 30
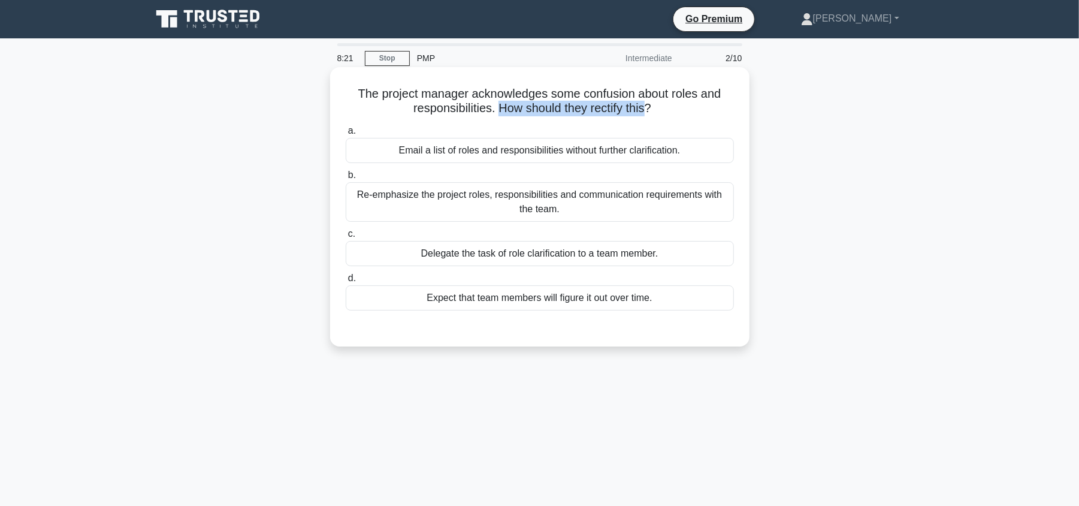
copy h5 "How should they rectify this"
click at [731, 260] on div "Delegate the task of role clarification to a team member." at bounding box center [540, 253] width 388 height 25
click at [346, 238] on input "c. Delegate the task of role clarification to a team member." at bounding box center [346, 234] width 0 height 8
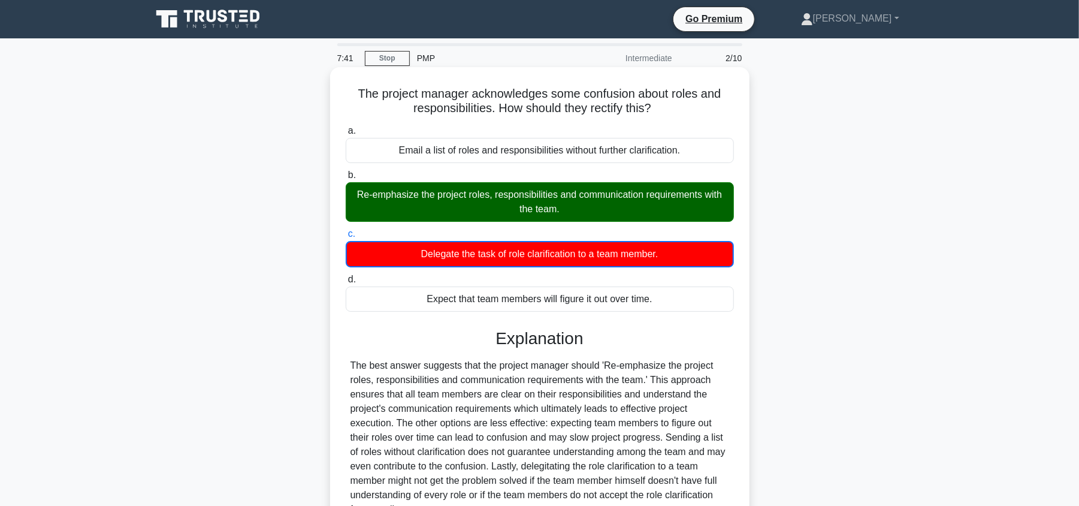
click at [660, 255] on div "Delegate the task of role clarification to a team member." at bounding box center [540, 254] width 388 height 26
click at [346, 238] on input "c. Delegate the task of role clarification to a team member." at bounding box center [346, 234] width 0 height 8
click at [661, 205] on div "Re-emphasize the project roles, responsibilities and communication requirements…" at bounding box center [540, 202] width 388 height 40
click at [346, 179] on input "b. Re-emphasize the project roles, responsibilities and communication requireme…" at bounding box center [346, 175] width 0 height 8
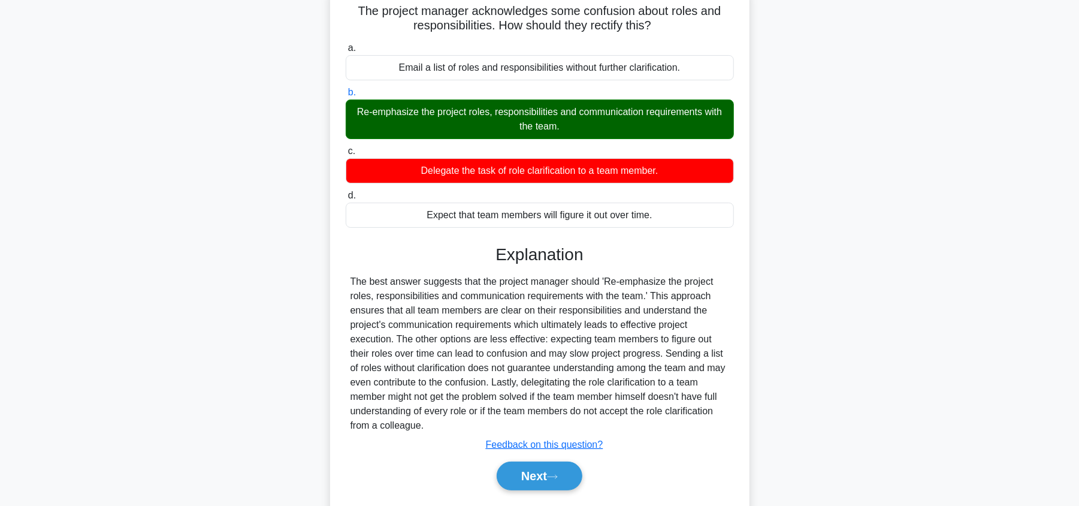
scroll to position [141, 0]
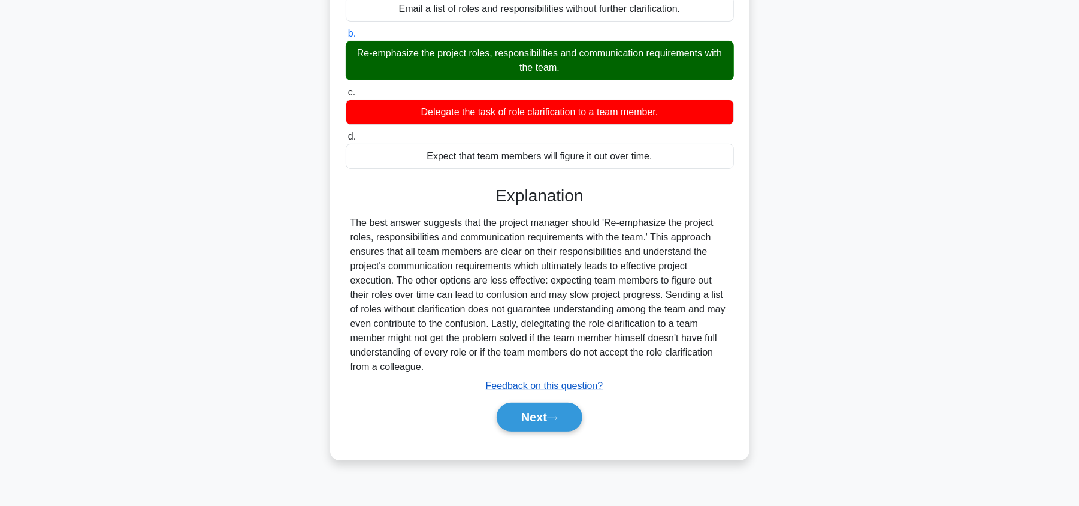
click at [565, 389] on u "Feedback on this question?" at bounding box center [544, 385] width 117 height 10
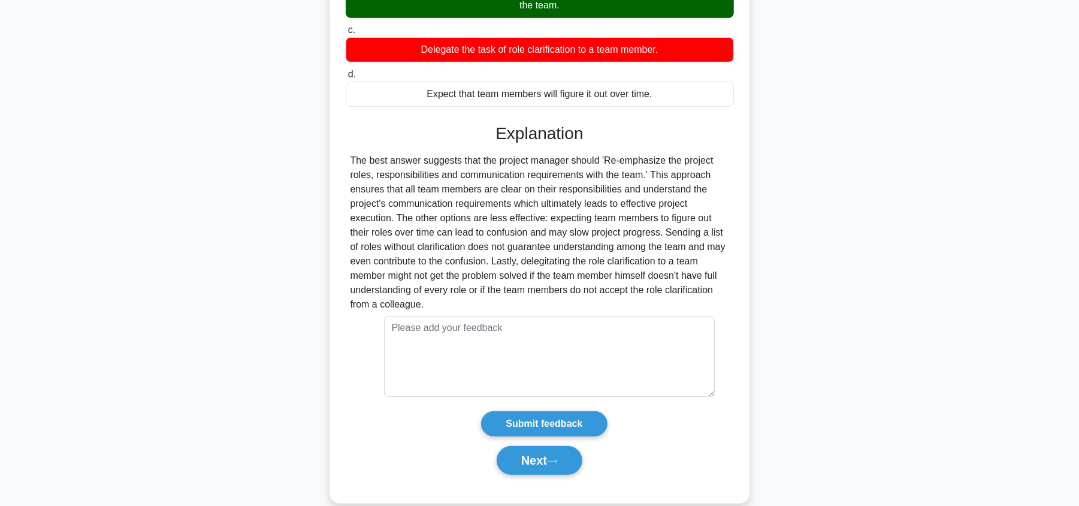
scroll to position [226, 0]
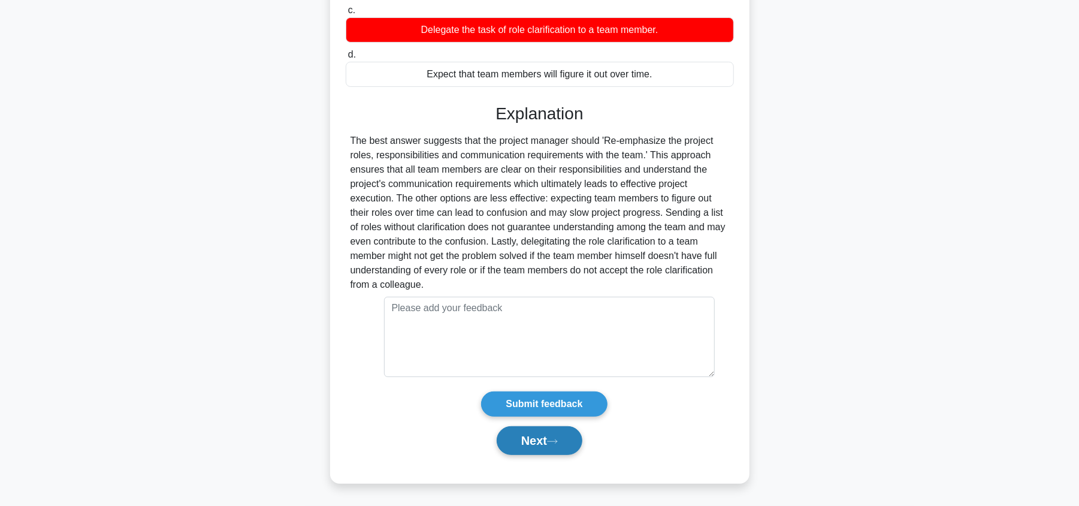
click at [516, 444] on button "Next" at bounding box center [540, 440] width 86 height 29
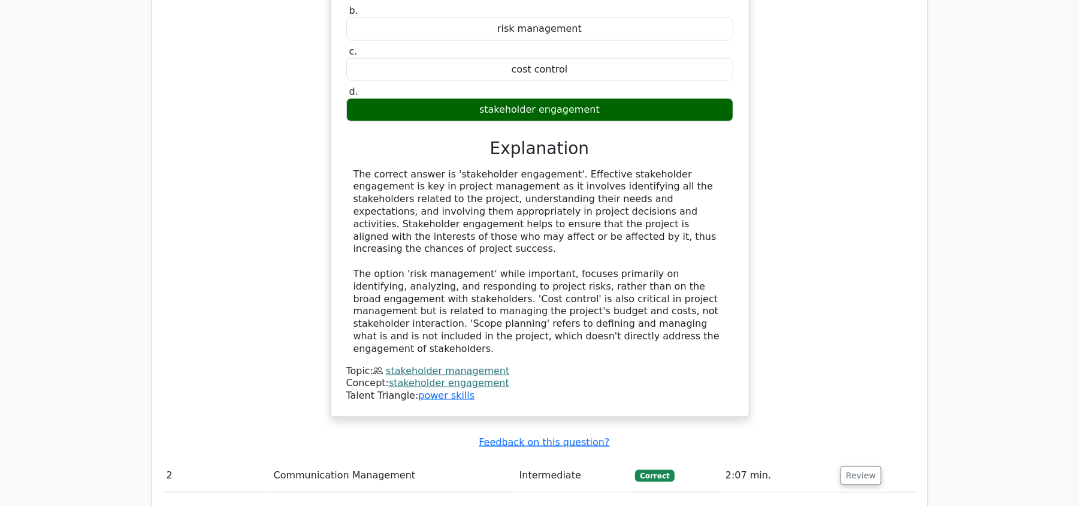
scroll to position [1198, 0]
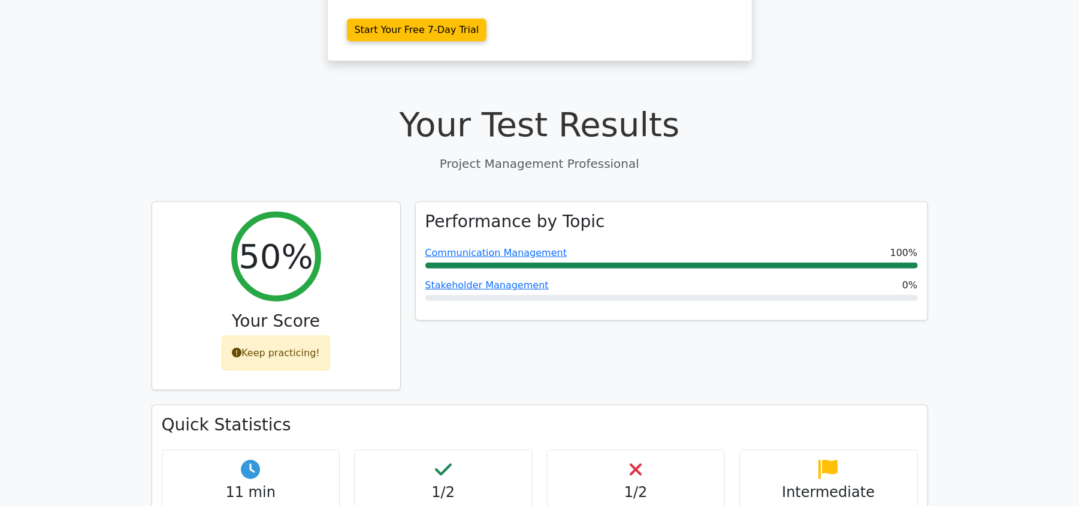
scroll to position [319, 0]
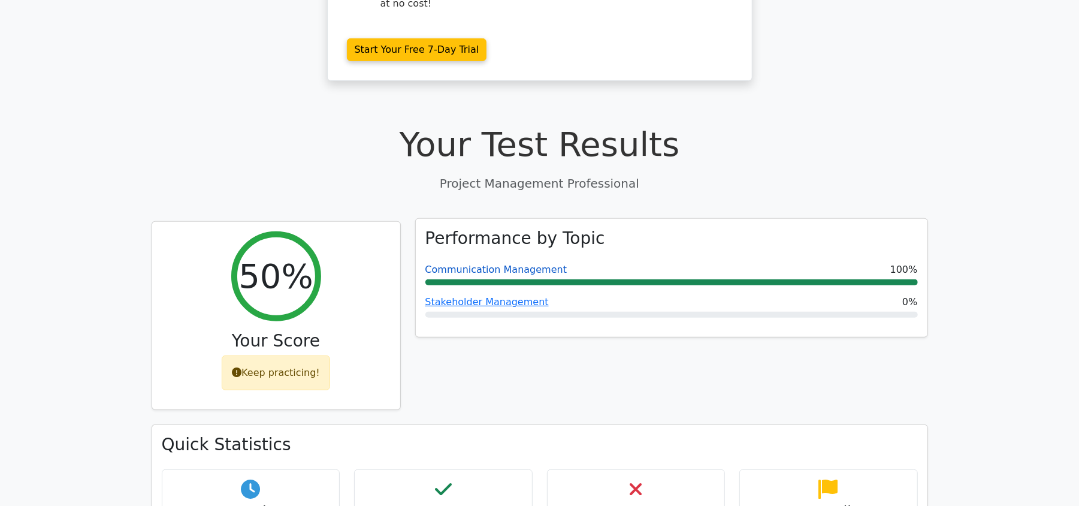
click at [462, 264] on link "Communication Management" at bounding box center [496, 269] width 142 height 11
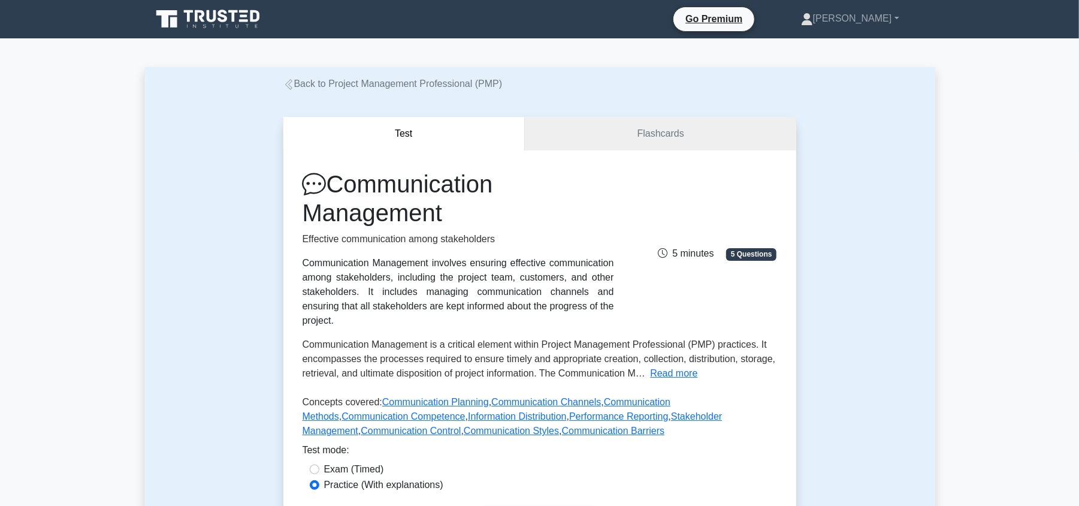
scroll to position [80, 0]
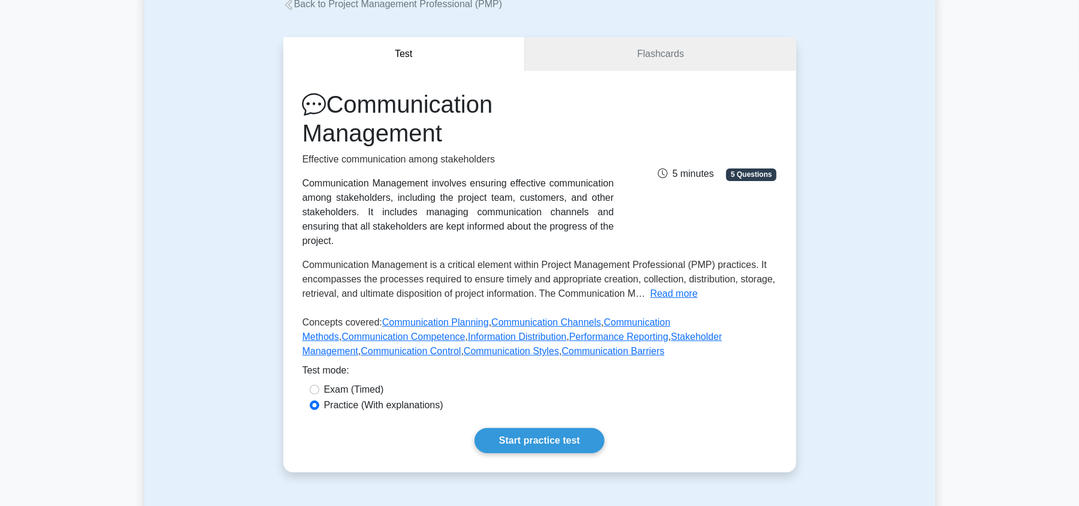
click at [375, 382] on label "Exam (Timed)" at bounding box center [354, 389] width 60 height 14
click at [319, 385] on input "Exam (Timed)" at bounding box center [315, 390] width 10 height 10
radio input "true"
click at [561, 428] on link "Start practice test" at bounding box center [539, 440] width 130 height 25
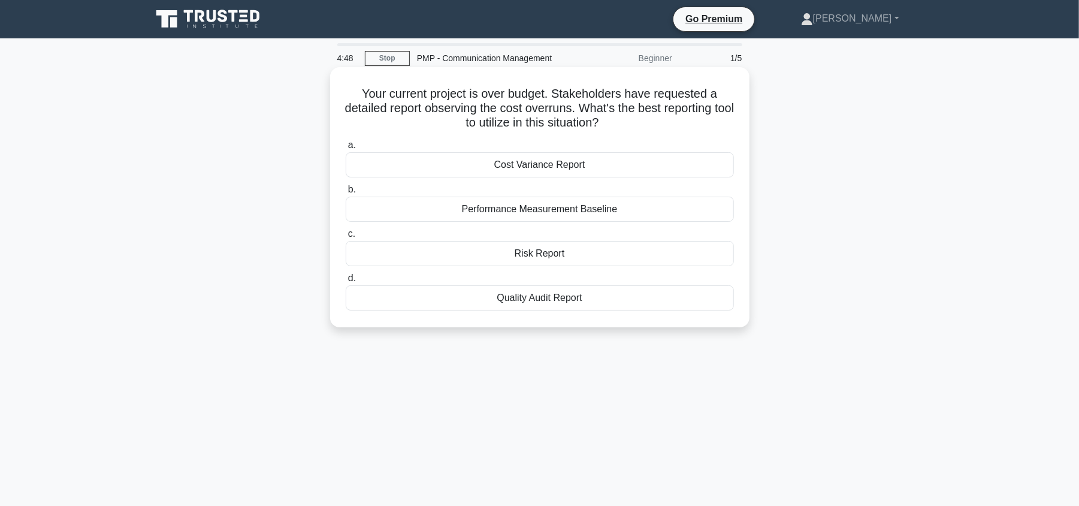
click at [571, 164] on div "Cost Variance Report" at bounding box center [540, 164] width 388 height 25
click at [655, 164] on div "Cost Variance Report" at bounding box center [540, 164] width 388 height 25
click at [346, 149] on input "a. Cost Variance Report" at bounding box center [346, 145] width 0 height 8
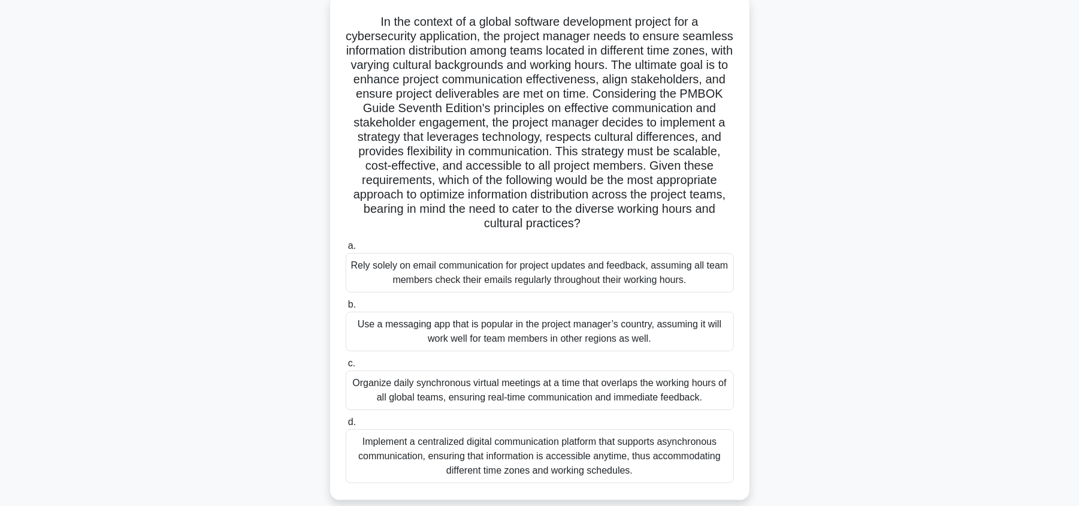
scroll to position [61, 0]
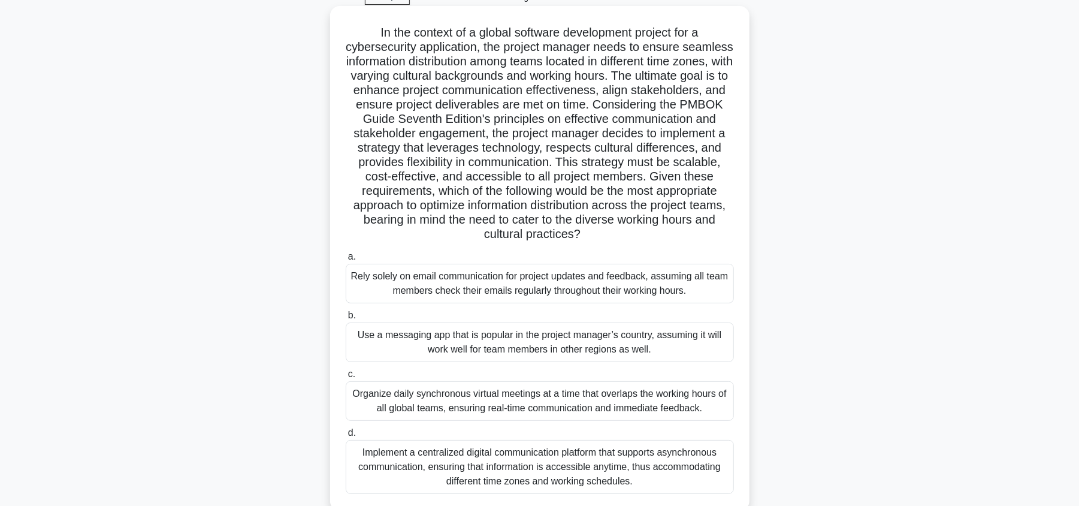
click at [646, 466] on div "Implement a centralized digital communication platform that supports asynchrono…" at bounding box center [540, 467] width 388 height 54
click at [346, 437] on input "d. Implement a centralized digital communication platform that supports asynchr…" at bounding box center [346, 433] width 0 height 8
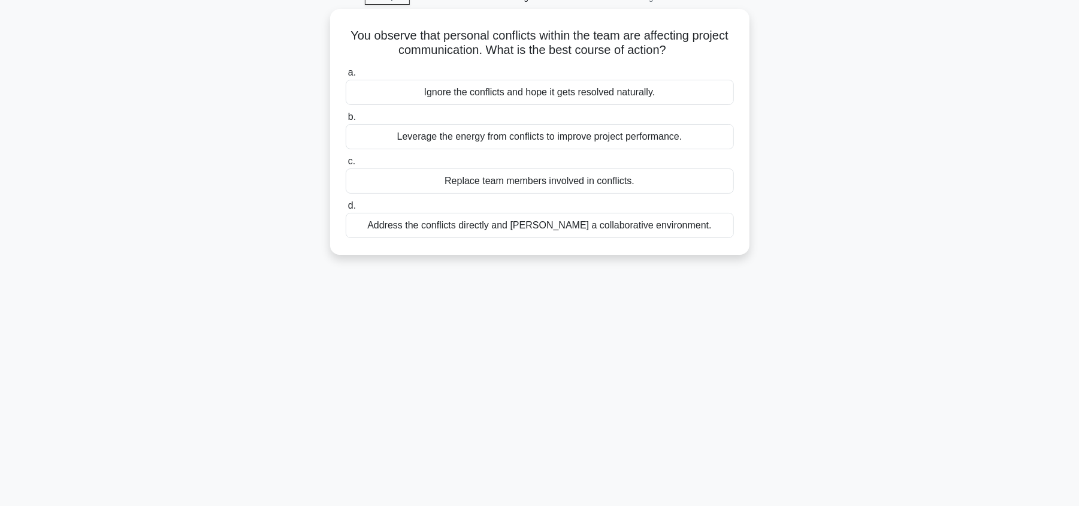
scroll to position [0, 0]
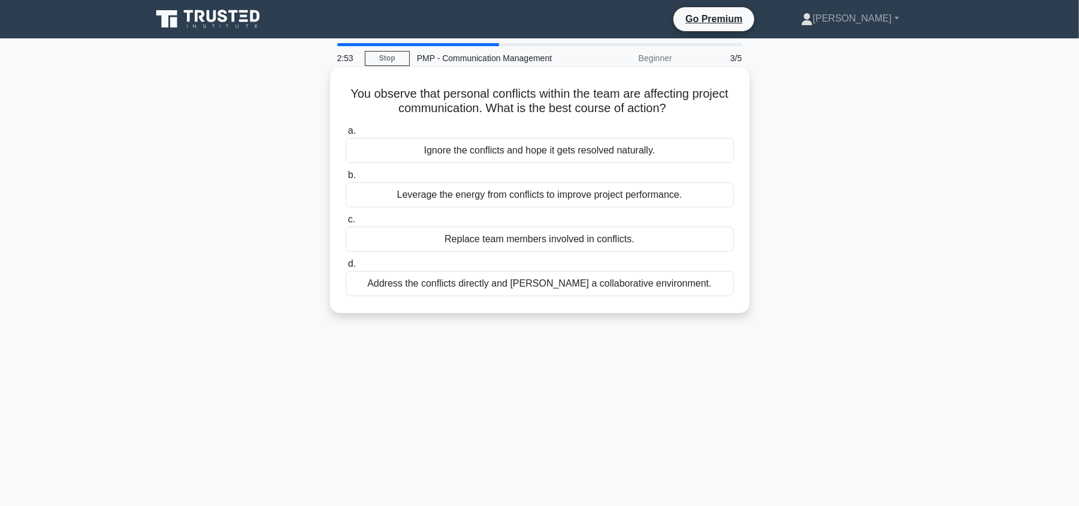
click at [517, 202] on div "Leverage the energy from conflicts to improve project performance." at bounding box center [540, 194] width 388 height 25
click at [346, 179] on input "b. Leverage the energy from conflicts to improve project performance." at bounding box center [346, 175] width 0 height 8
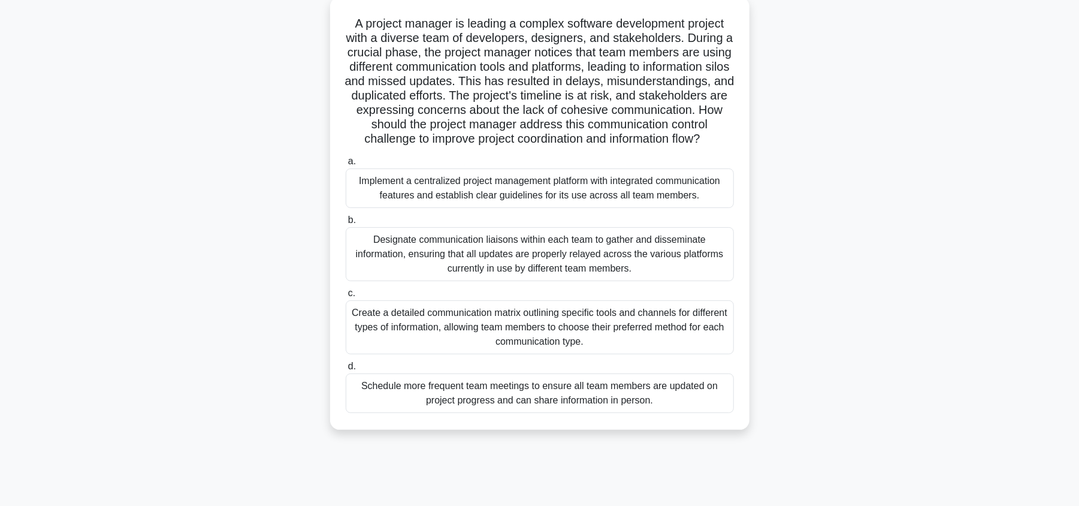
scroll to position [80, 0]
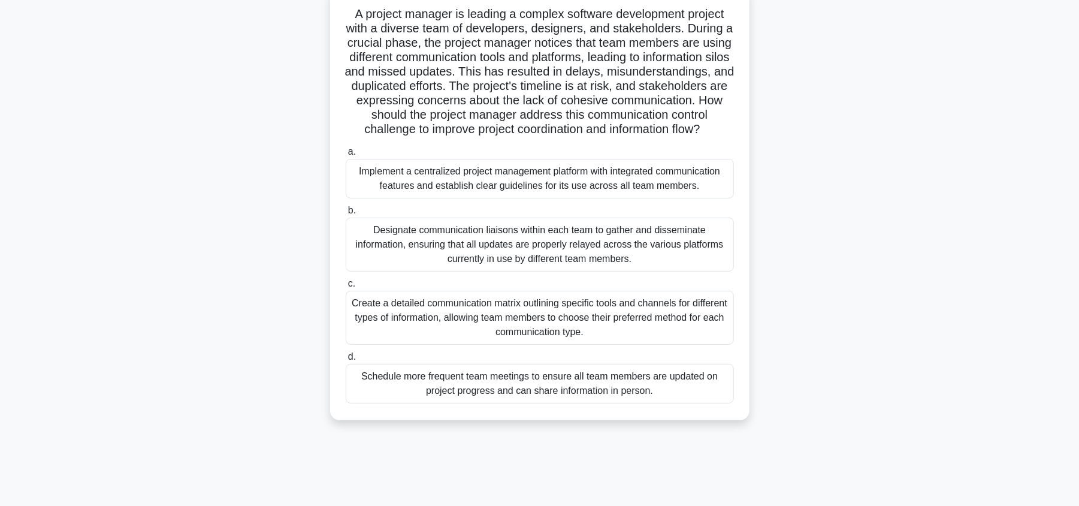
click at [656, 344] on div "Create a detailed communication matrix outlining specific tools and channels fo…" at bounding box center [540, 317] width 388 height 54
click at [346, 287] on input "c. Create a detailed communication matrix outlining specific tools and channels…" at bounding box center [346, 284] width 0 height 8
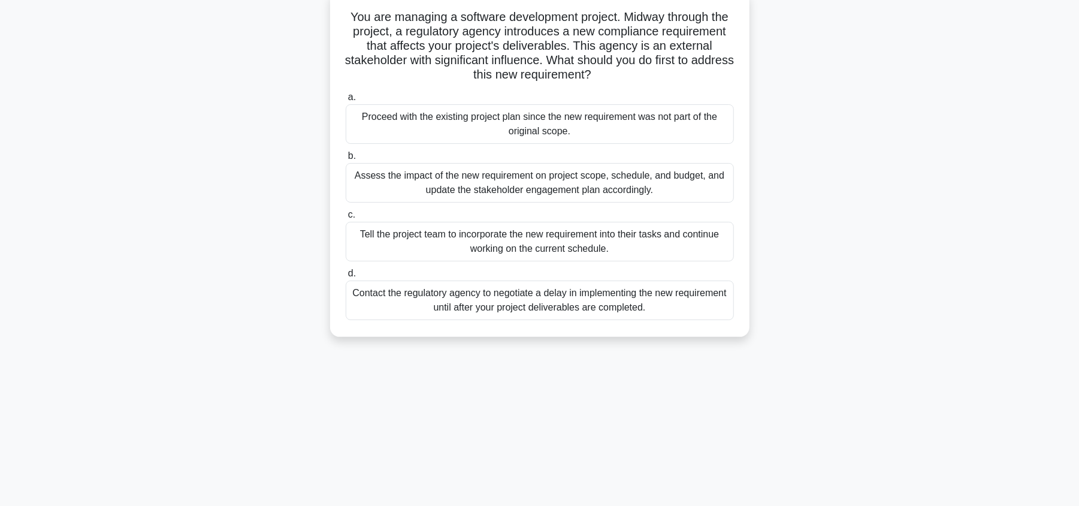
scroll to position [0, 0]
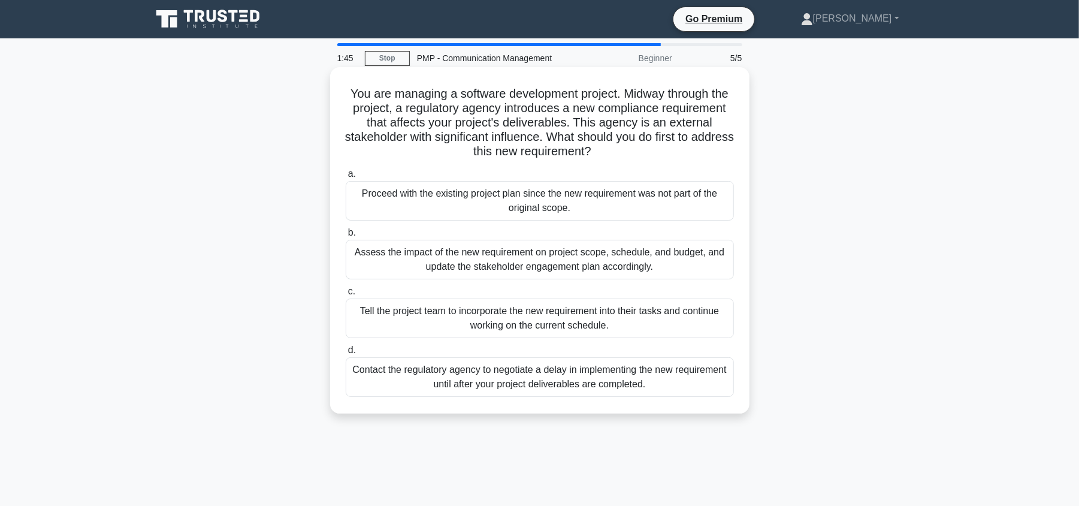
click at [664, 387] on div "Contact the regulatory agency to negotiate a delay in implementing the new requ…" at bounding box center [540, 377] width 388 height 40
click at [346, 354] on input "d. Contact the regulatory agency to negotiate a delay in implementing the new r…" at bounding box center [346, 350] width 0 height 8
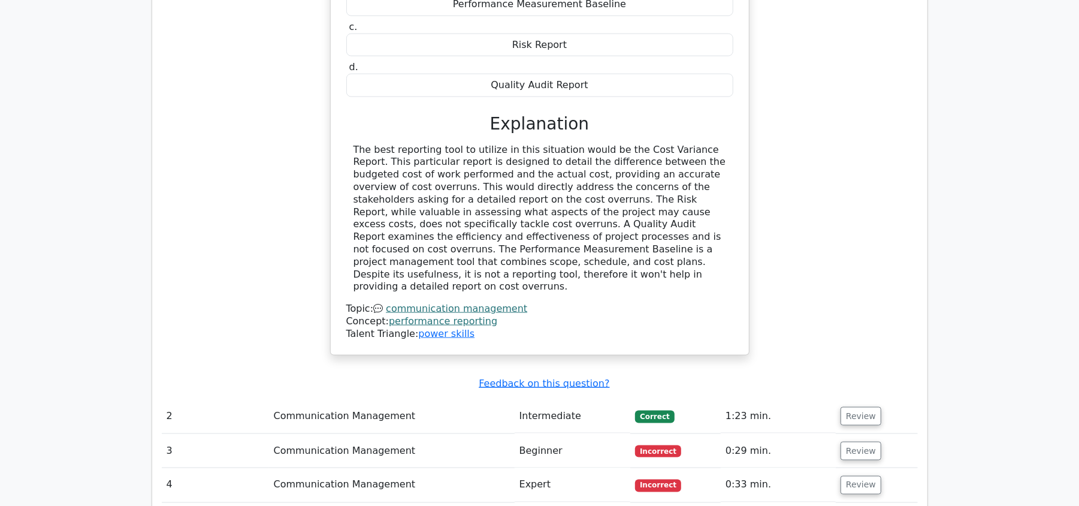
scroll to position [1198, 0]
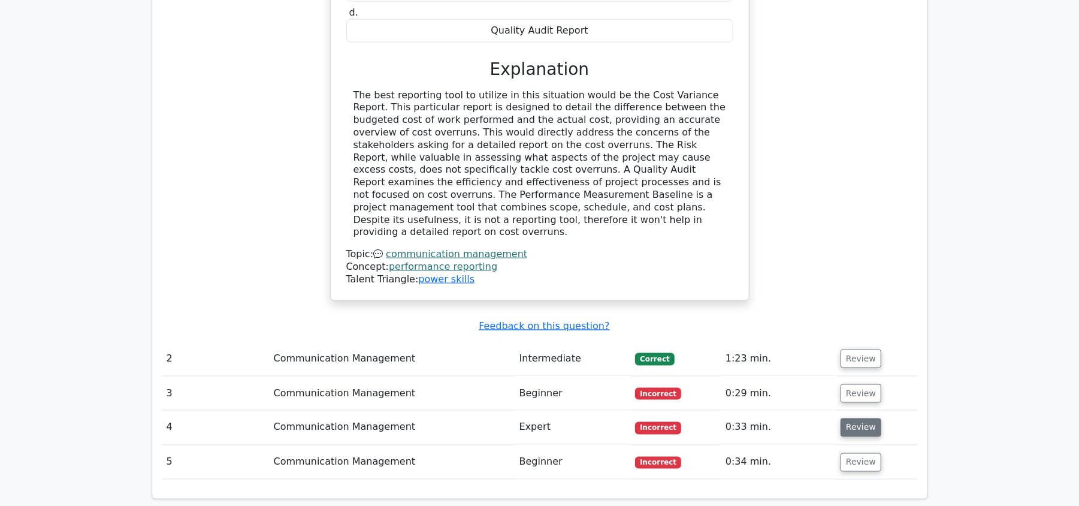
click at [858, 418] on button "Review" at bounding box center [860, 427] width 41 height 19
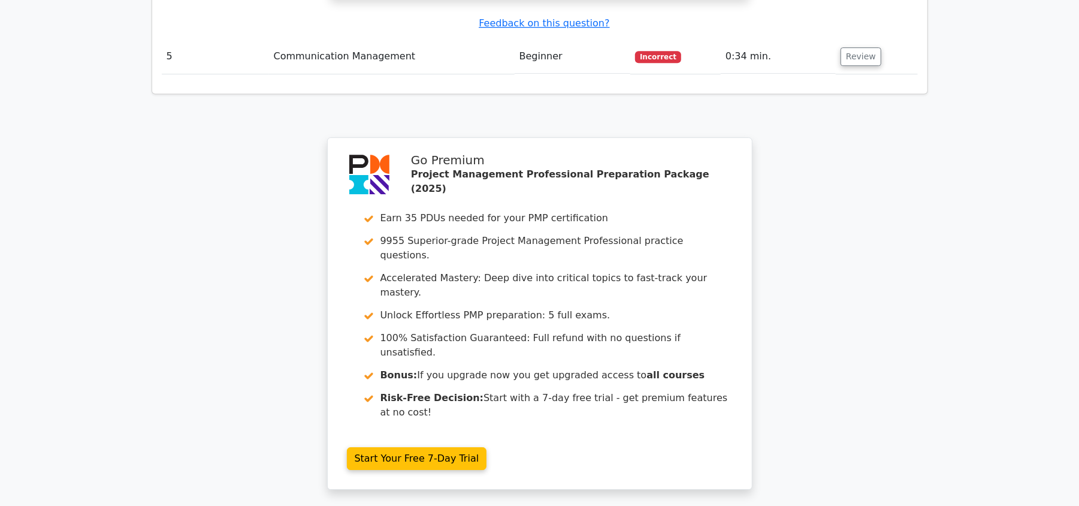
scroll to position [2734, 0]
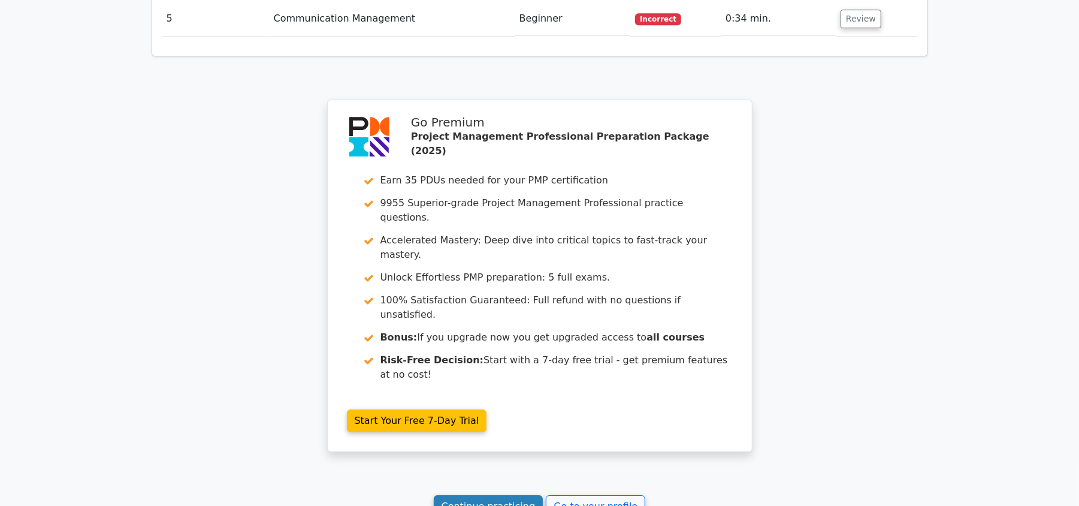
click at [489, 495] on link "Continue practicing" at bounding box center [489, 506] width 110 height 23
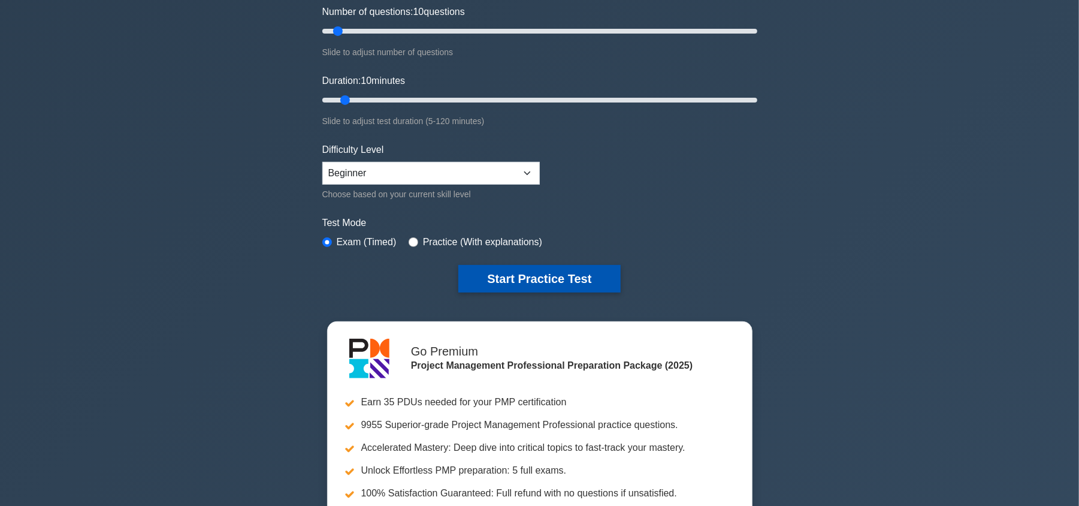
click at [556, 277] on button "Start Practice Test" at bounding box center [539, 279] width 162 height 28
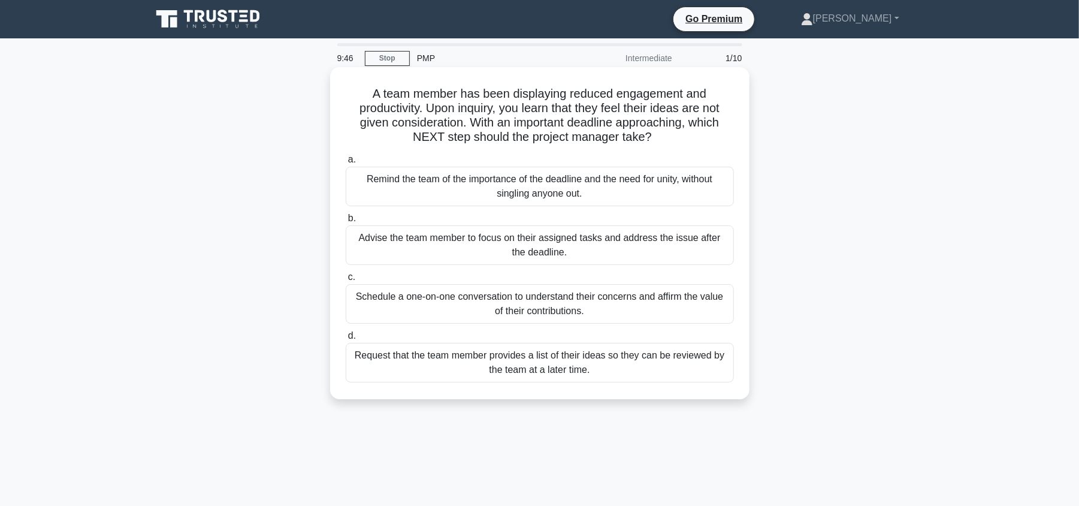
click at [592, 242] on div "Advise the team member to focus on their assigned tasks and address the issue a…" at bounding box center [540, 245] width 388 height 40
click at [346, 222] on input "b. Advise the team member to focus on their assigned tasks and address the issu…" at bounding box center [346, 218] width 0 height 8
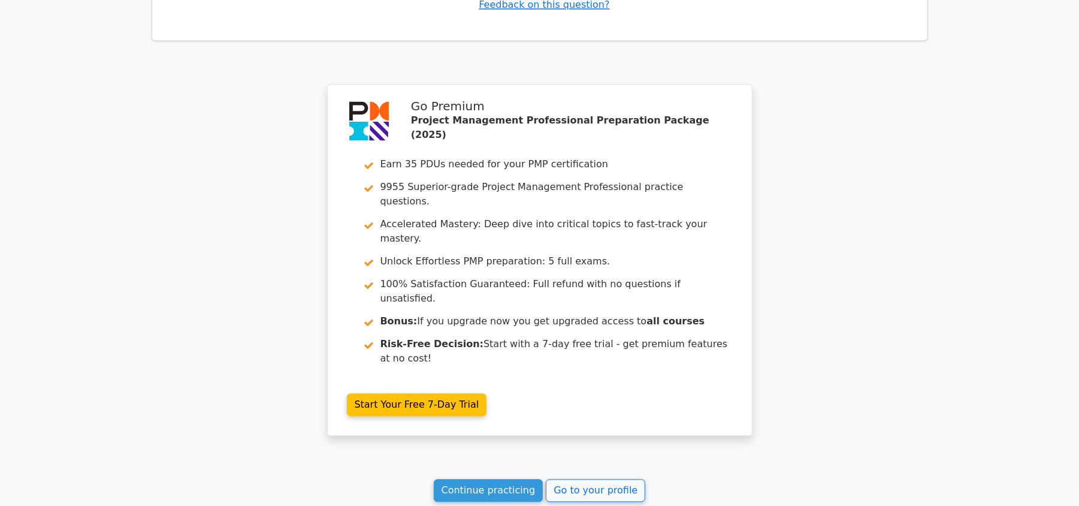
scroll to position [1693, 0]
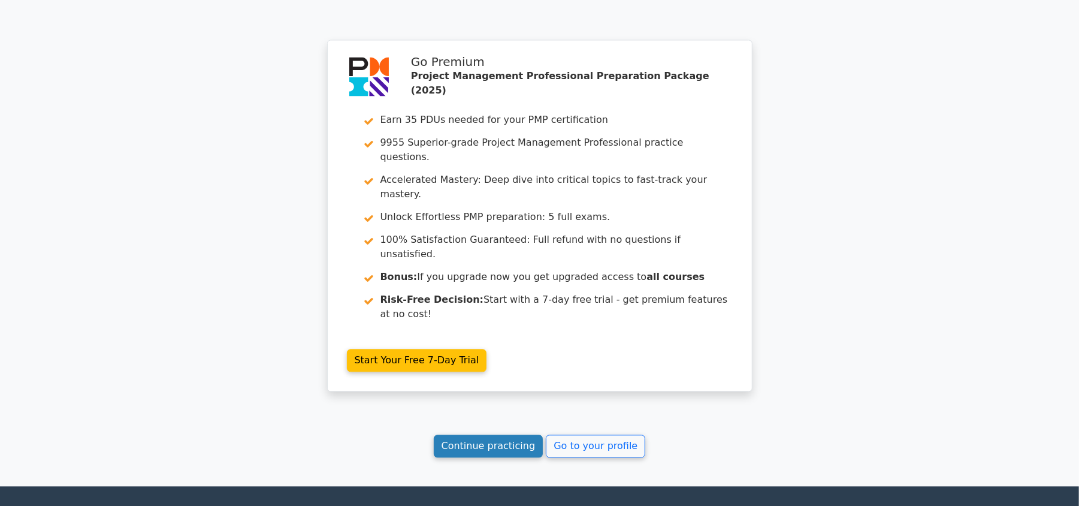
click at [509, 434] on link "Continue practicing" at bounding box center [489, 445] width 110 height 23
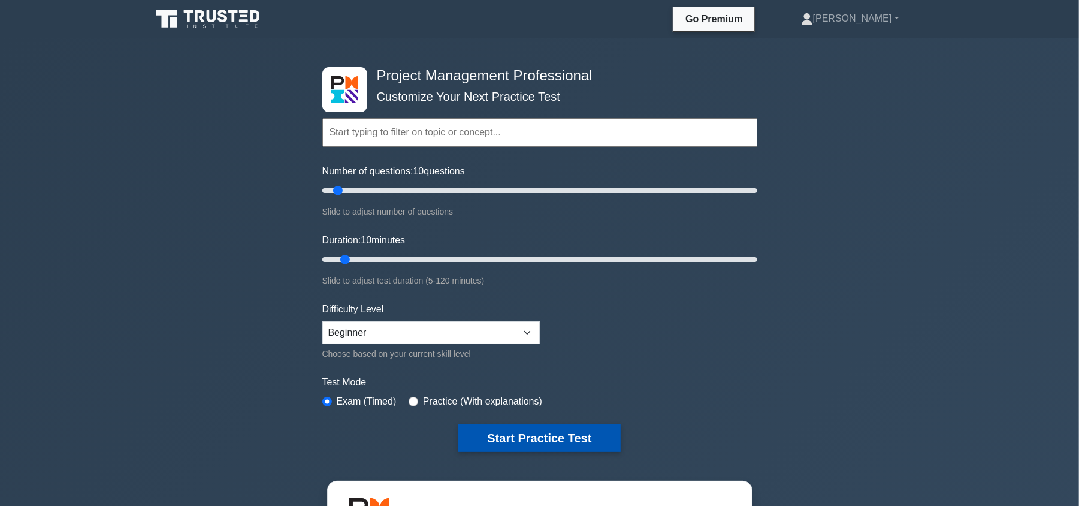
click at [535, 440] on button "Start Practice Test" at bounding box center [539, 438] width 162 height 28
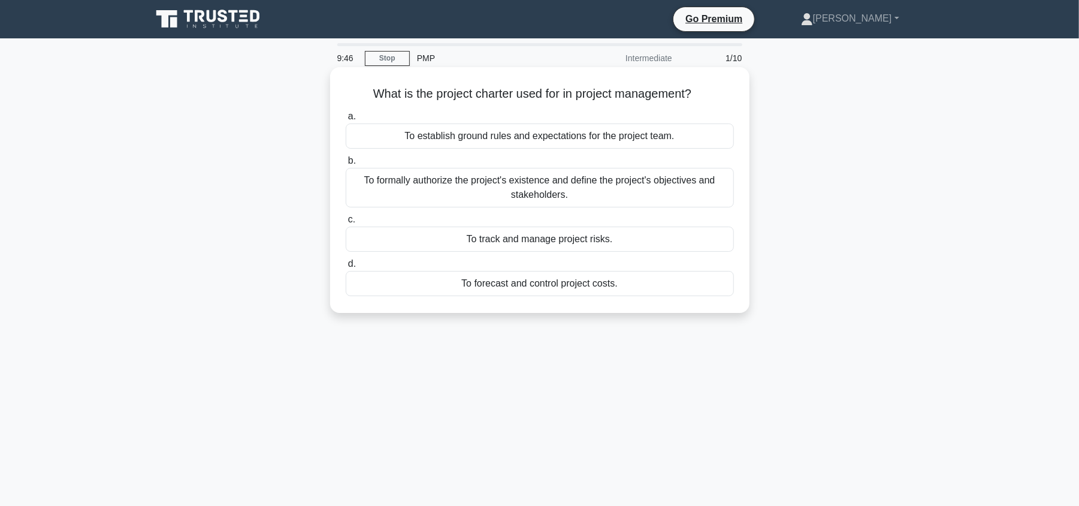
click at [619, 196] on div "To formally authorize the project's existence and define the project's objectiv…" at bounding box center [540, 188] width 388 height 40
click at [346, 165] on input "b. To formally authorize the project's existence and define the project's objec…" at bounding box center [346, 161] width 0 height 8
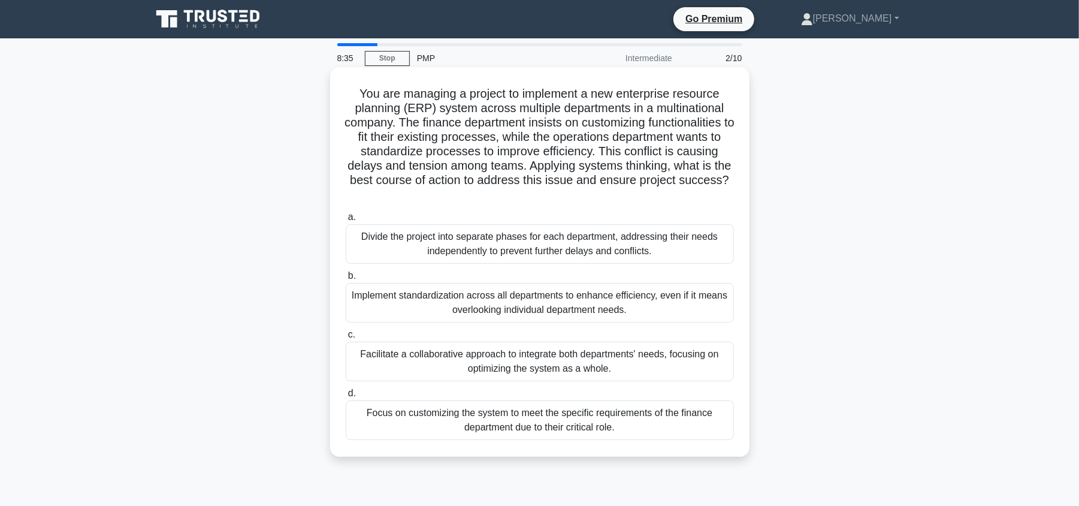
click at [660, 425] on div "Focus on customizing the system to meet the specific requirements of the financ…" at bounding box center [540, 420] width 388 height 40
click at [346, 397] on input "d. Focus on customizing the system to meet the specific requirements of the fin…" at bounding box center [346, 393] width 0 height 8
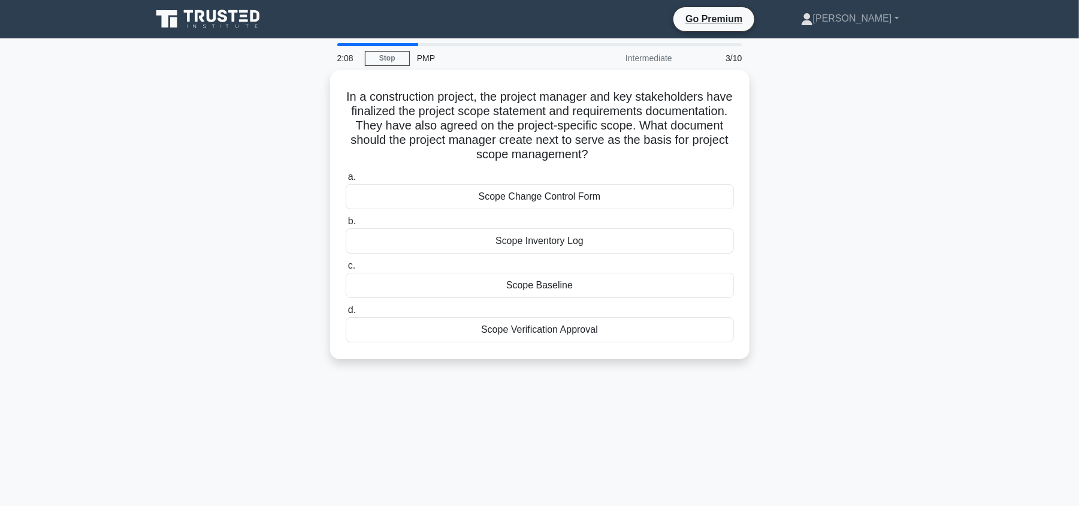
click at [900, 206] on div "In a construction project, the project manager and key stakeholders have finali…" at bounding box center [539, 221] width 791 height 303
click at [830, 75] on div "In a construction project, the project manager and key stakeholders have finali…" at bounding box center [539, 221] width 791 height 303
